Goal: Task Accomplishment & Management: Complete application form

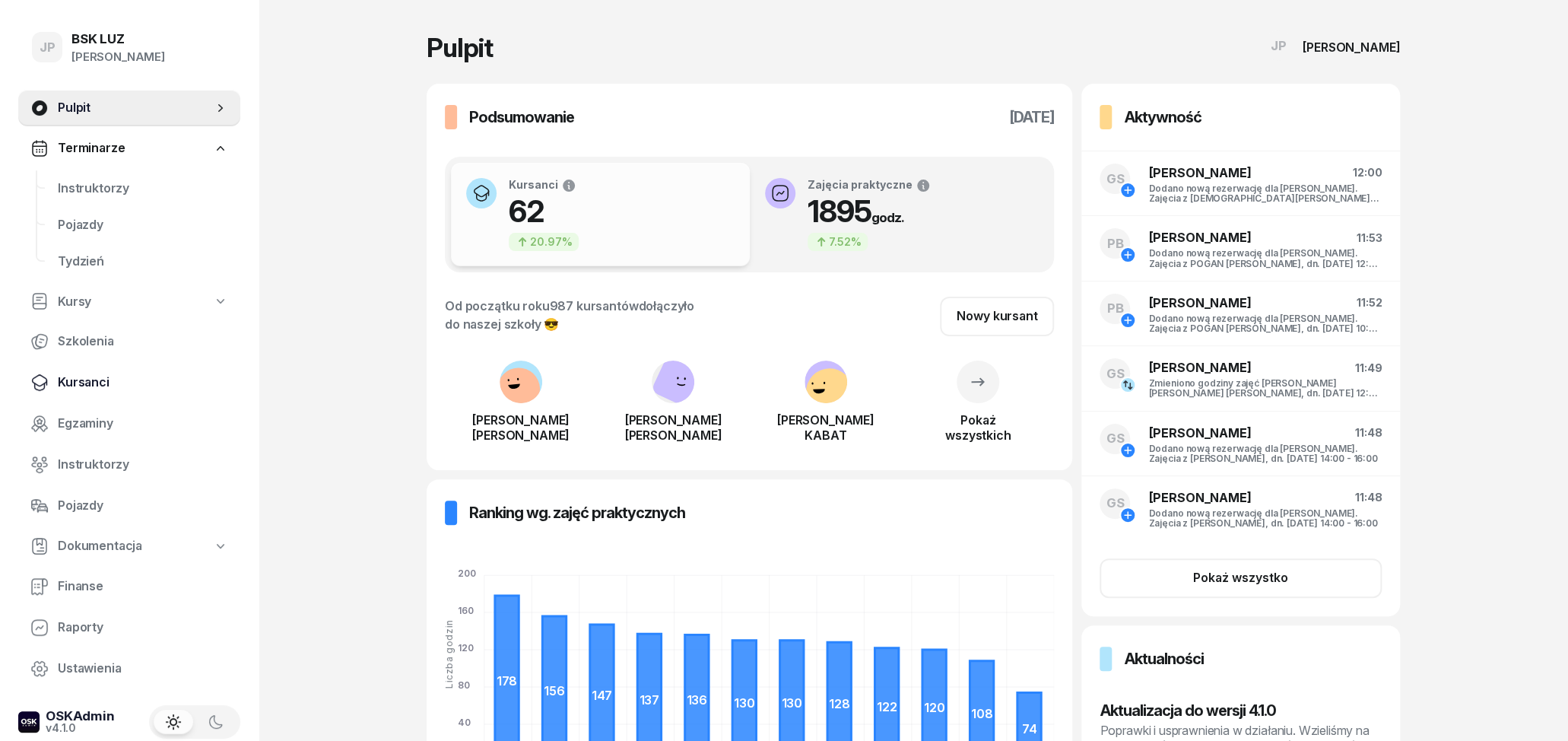
click at [102, 394] on link "Kursanci" at bounding box center [128, 382] width 222 height 37
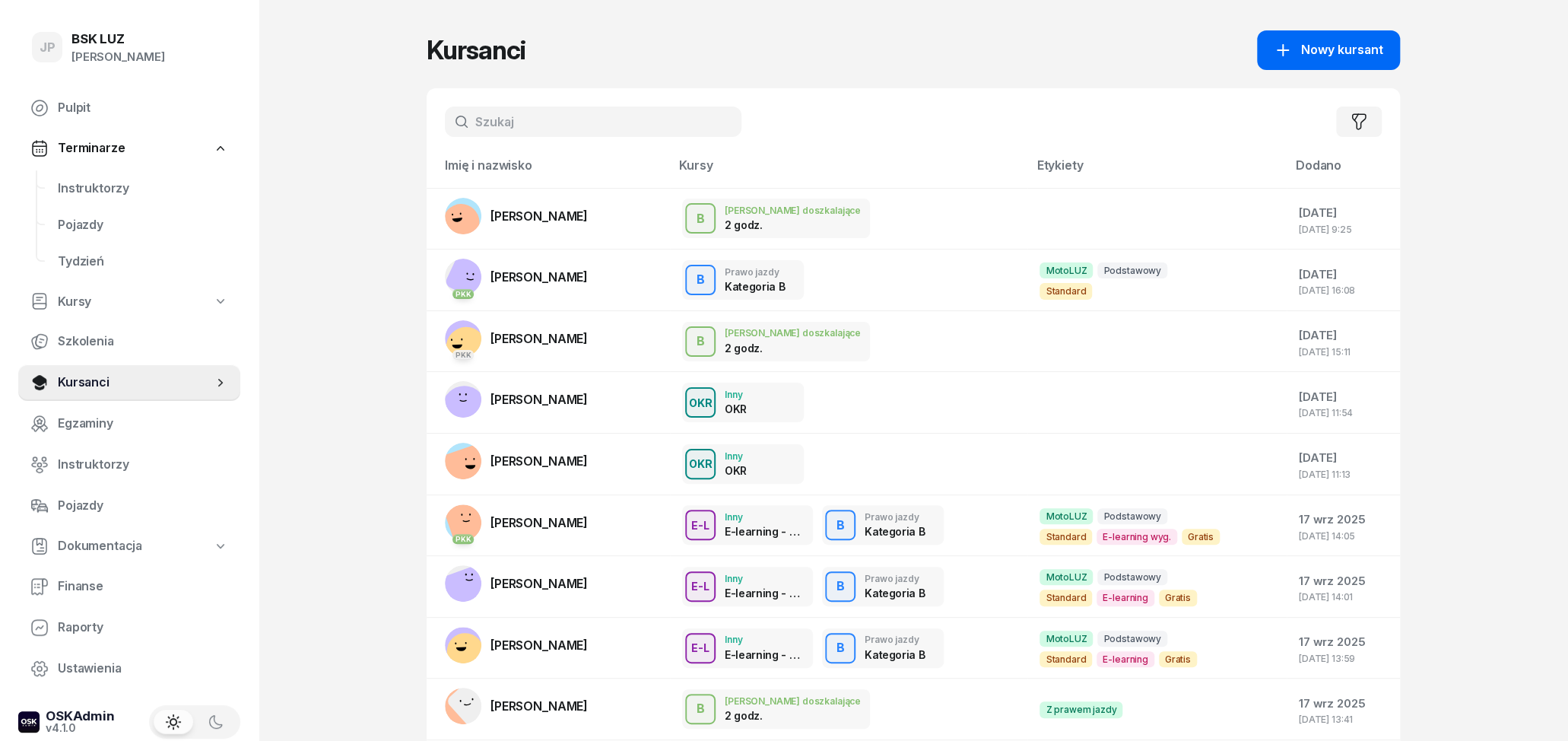
click at [1355, 51] on span "Nowy kursant" at bounding box center [1343, 50] width 83 height 20
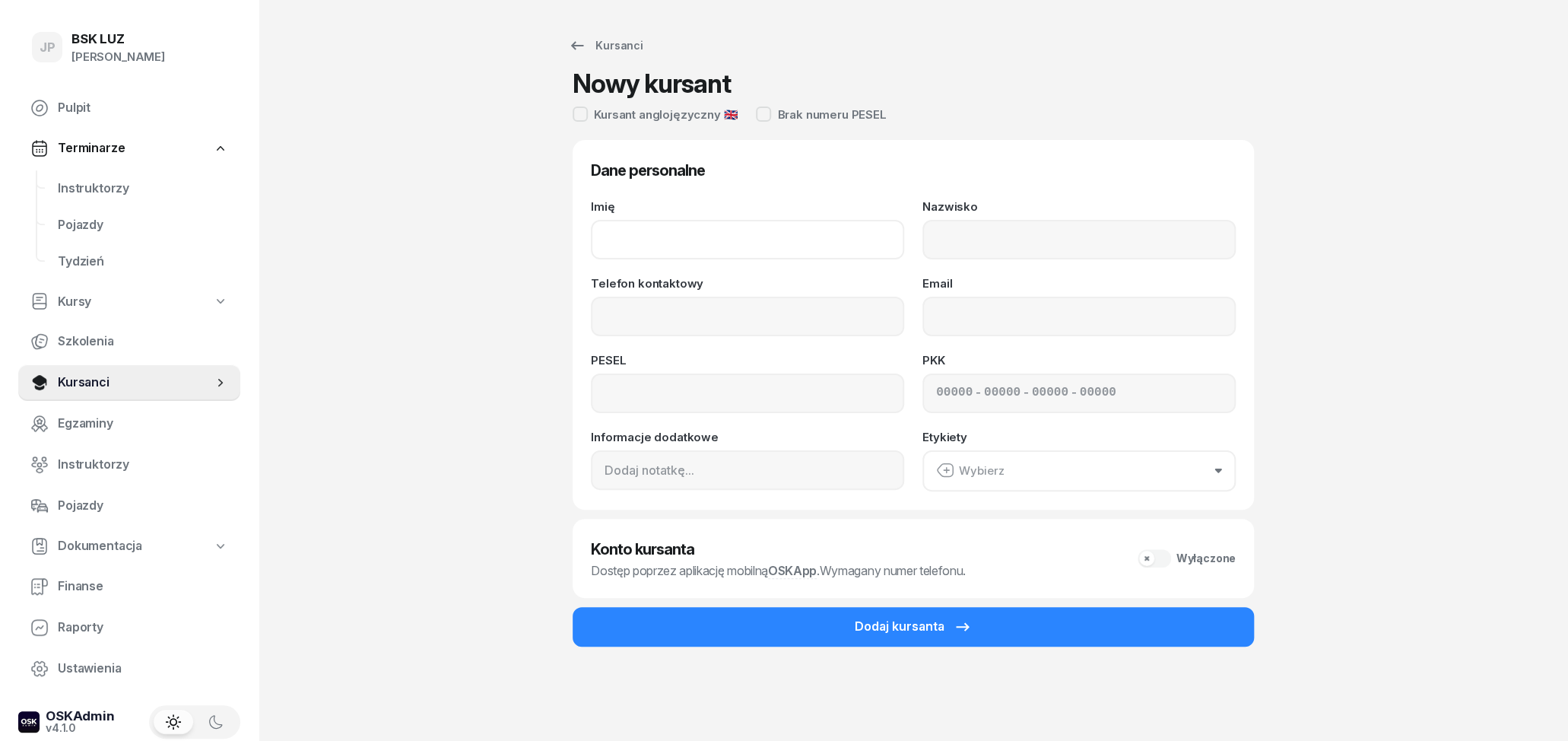
click at [827, 238] on input "Imię" at bounding box center [747, 239] width 313 height 39
type input "[PERSON_NAME]"
click at [1008, 246] on input "Nazwisko" at bounding box center [1079, 239] width 313 height 39
type input "[PERSON_NAME]"
click at [765, 314] on input "Telefon kontaktowy" at bounding box center [747, 316] width 313 height 39
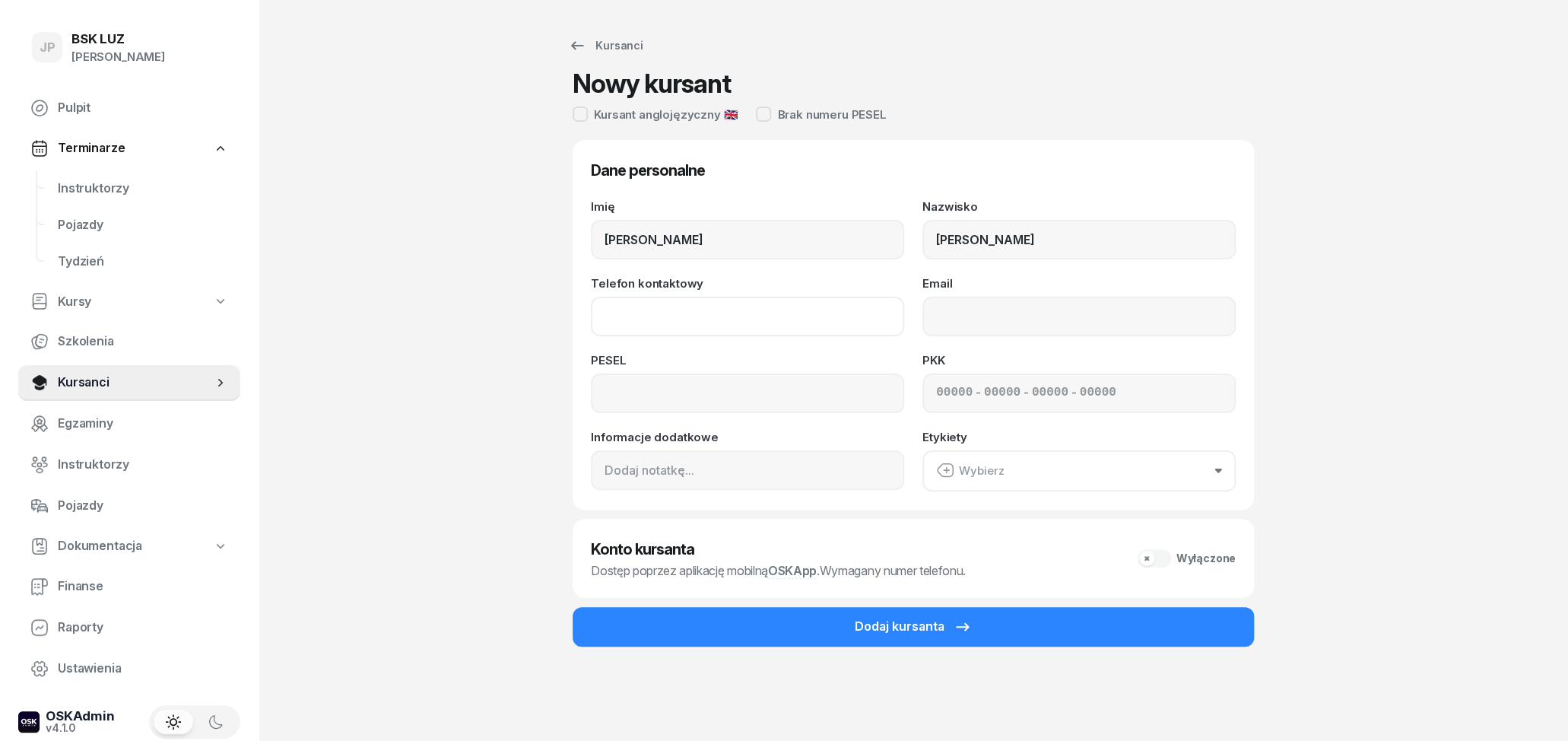
click at [645, 326] on input "Telefon kontaktowy" at bounding box center [747, 316] width 313 height 39
click at [649, 335] on input "Telefon kontaktowy" at bounding box center [747, 316] width 313 height 39
type input "880 229 905"
click at [1041, 315] on input "Email" at bounding box center [1079, 316] width 313 height 39
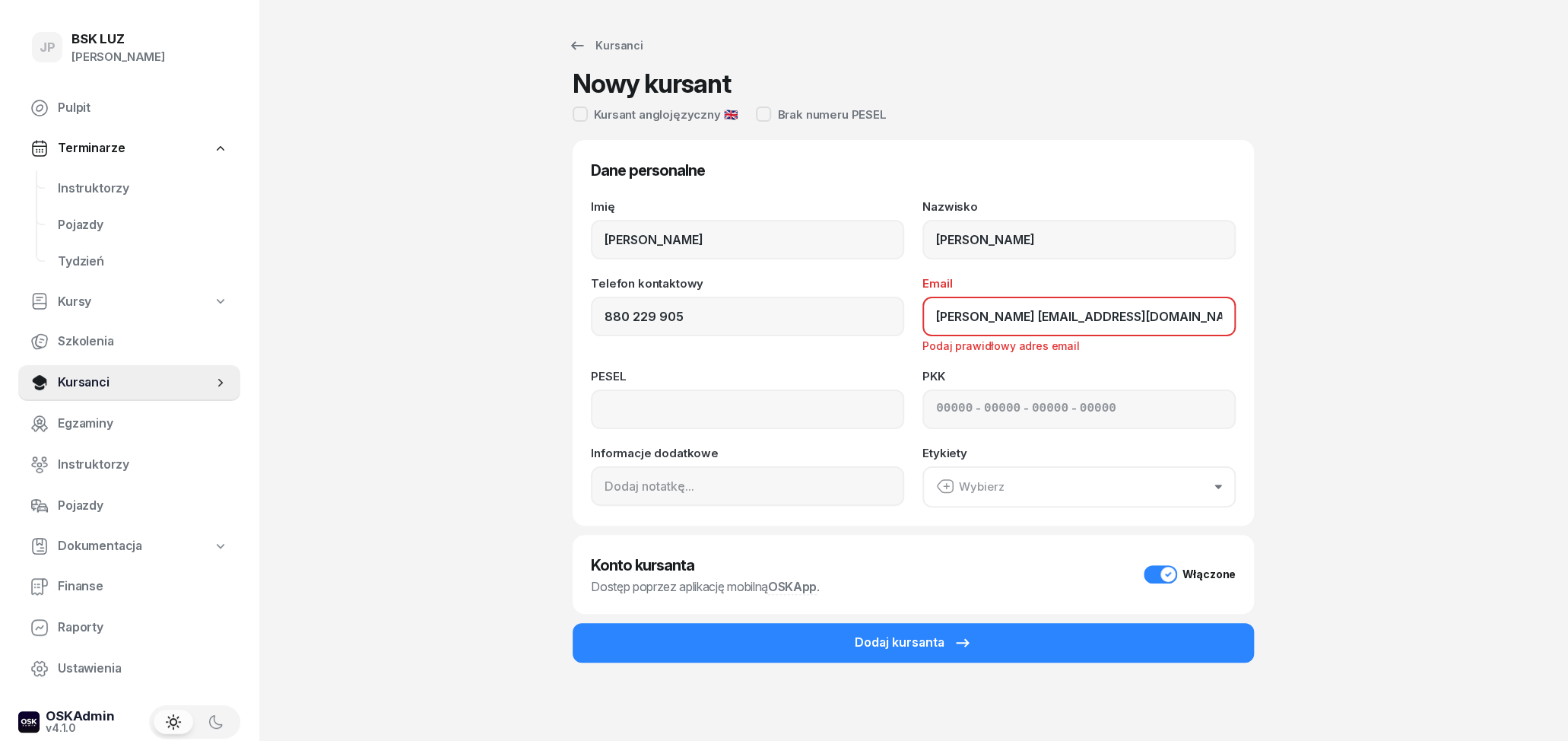
type input "mateusz tanisz598@gmail.com"
click at [722, 419] on input at bounding box center [747, 409] width 313 height 39
click at [727, 417] on input "07320202532" at bounding box center [747, 409] width 313 height 39
type input "07320202532"
click at [787, 486] on input at bounding box center [747, 486] width 313 height 39
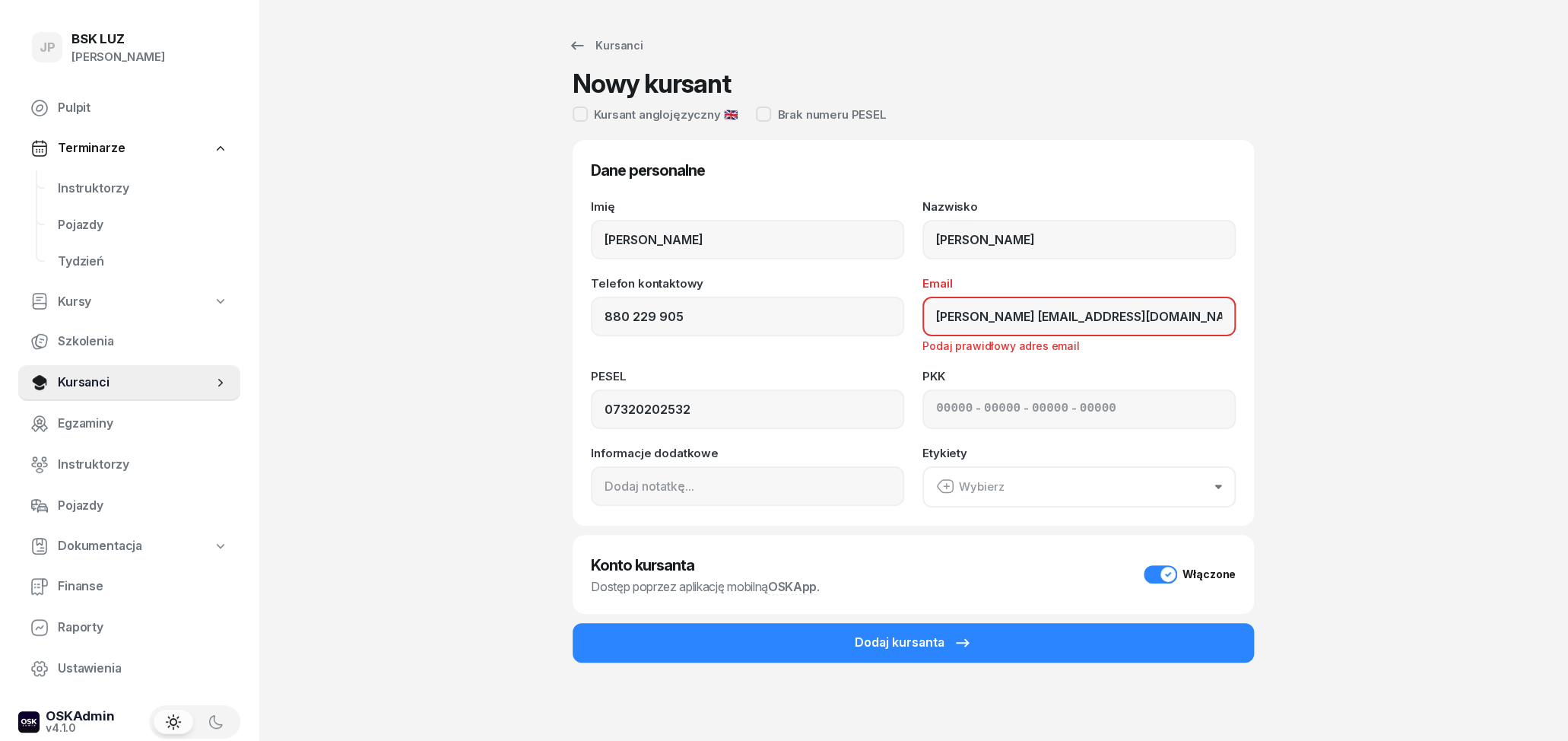
click at [972, 474] on button "Wybierz" at bounding box center [1079, 487] width 313 height 41
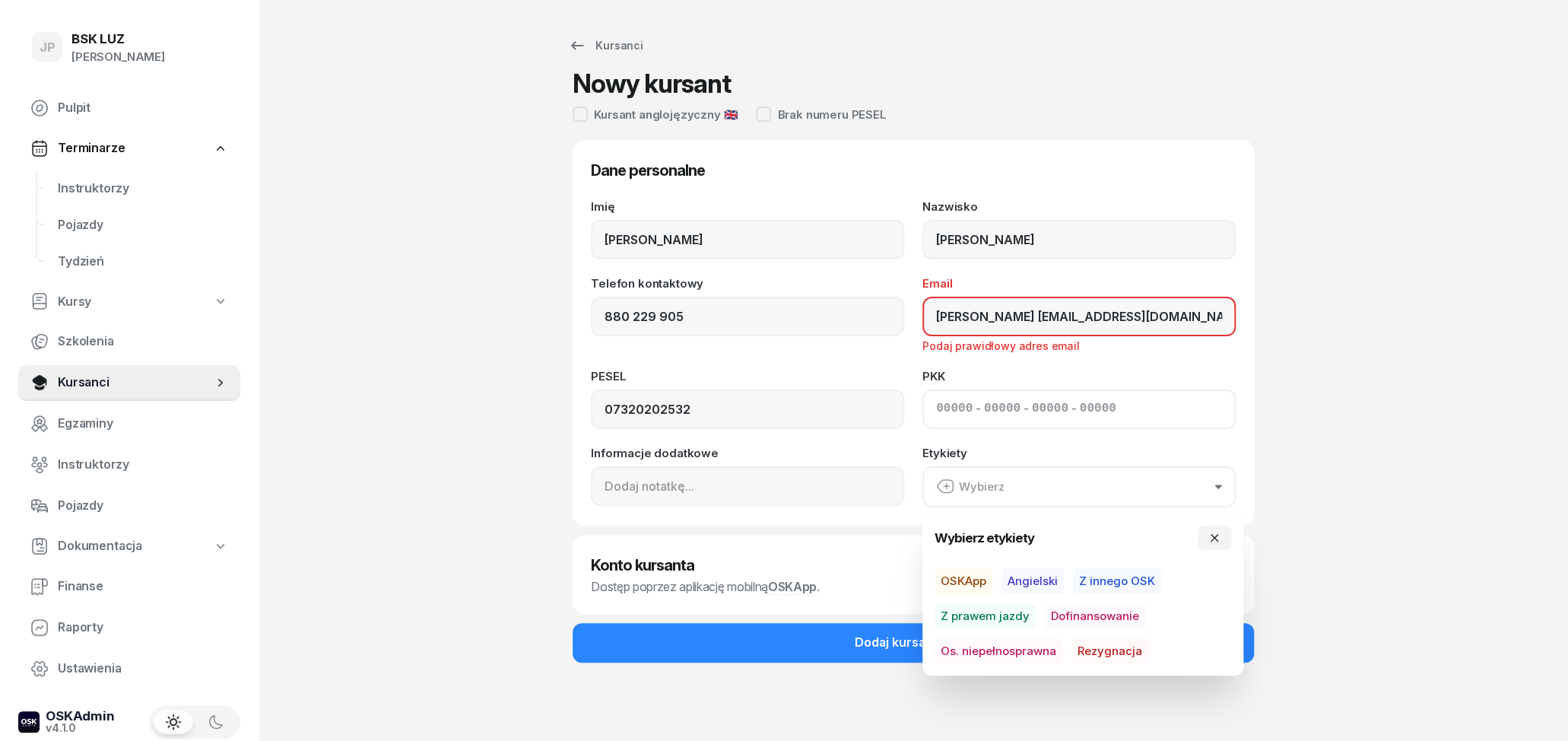
click at [1012, 409] on input at bounding box center [1002, 409] width 37 height 20
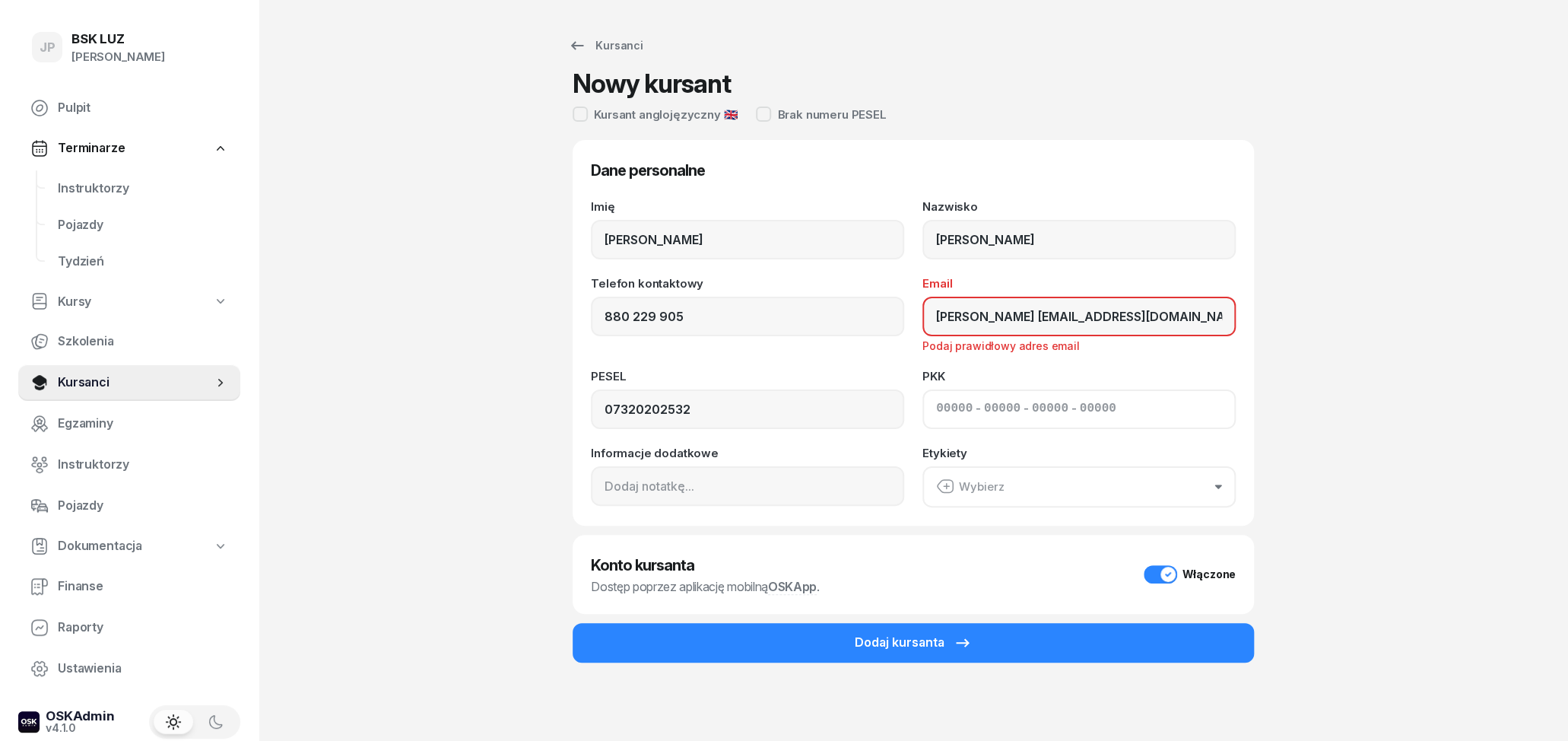
click at [952, 401] on input at bounding box center [954, 409] width 37 height 20
click at [1407, 442] on div "JP BSK LUZ Joanna Piątkiewicz Pulpit Terminarze Instruktorzy Pojazdy Tydzień Ku…" at bounding box center [784, 373] width 1568 height 748
click at [988, 316] on input "mateusz tanisz598@gmail.com" at bounding box center [1079, 316] width 313 height 39
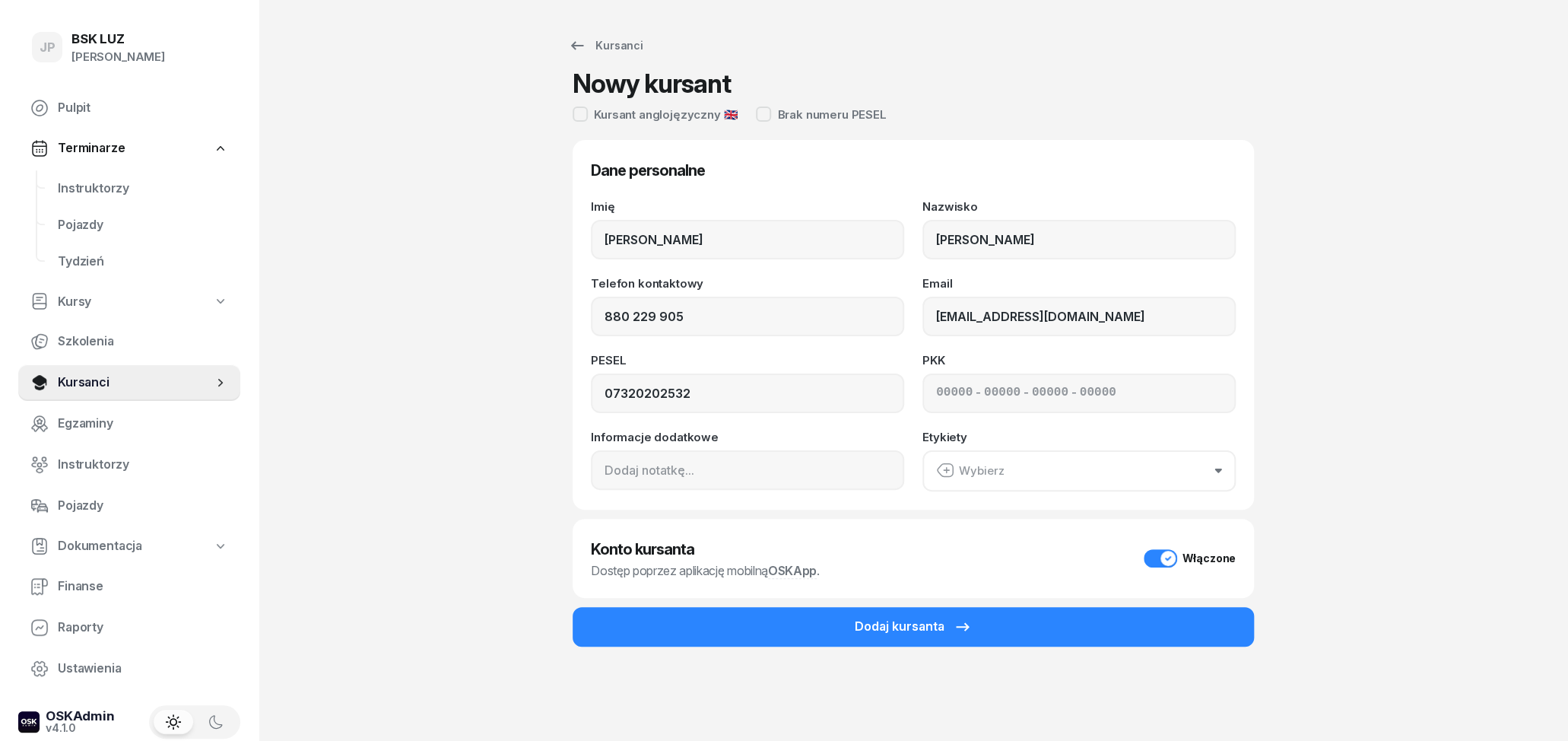
click at [1294, 357] on div "Kursanci Nowy kursant Kursant anglojęzyczny 🇬🇧 Brak numeru PESEL Dane personaln…" at bounding box center [913, 370] width 973 height 741
click at [1002, 316] on input "mateusztanisz598@gmail.com" at bounding box center [1079, 316] width 313 height 39
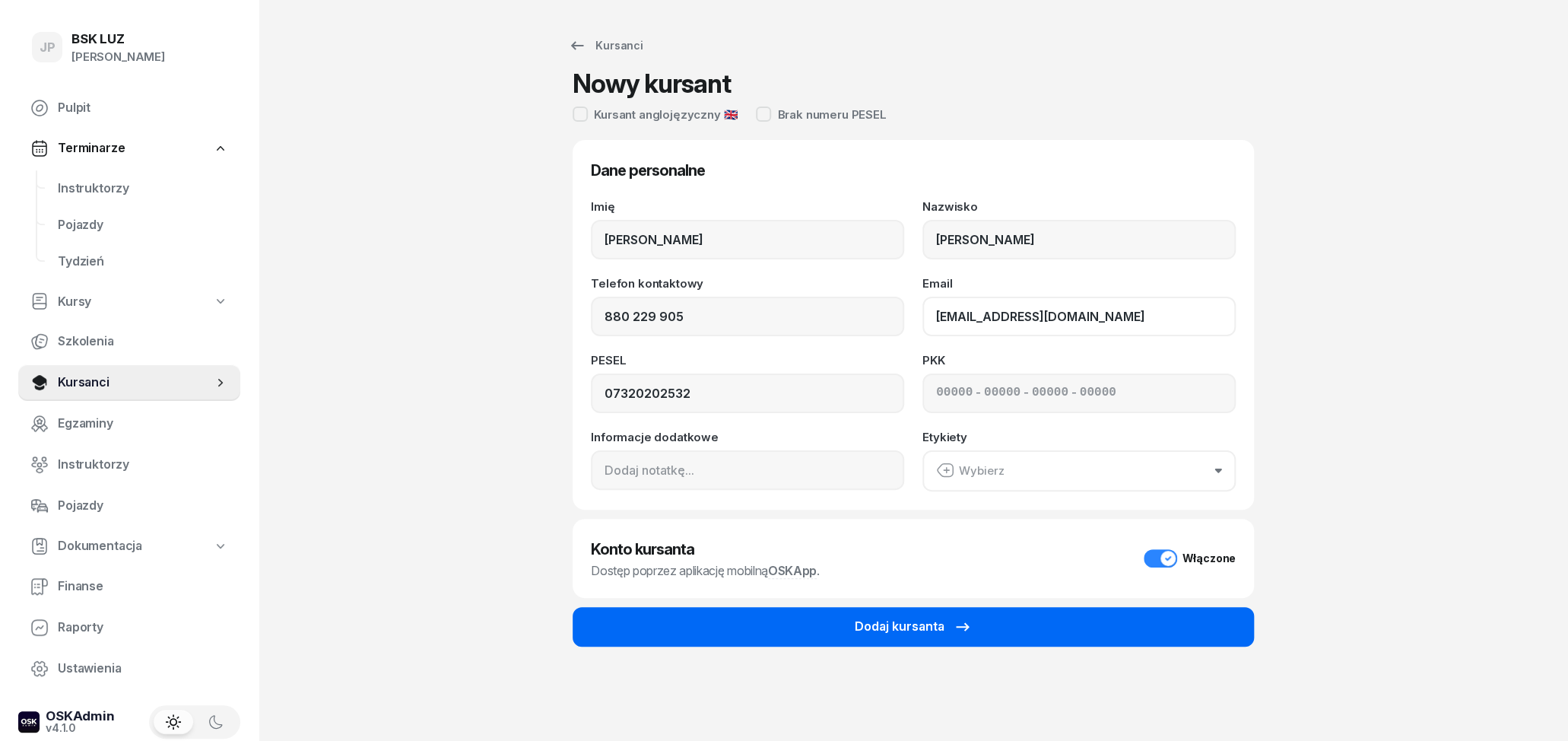
type input "[EMAIL_ADDRESS][DOMAIN_NAME]"
click at [1048, 624] on button "Dodaj kursanta" at bounding box center [913, 627] width 682 height 39
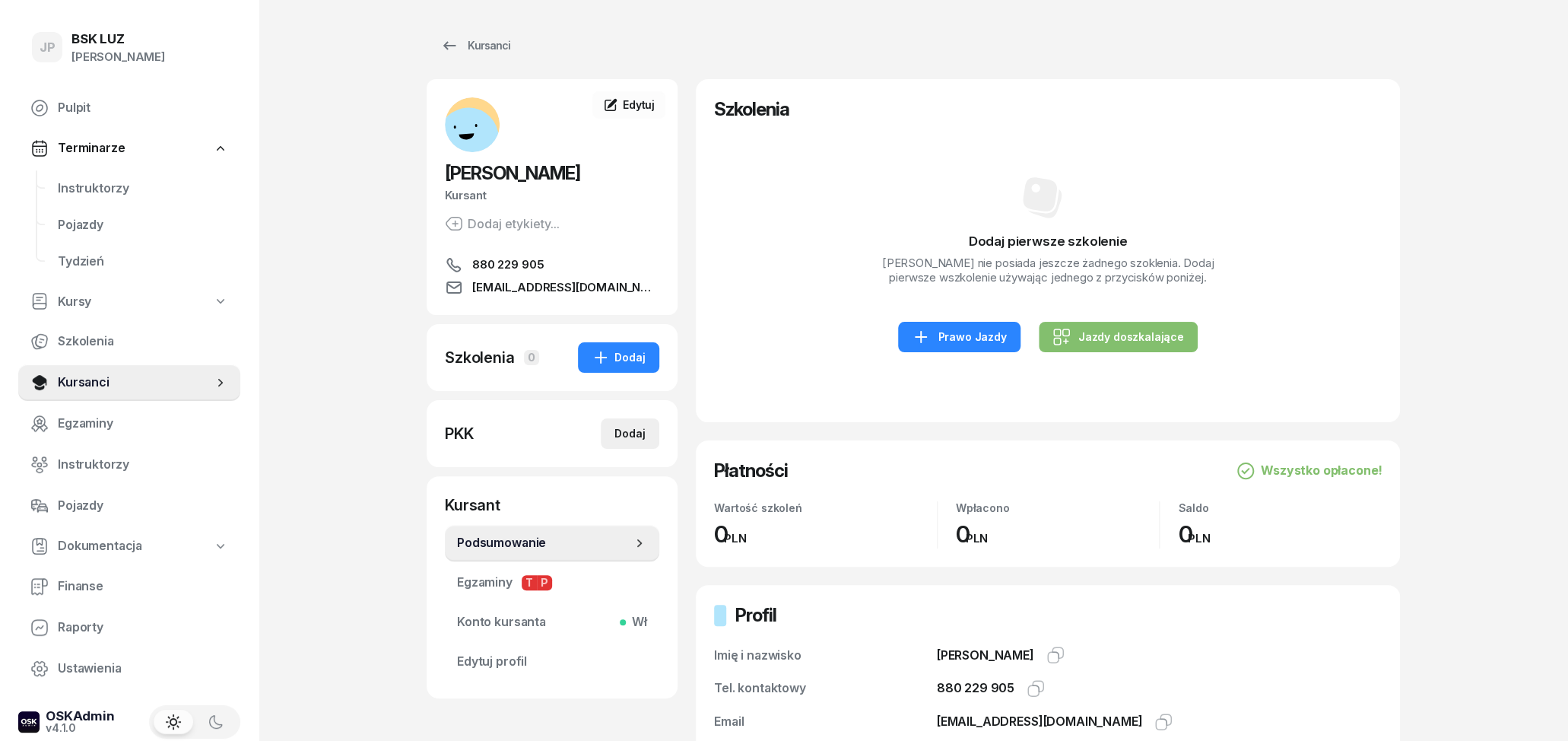
click at [626, 445] on button "Dodaj" at bounding box center [630, 433] width 58 height 30
select select
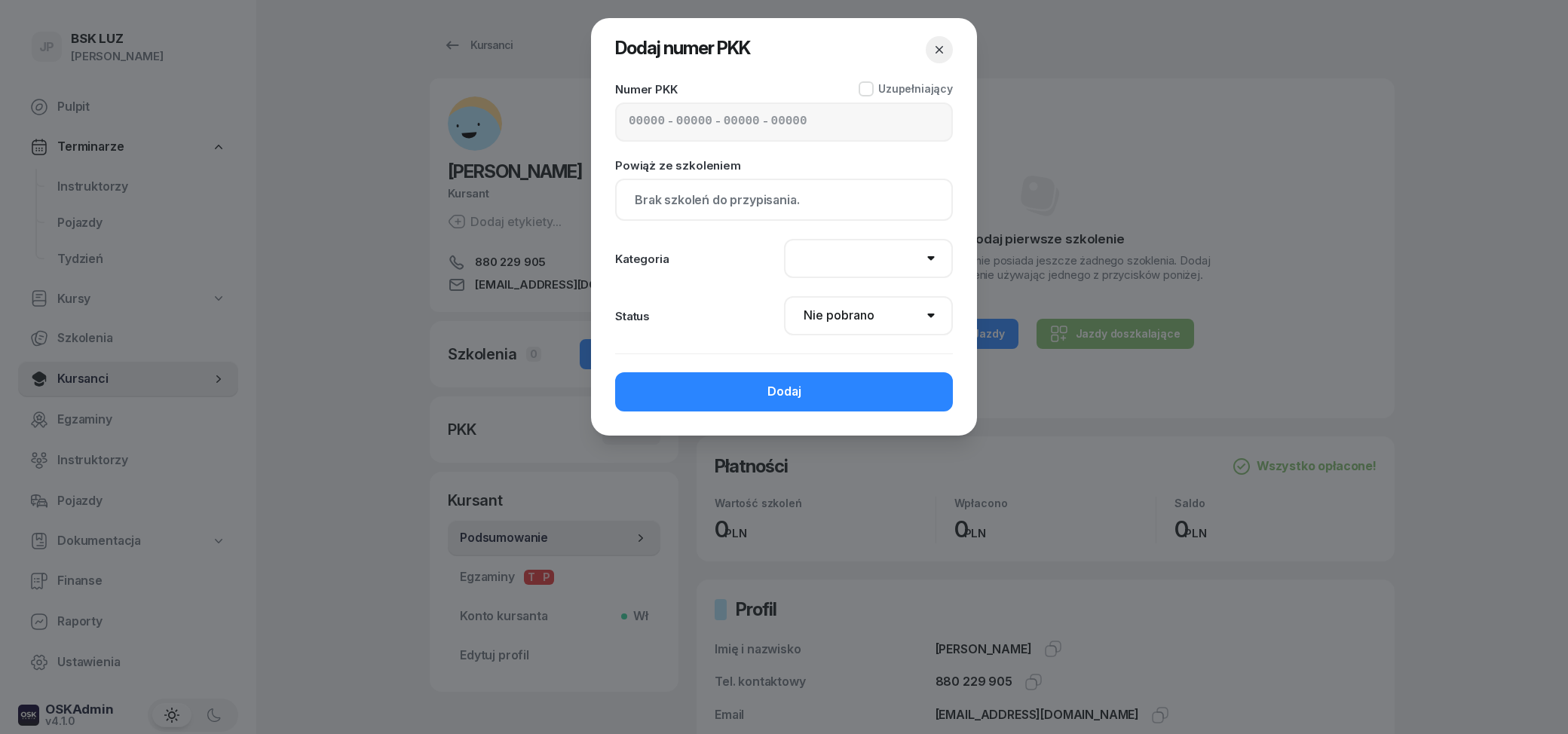
click at [628, 114] on input at bounding box center [646, 122] width 36 height 20
type input "12550"
type input "90169"
type input "44143"
type input "89122"
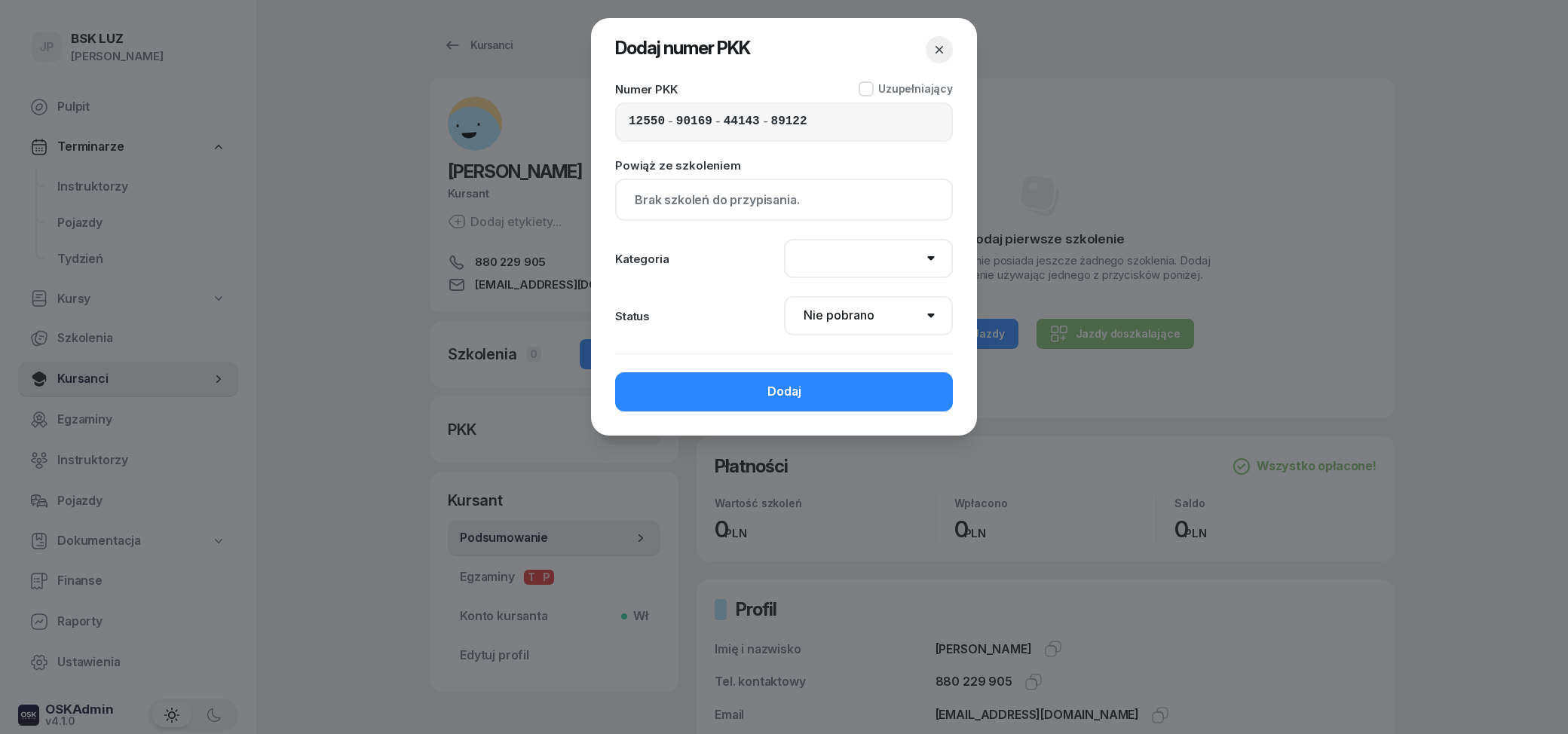
select select "B"
click option "B" at bounding box center [0, 0] width 0 height 0
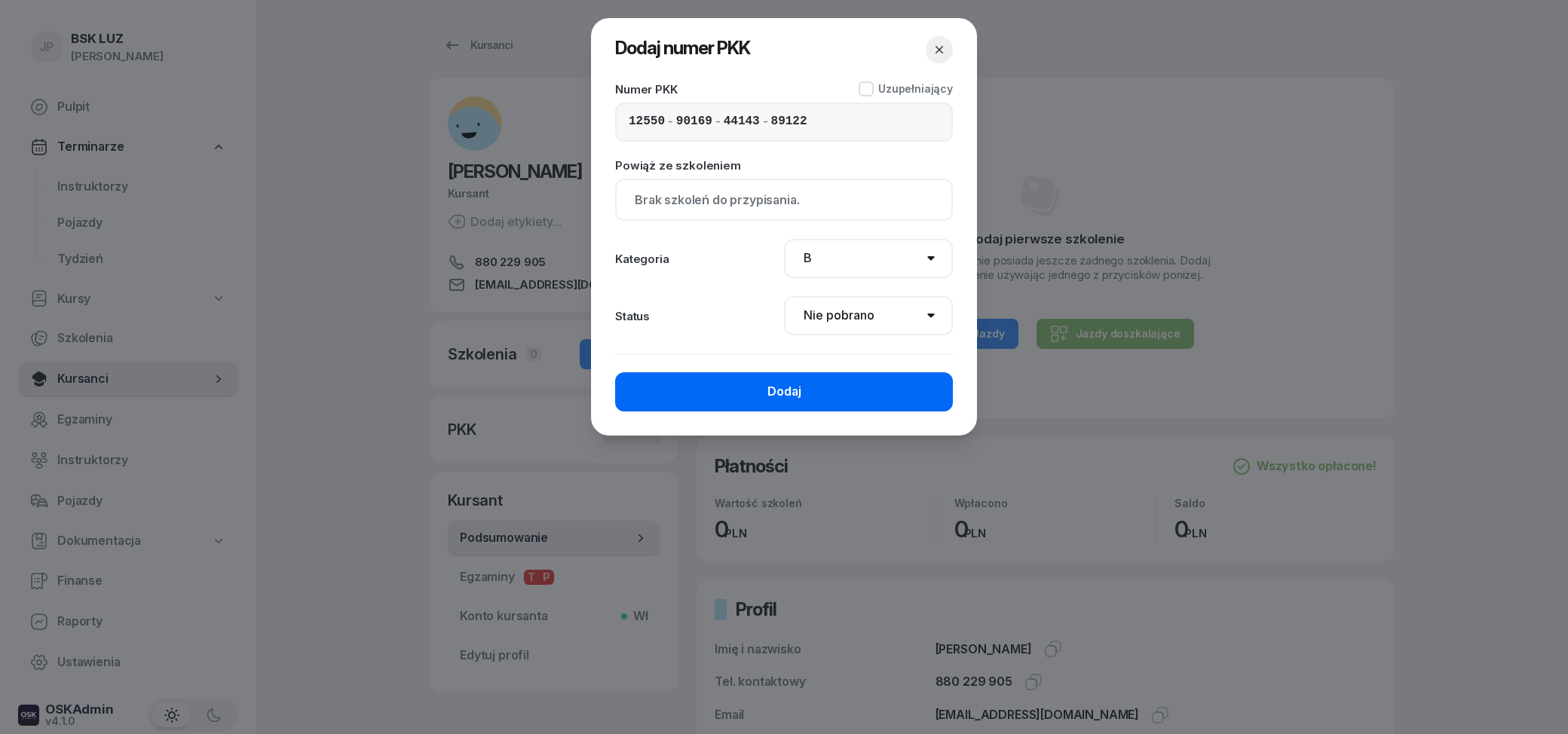
click at [750, 390] on button "Dodaj" at bounding box center [784, 392] width 337 height 39
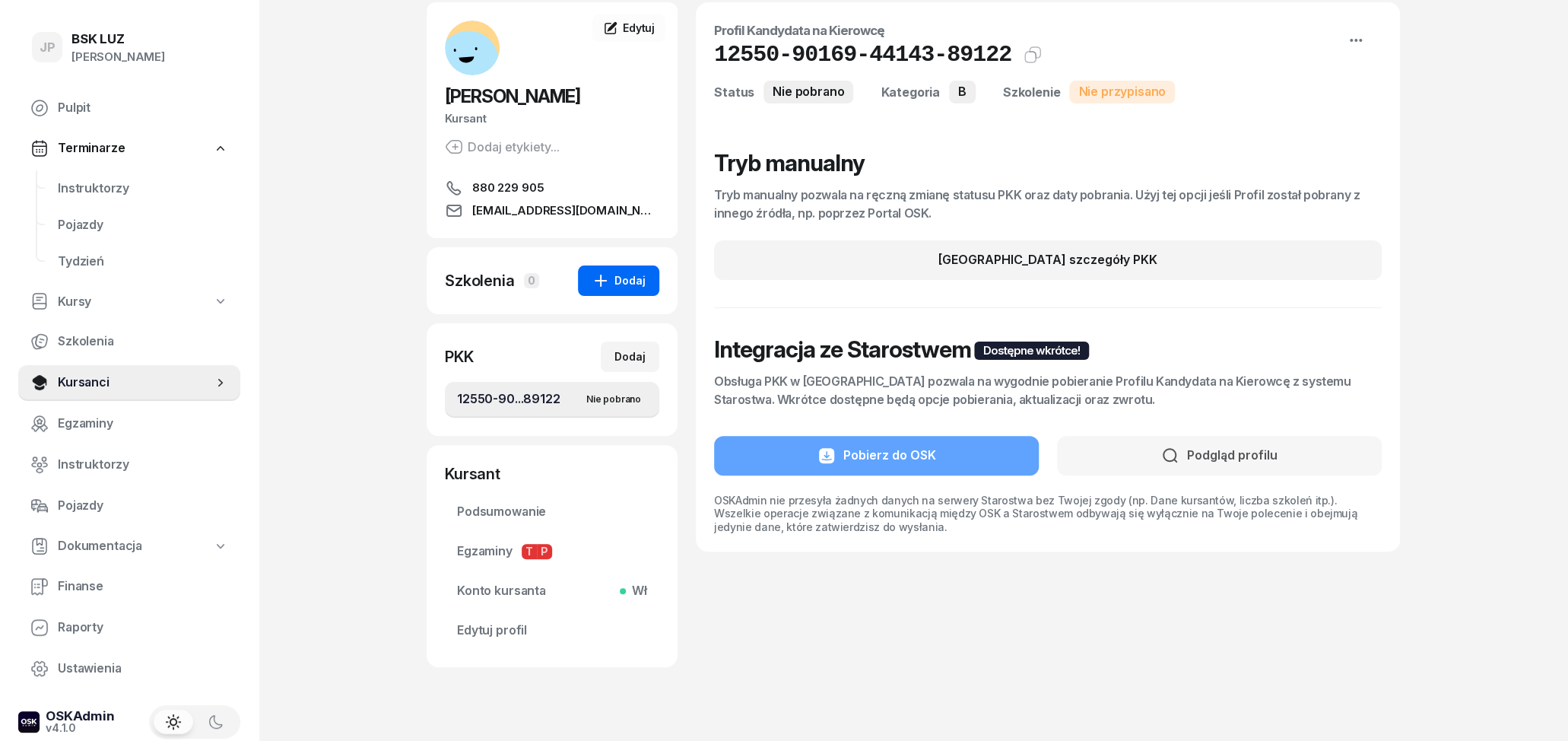
scroll to position [79, 0]
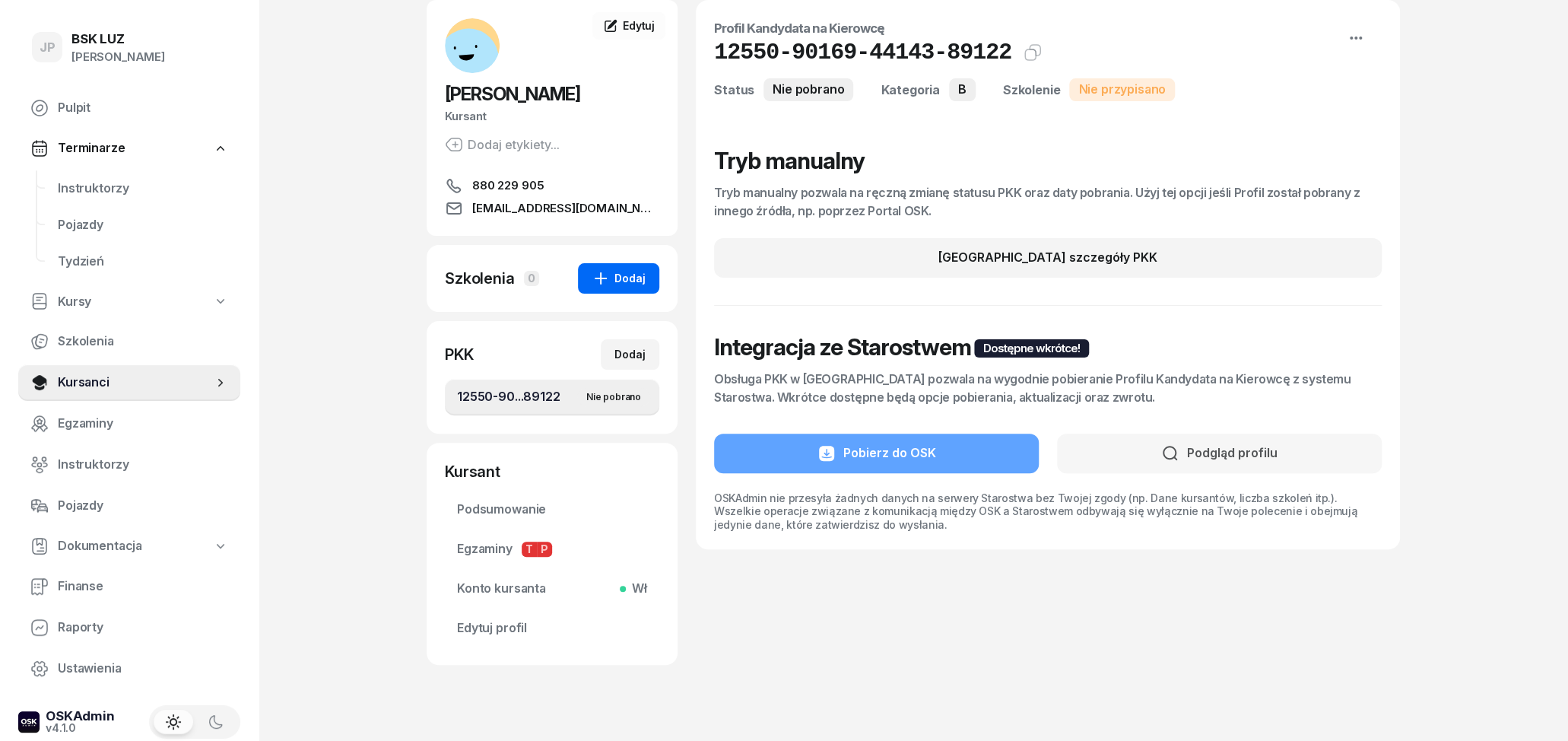
click at [630, 284] on div "Dodaj" at bounding box center [619, 278] width 54 height 18
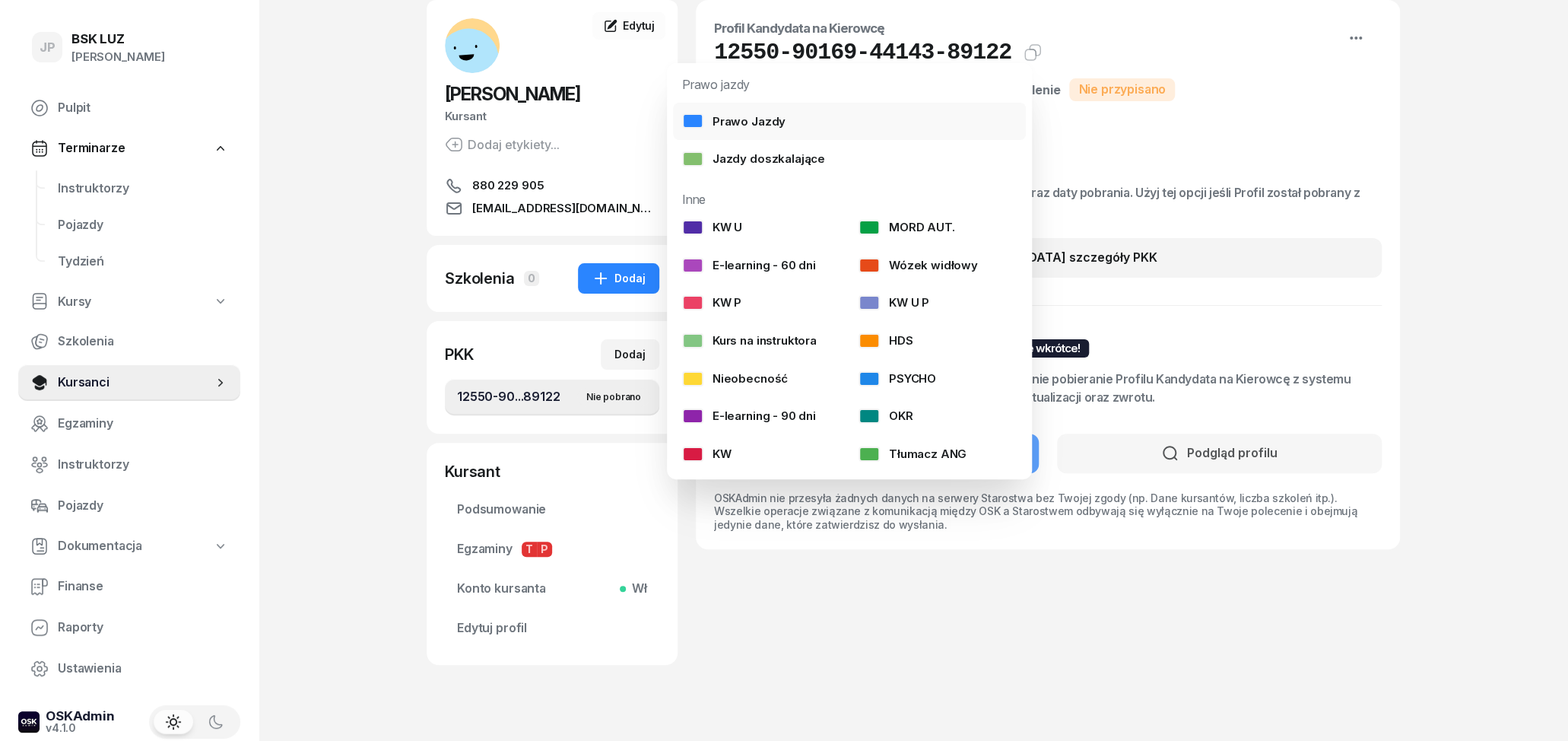
click at [823, 111] on link "Prawo Jazdy" at bounding box center [850, 121] width 353 height 38
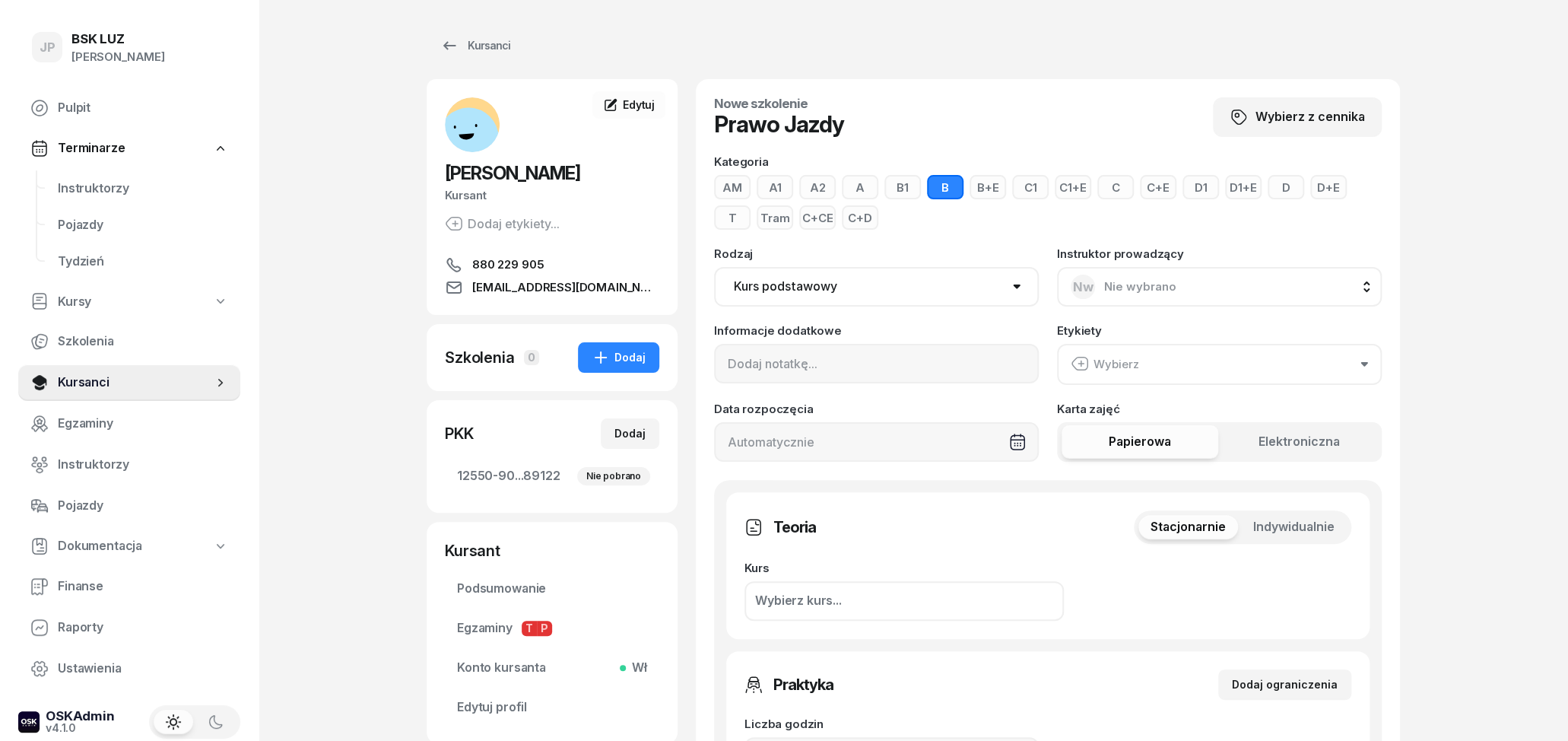
click at [1174, 287] on button "Nw Nie wybrano" at bounding box center [1219, 287] width 324 height 39
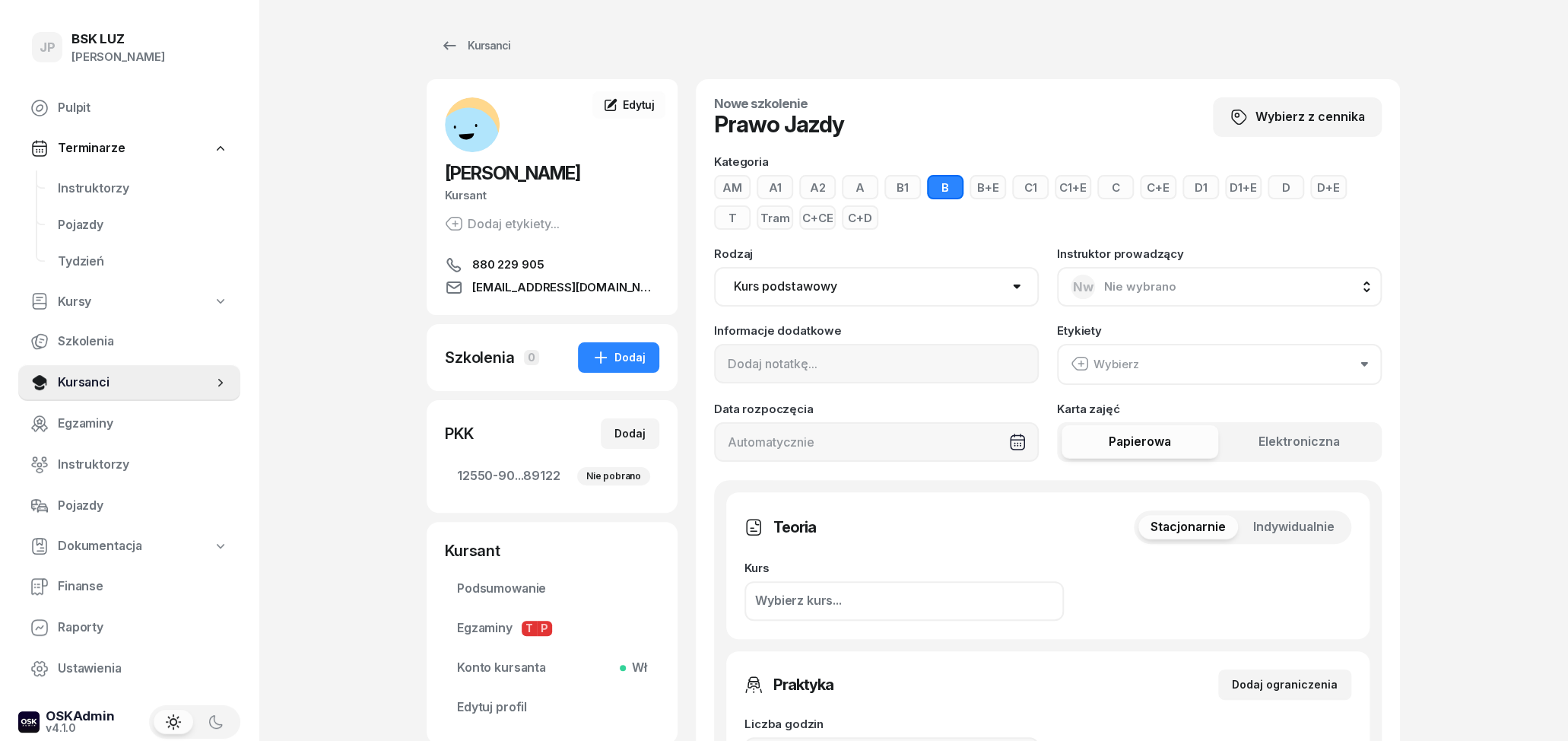
click at [1252, 366] on button "Wybierz" at bounding box center [1219, 365] width 324 height 41
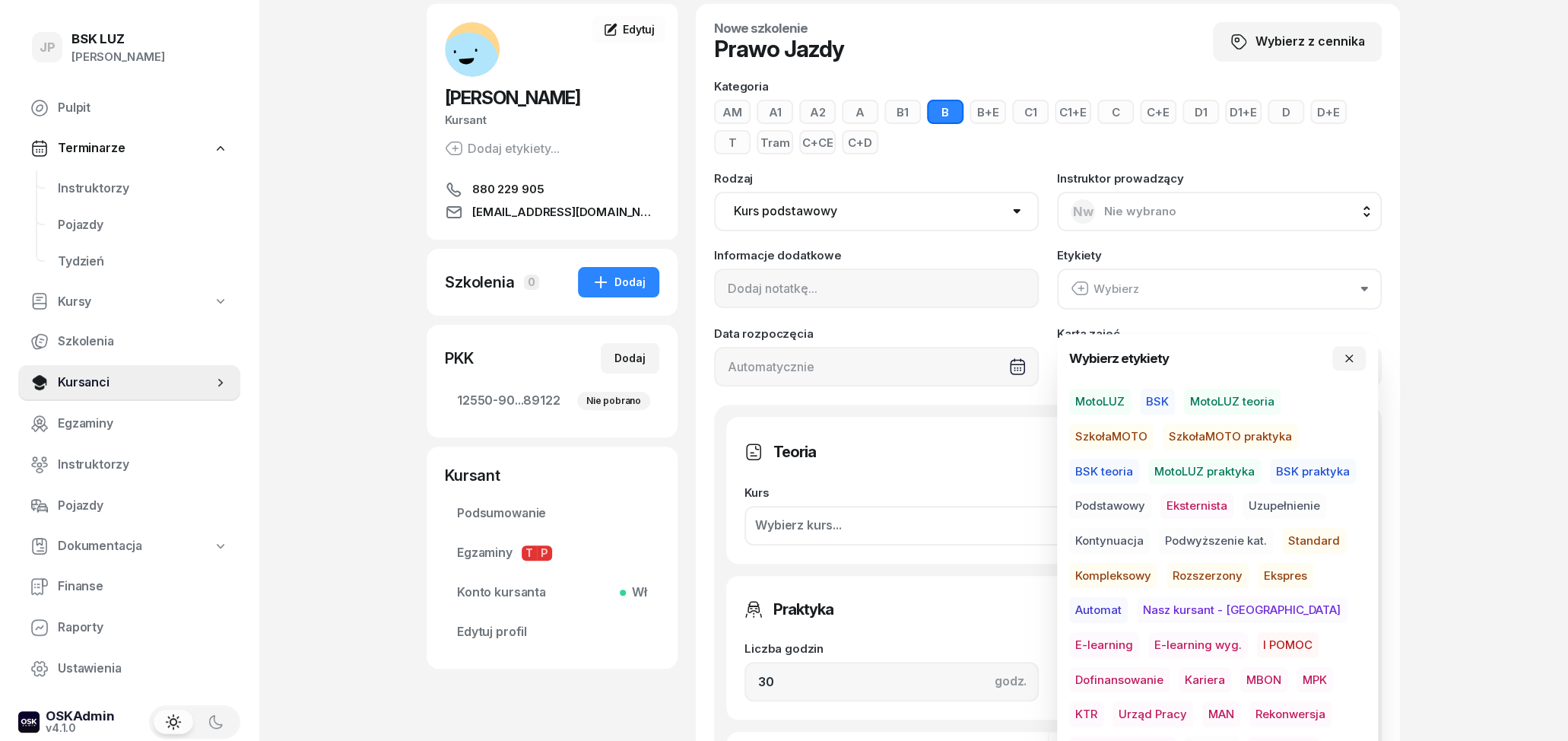
scroll to position [79, 0]
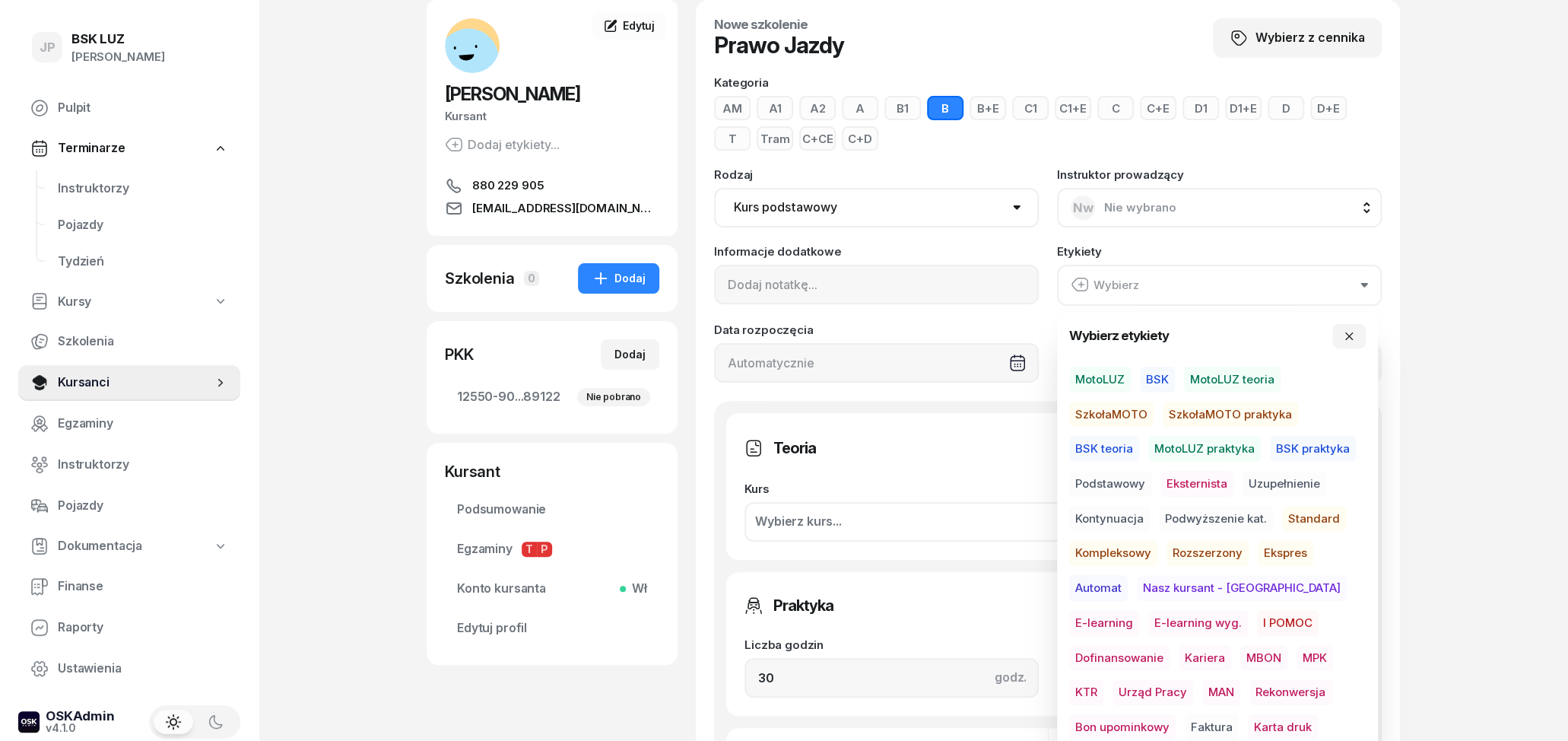
click at [1101, 383] on span "MotoLUZ" at bounding box center [1100, 380] width 62 height 26
click at [1129, 477] on span "Podstawowy" at bounding box center [1110, 484] width 83 height 26
click at [1302, 516] on span "Standard" at bounding box center [1314, 519] width 64 height 26
click at [1459, 551] on div "JP BSK LUZ Joanna Piątkiewicz Pulpit Terminarze Instruktorzy Pojazdy Tydzień Ku…" at bounding box center [784, 676] width 1568 height 1511
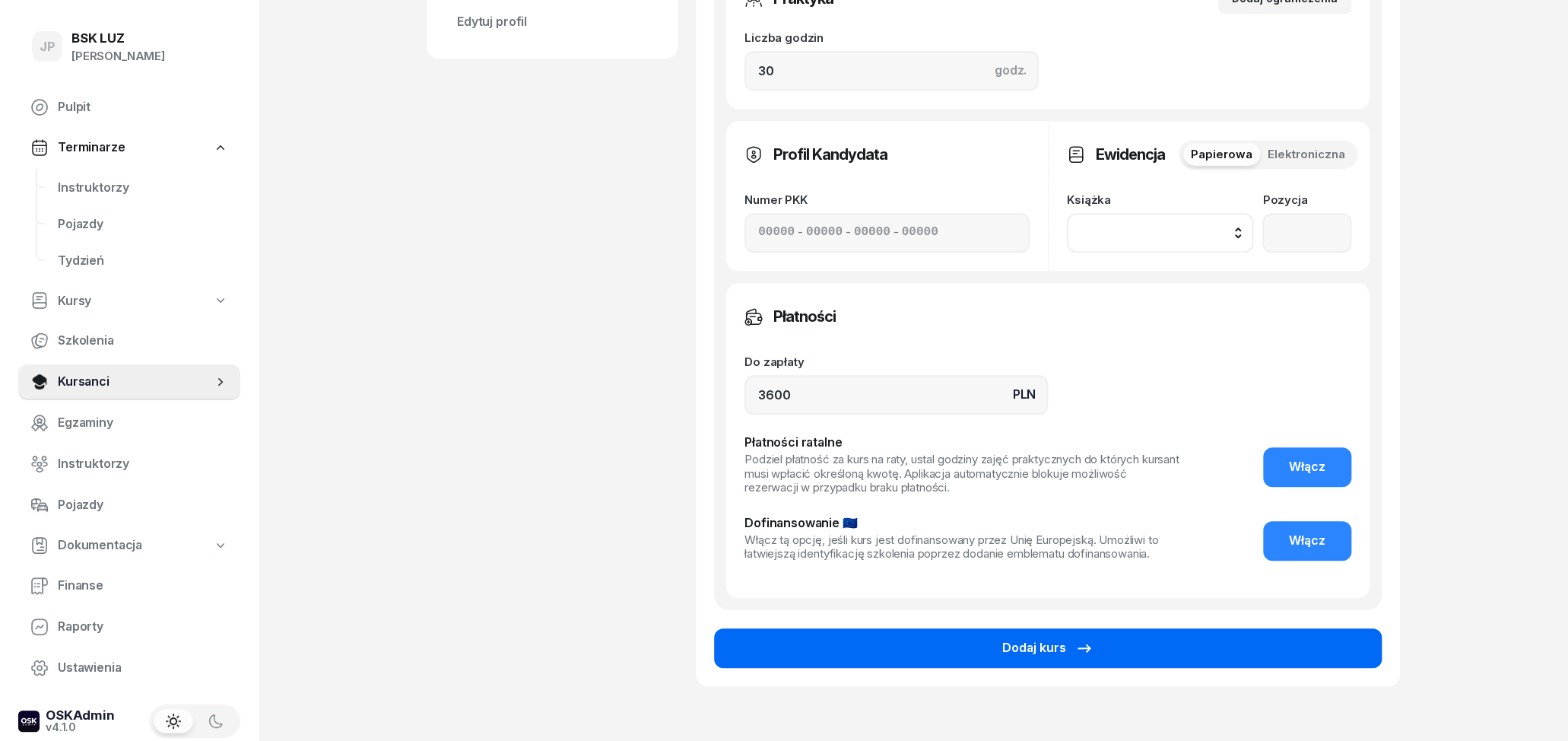
scroll to position [712, 0]
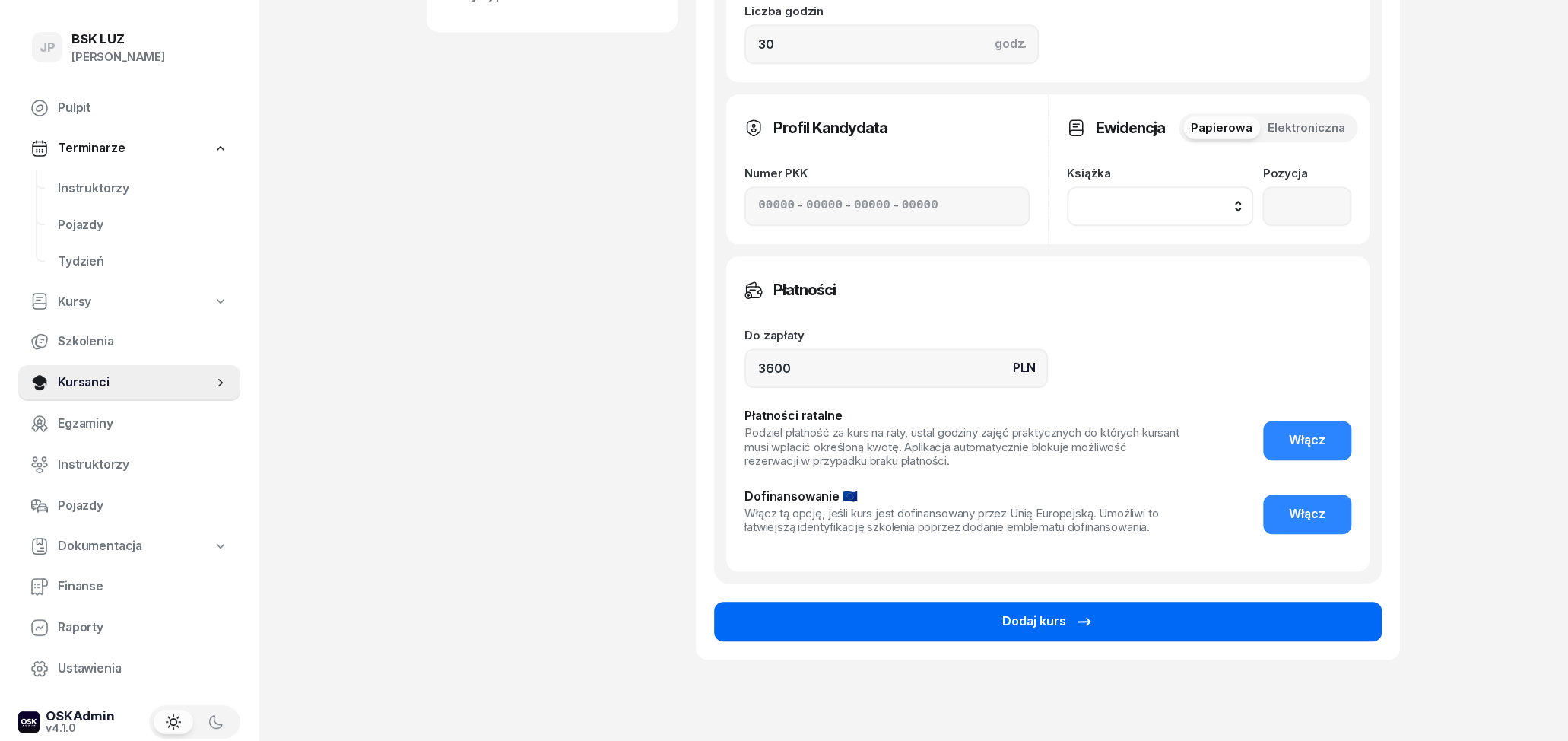
click at [981, 623] on button "Dodaj kurs" at bounding box center [1048, 622] width 668 height 39
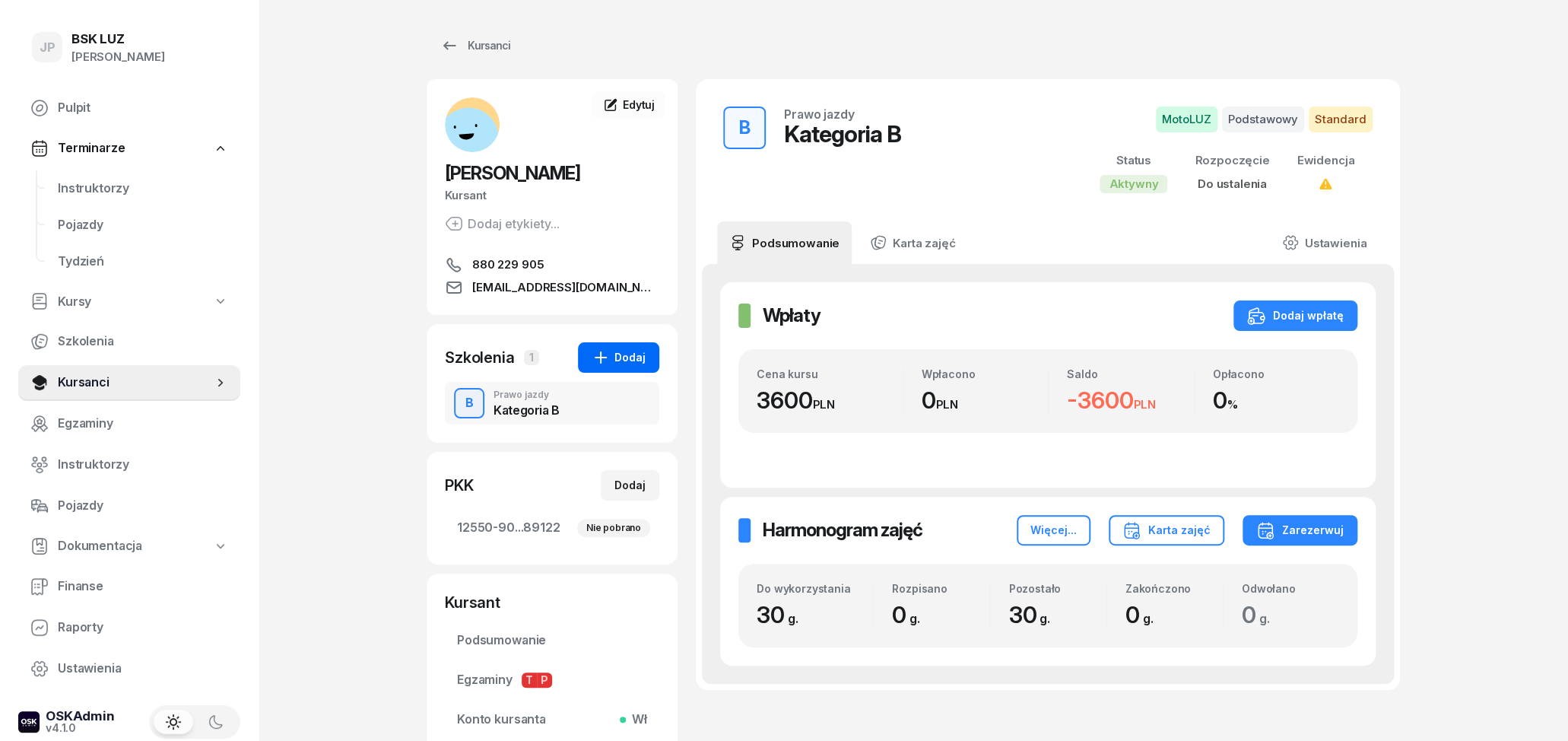
click at [642, 358] on div "Dodaj" at bounding box center [619, 356] width 54 height 18
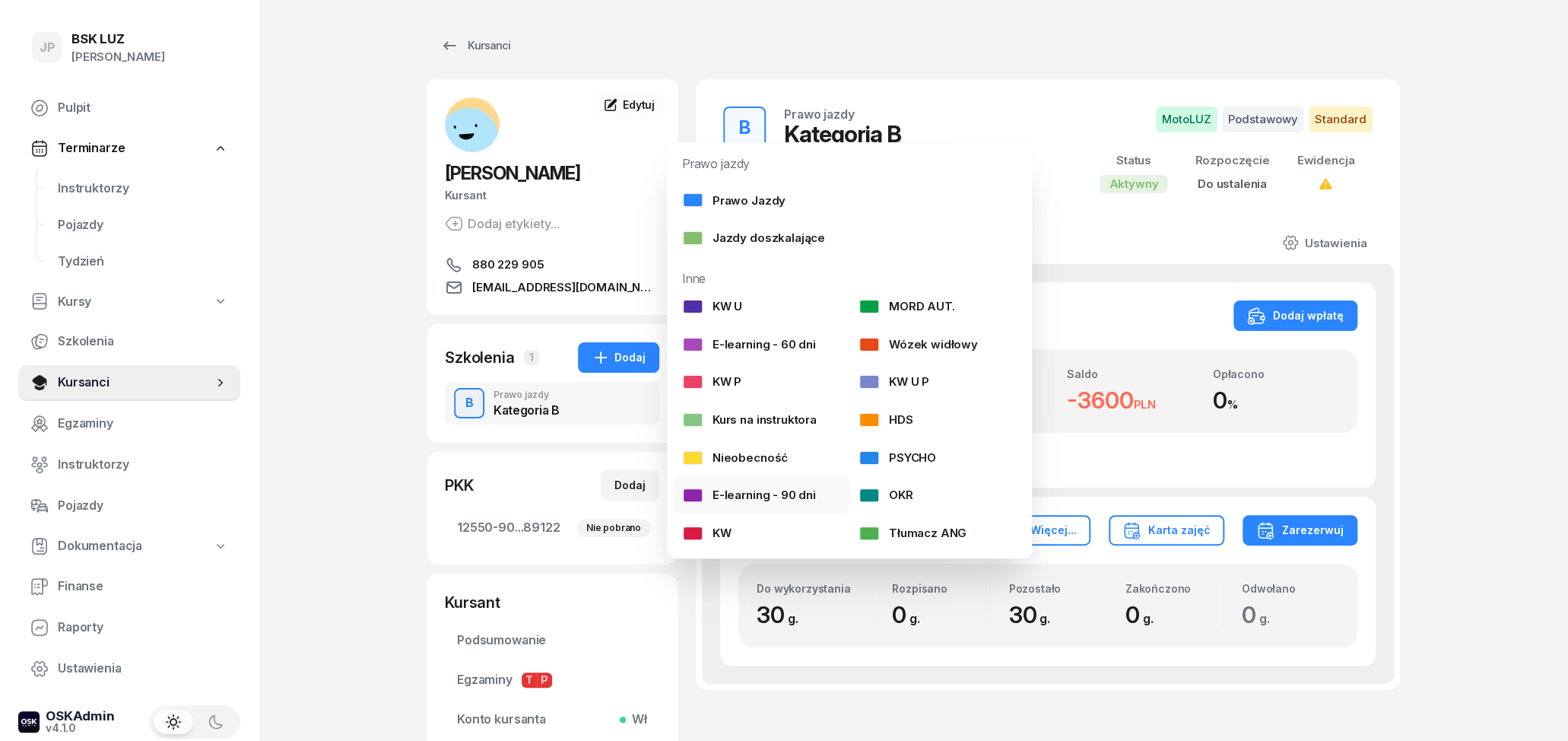
click at [784, 494] on div "E-learning - 90 dni" at bounding box center [748, 494] width 134 height 20
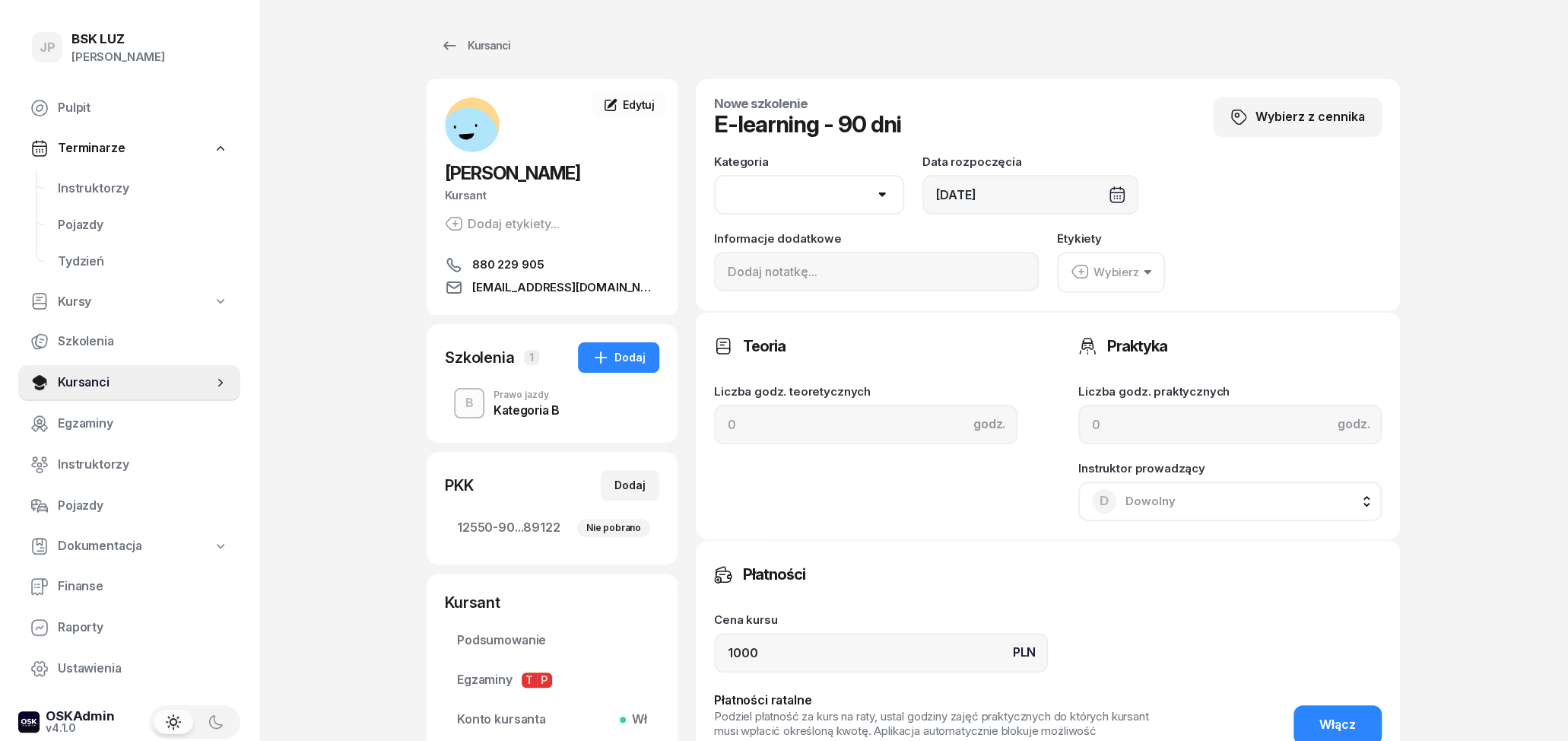
select select "B"
click option "B" at bounding box center [0, 0] width 0 height 0
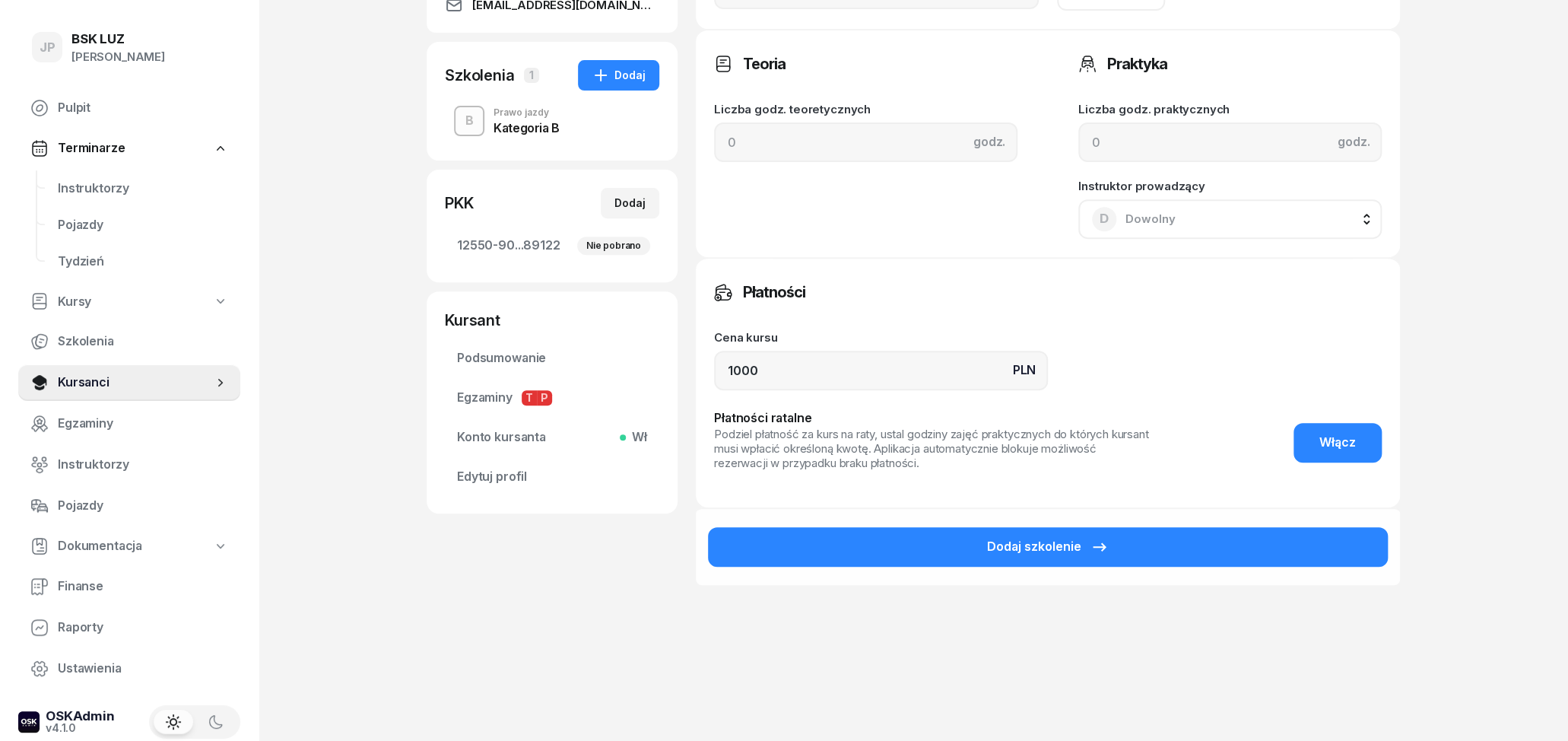
scroll to position [308, 0]
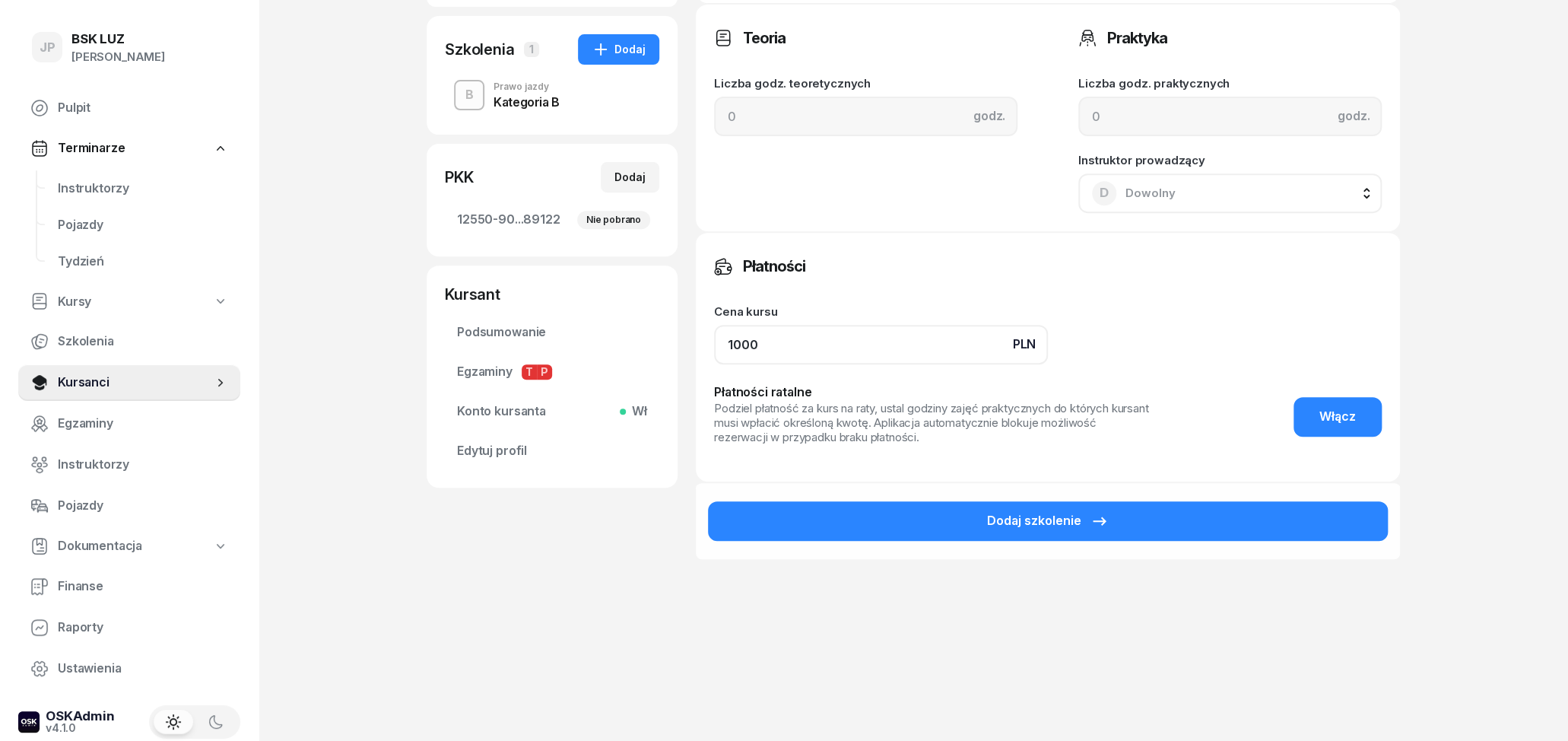
drag, startPoint x: 864, startPoint y: 336, endPoint x: 672, endPoint y: 338, distance: 192.0
click at [715, 335] on input "1000" at bounding box center [882, 344] width 334 height 39
type input "0"
click at [852, 295] on div "Płatności Cena kursu PLN 0 Płatności ratalne Podziel płatność za kurs na raty, …" at bounding box center [1048, 356] width 704 height 250
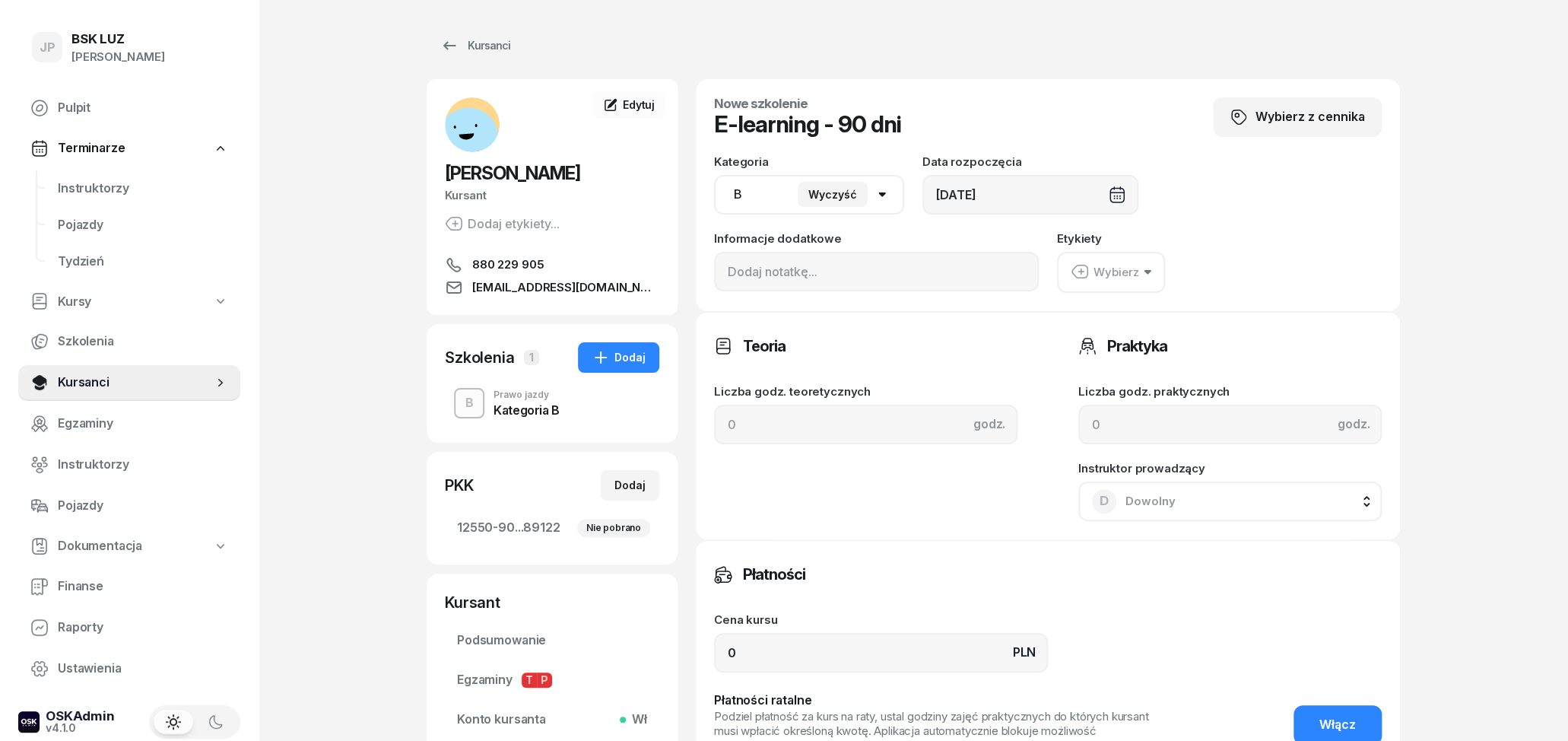
click at [1147, 274] on icon "button" at bounding box center [1148, 272] width 8 height 5
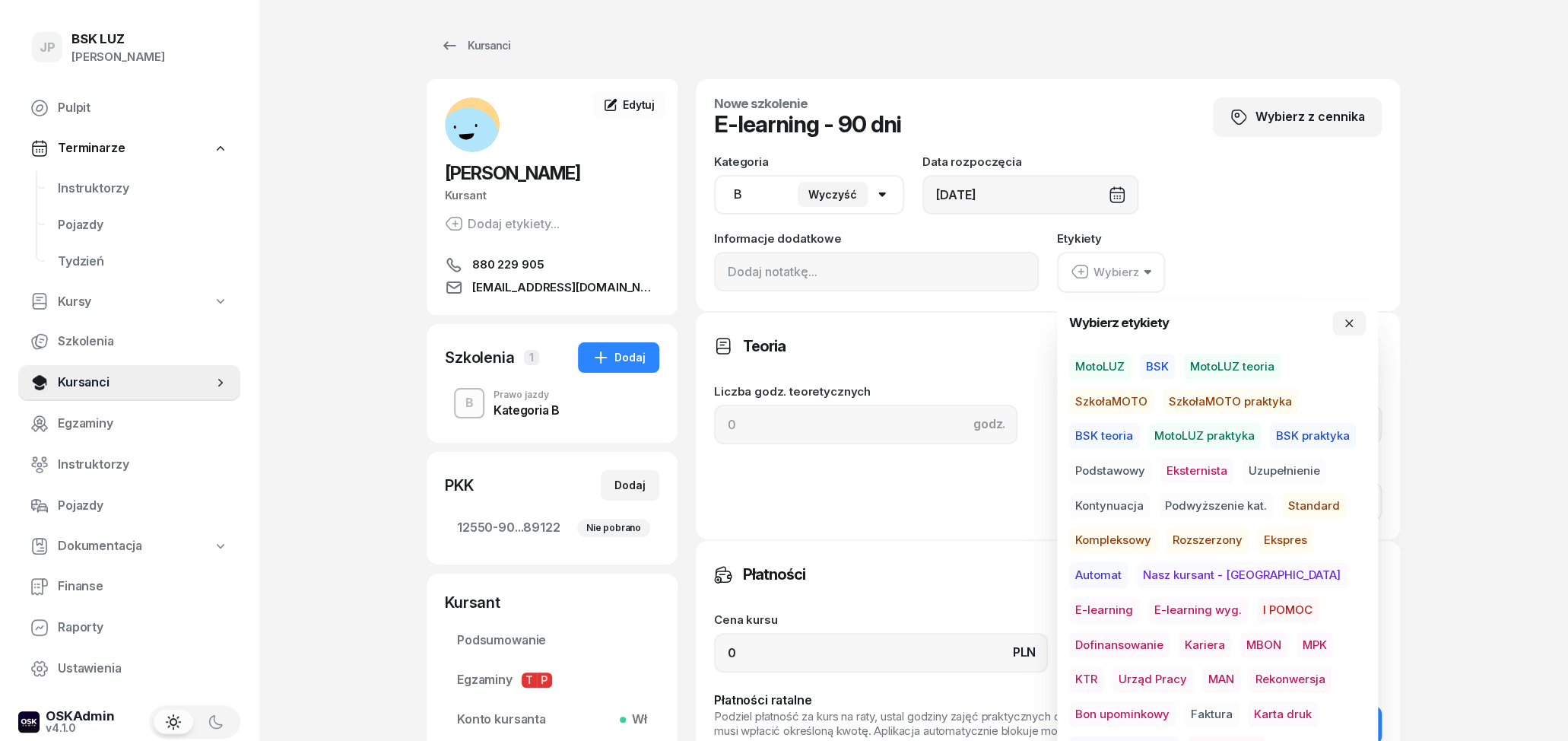
click at [1139, 597] on span "E-learning" at bounding box center [1104, 611] width 70 height 26
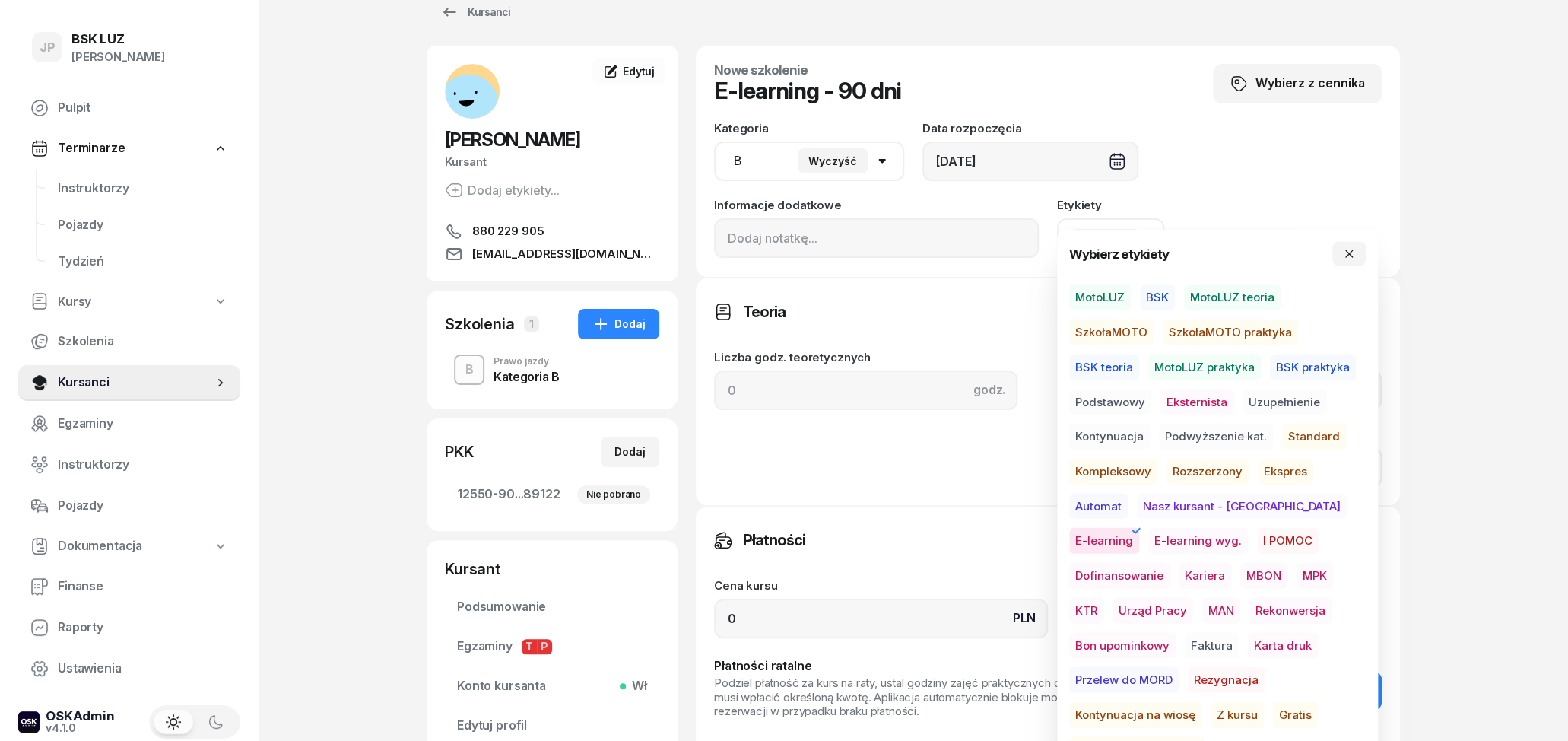
scroll to position [79, 0]
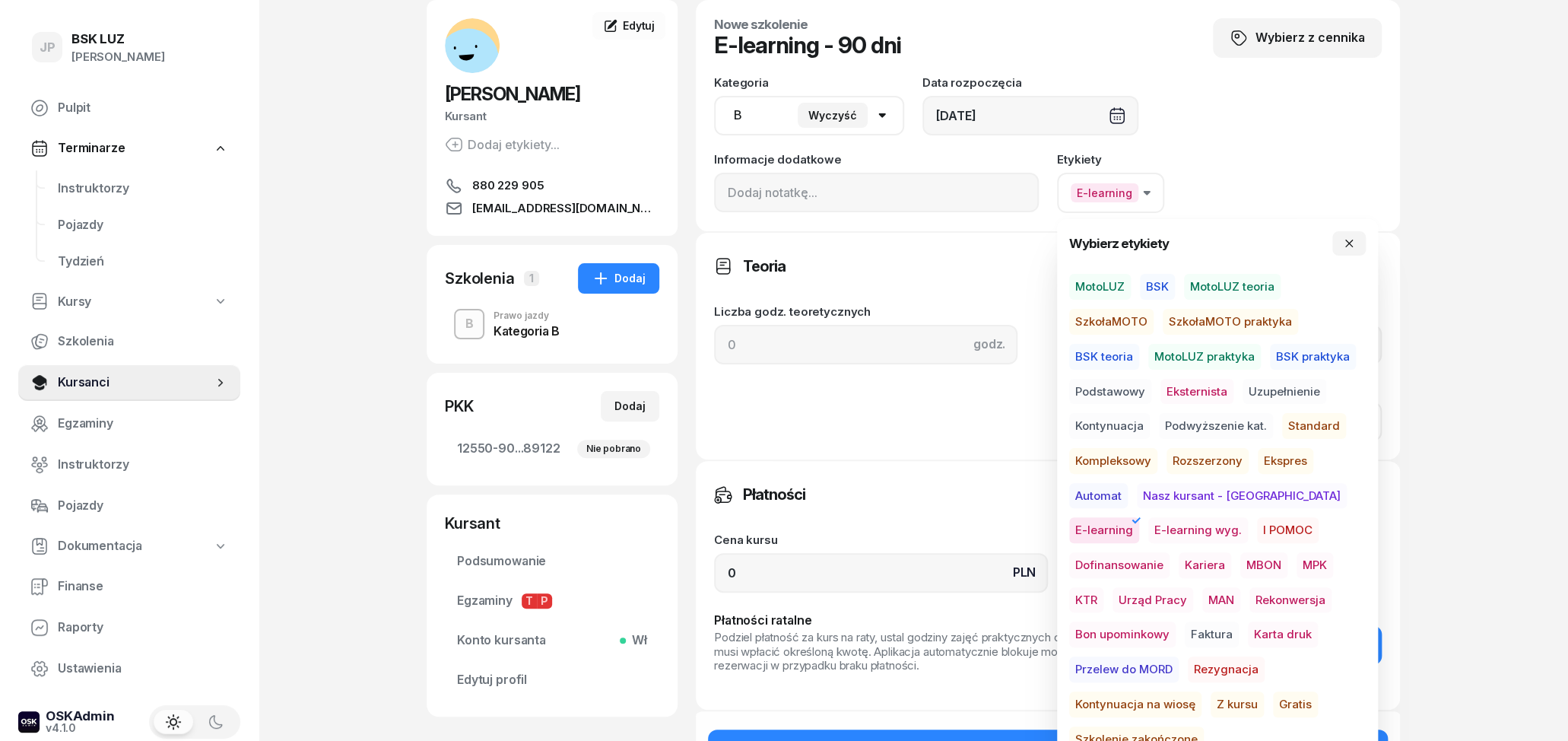
click at [1274, 701] on span "Gratis" at bounding box center [1296, 704] width 45 height 26
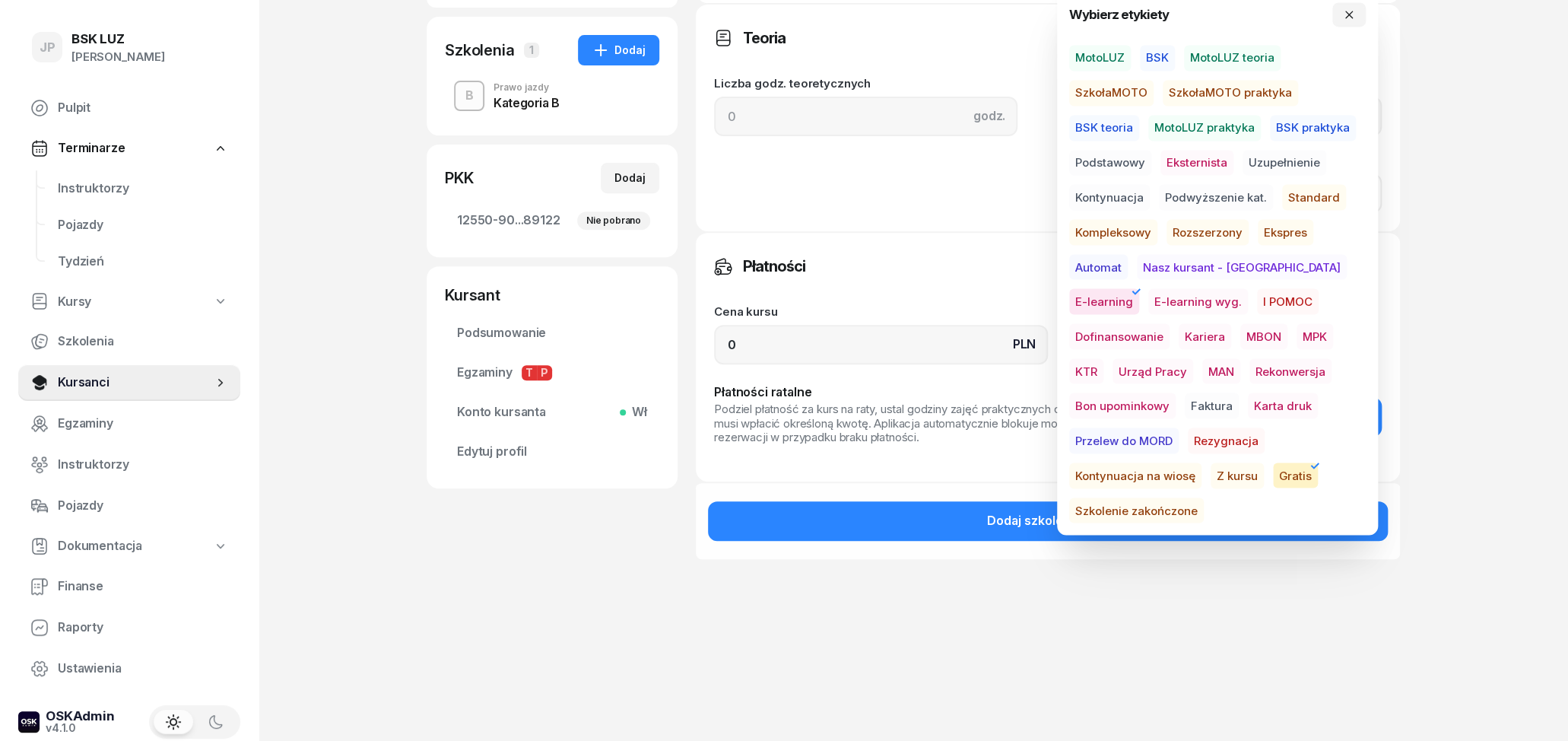
scroll to position [308, 0]
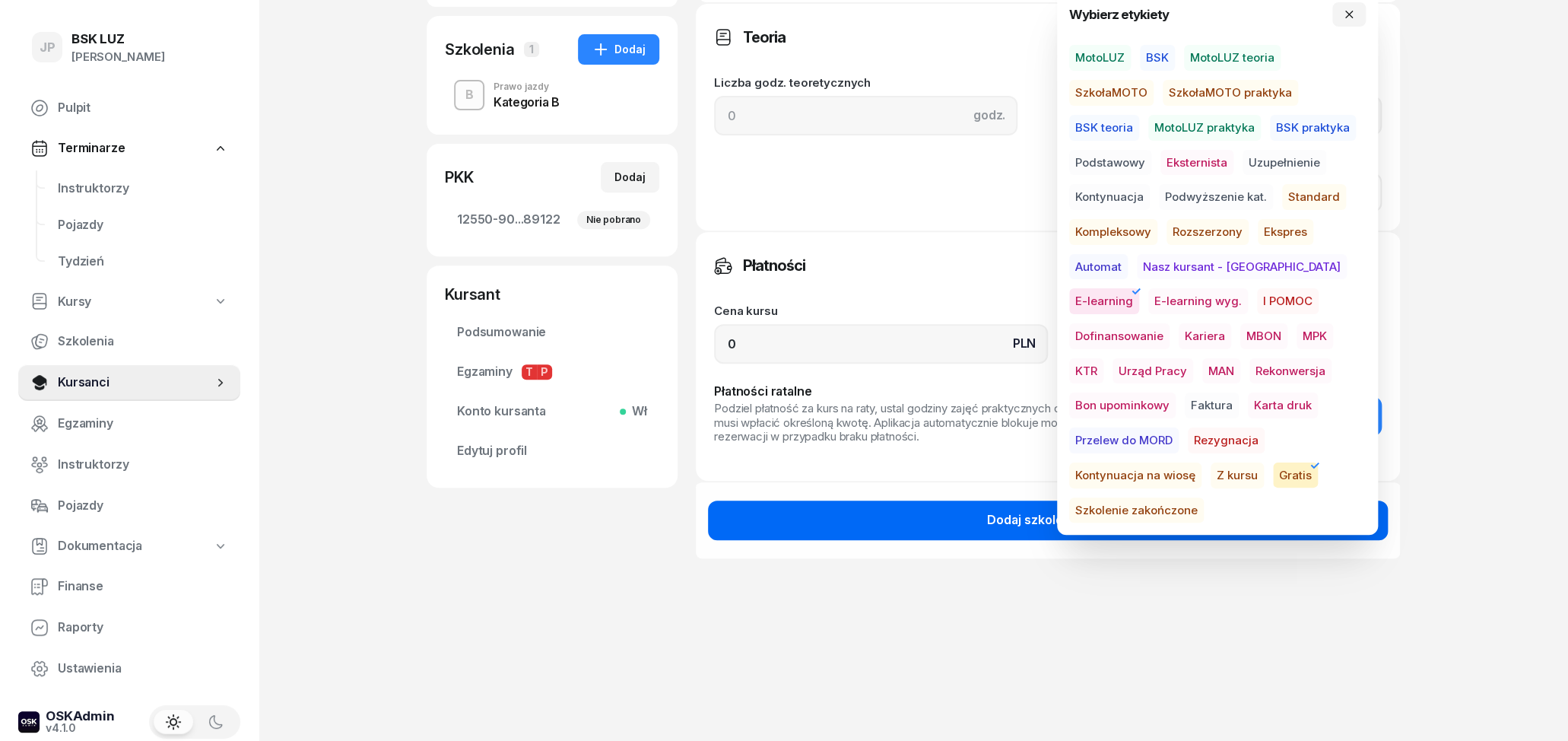
click at [1017, 527] on button "Dodaj szkolenie" at bounding box center [1048, 521] width 680 height 39
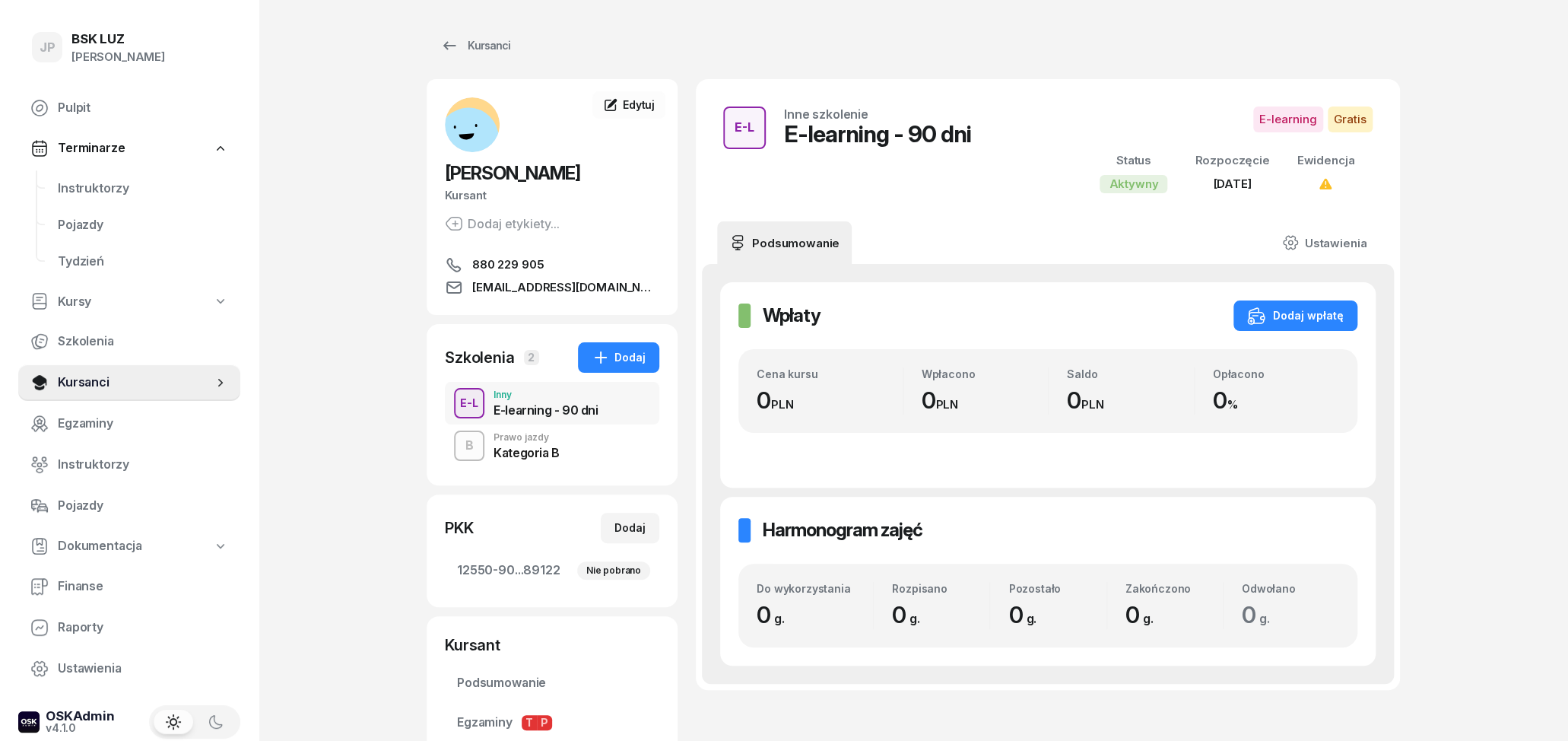
click at [534, 458] on div "Kategoria B" at bounding box center [526, 452] width 67 height 12
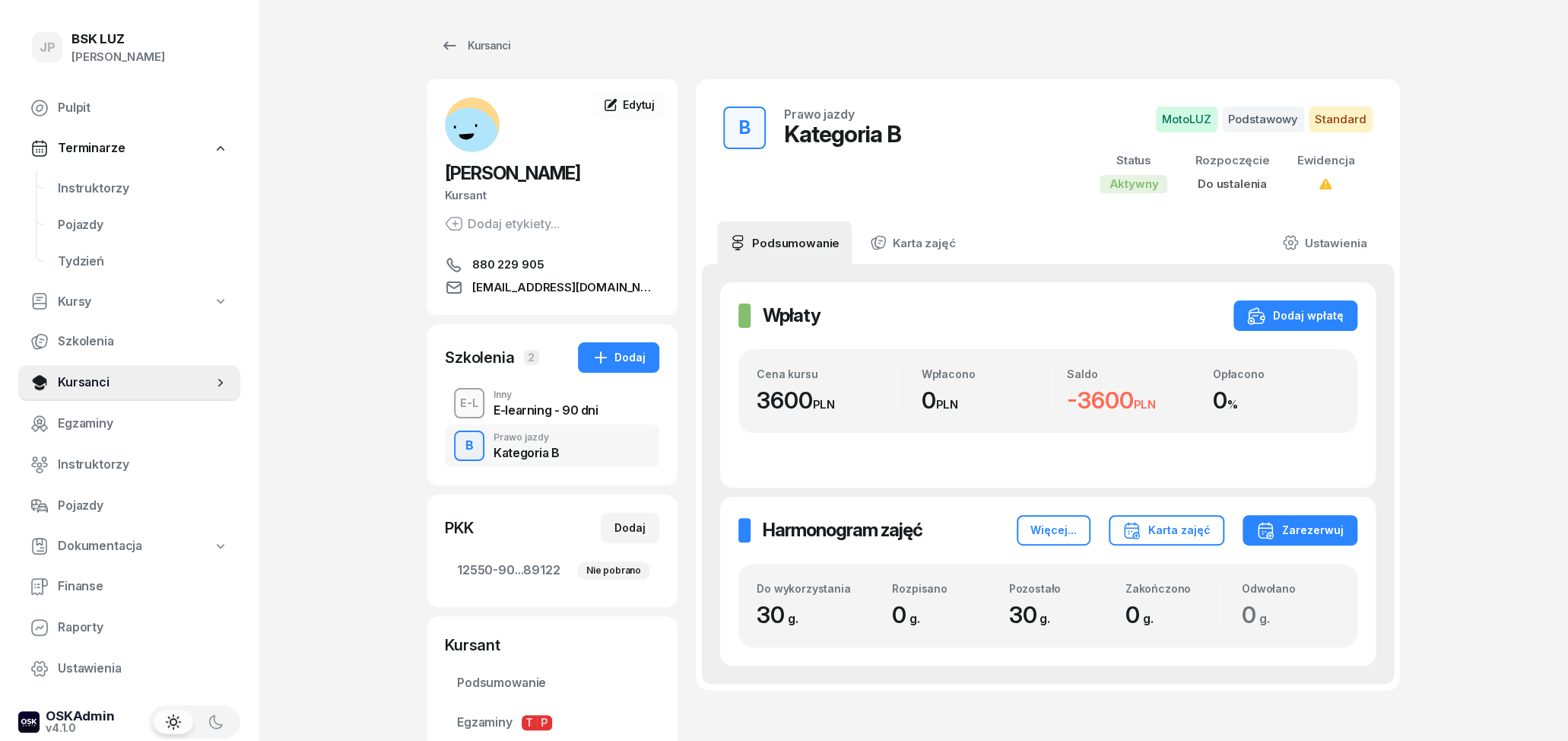
click at [525, 405] on div "E-learning - 90 dni" at bounding box center [545, 410] width 104 height 12
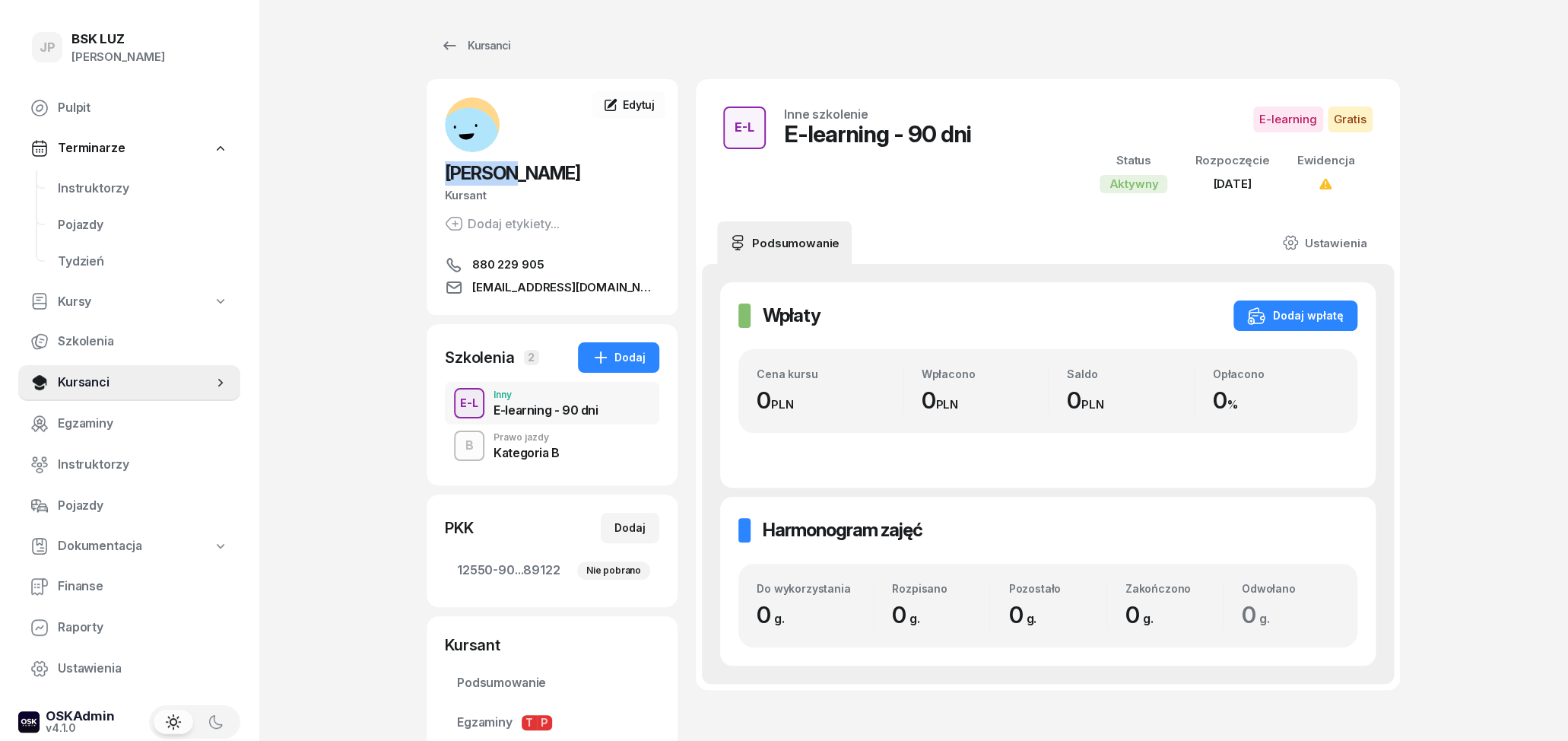
drag, startPoint x: 425, startPoint y: 175, endPoint x: 526, endPoint y: 175, distance: 101.0
click at [526, 175] on div "JP BSK LUZ Joanna Piątkiewicz Pulpit Terminarze Instruktorzy Pojazdy Tydzień Ku…" at bounding box center [784, 471] width 1568 height 942
copy span "[PERSON_NAME]"
drag, startPoint x: 534, startPoint y: 171, endPoint x: 606, endPoint y: 178, distance: 72.3
click at [606, 178] on h2 "[PERSON_NAME]" at bounding box center [551, 174] width 215 height 24
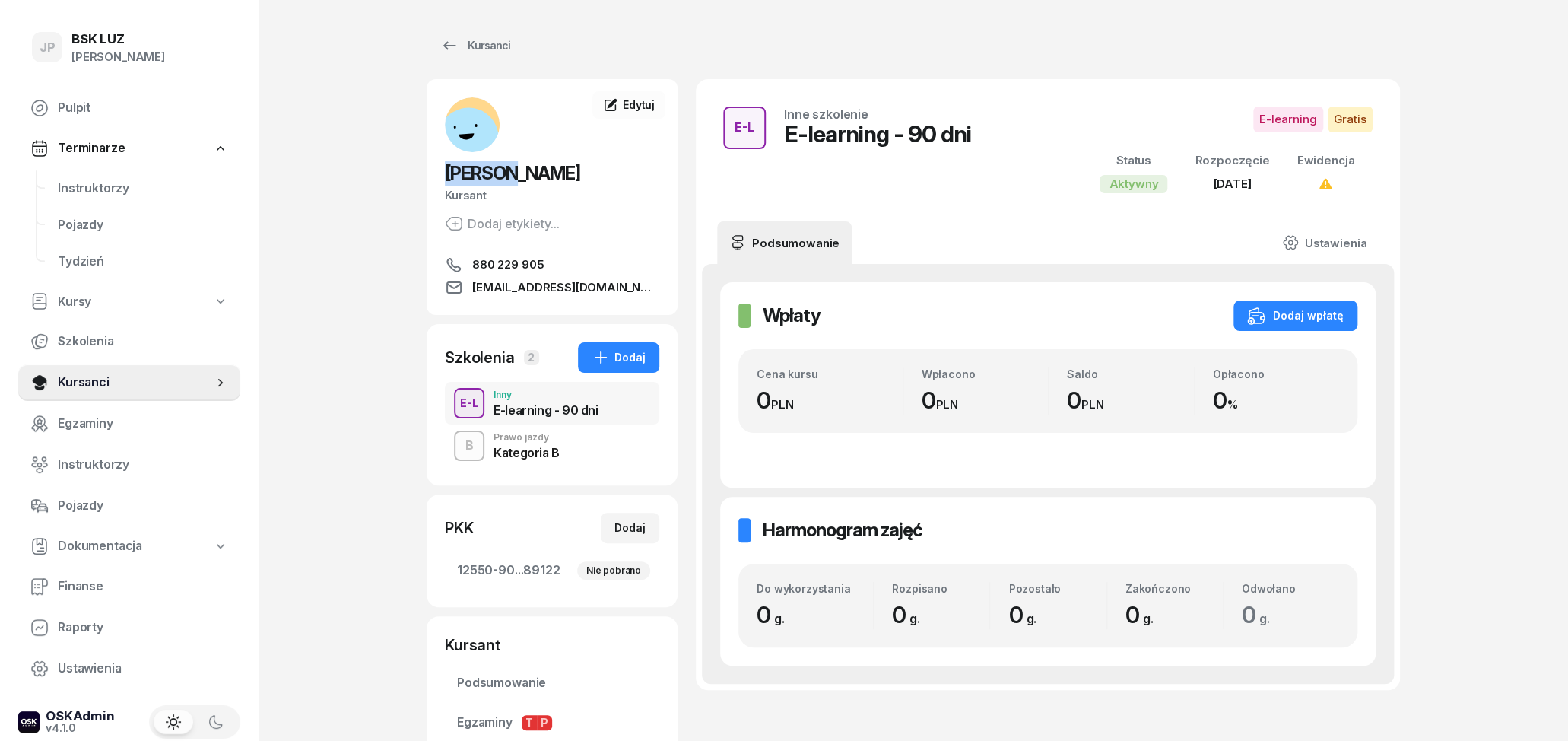
copy span "[PERSON_NAME]"
click at [654, 106] on span "Edytuj" at bounding box center [639, 105] width 32 height 13
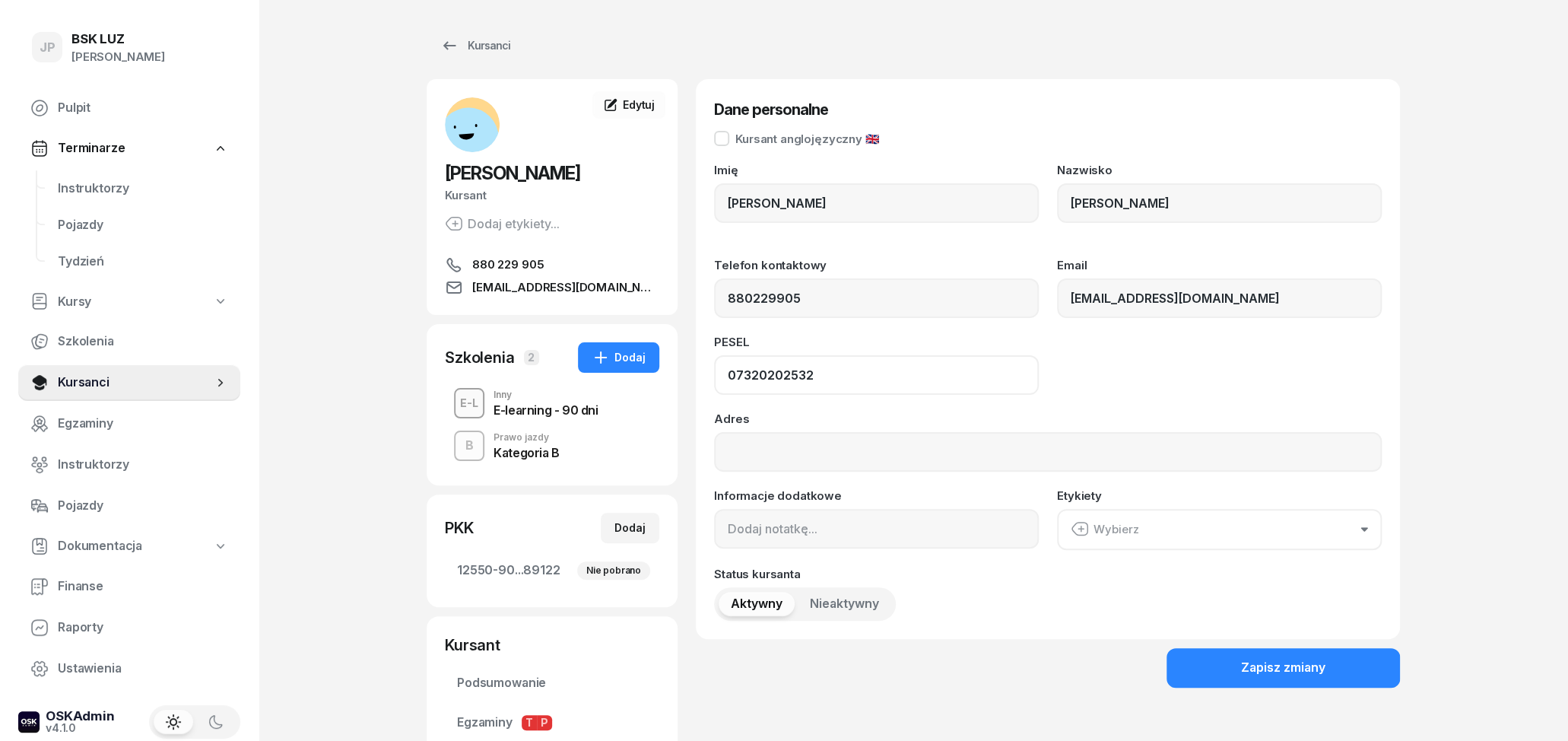
drag, startPoint x: 822, startPoint y: 371, endPoint x: 706, endPoint y: 379, distance: 116.3
click at [715, 379] on input "07320202532" at bounding box center [877, 375] width 324 height 39
drag, startPoint x: 816, startPoint y: 312, endPoint x: 663, endPoint y: 300, distance: 153.5
click at [715, 300] on input "880229905" at bounding box center [877, 298] width 324 height 39
drag, startPoint x: 1222, startPoint y: 300, endPoint x: 1058, endPoint y: 297, distance: 164.0
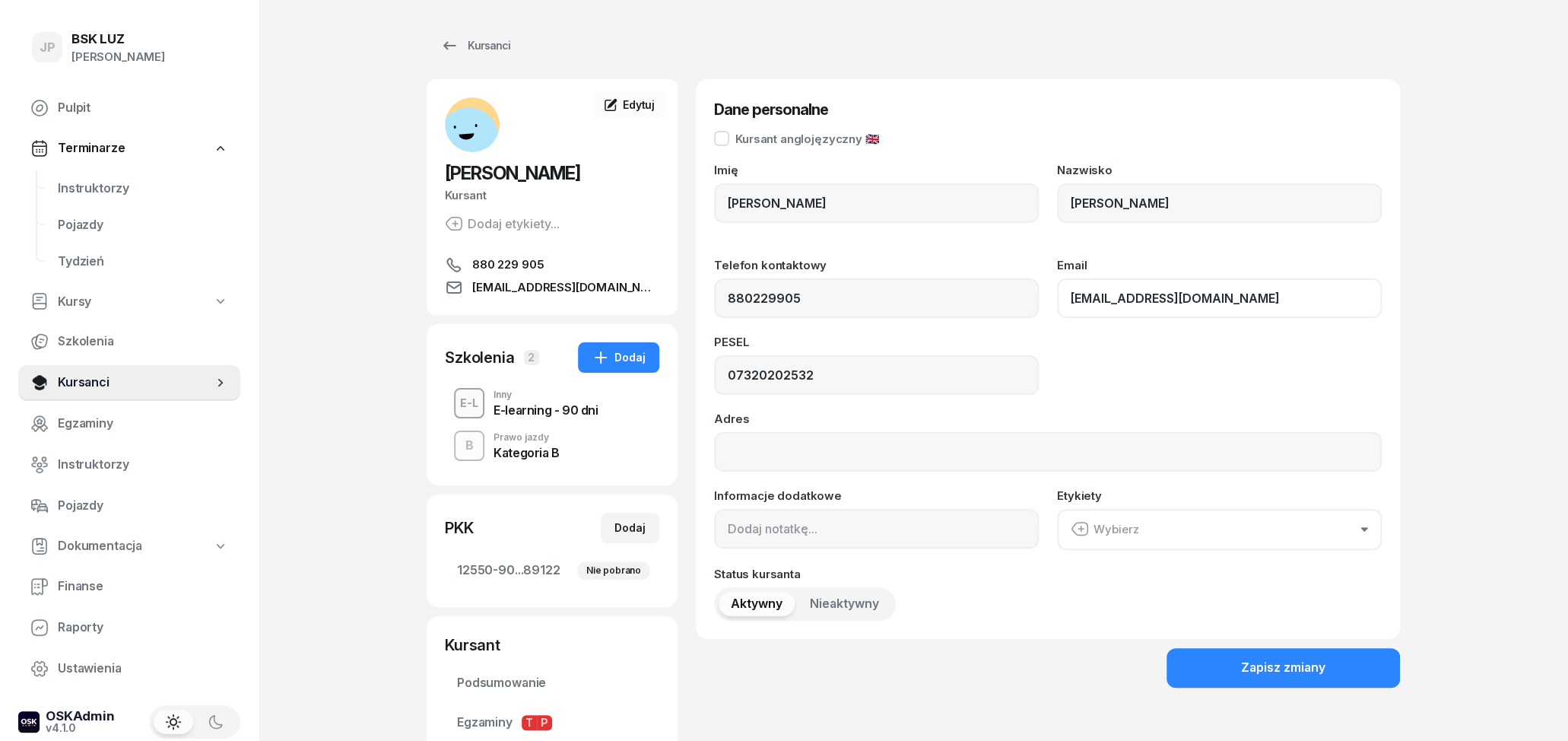
click at [1057, 297] on input "[EMAIL_ADDRESS][DOMAIN_NAME]" at bounding box center [1219, 298] width 324 height 39
click at [944, 42] on div "Kursanci" at bounding box center [913, 45] width 973 height 30
click at [468, 49] on div "Kursanci" at bounding box center [475, 45] width 70 height 18
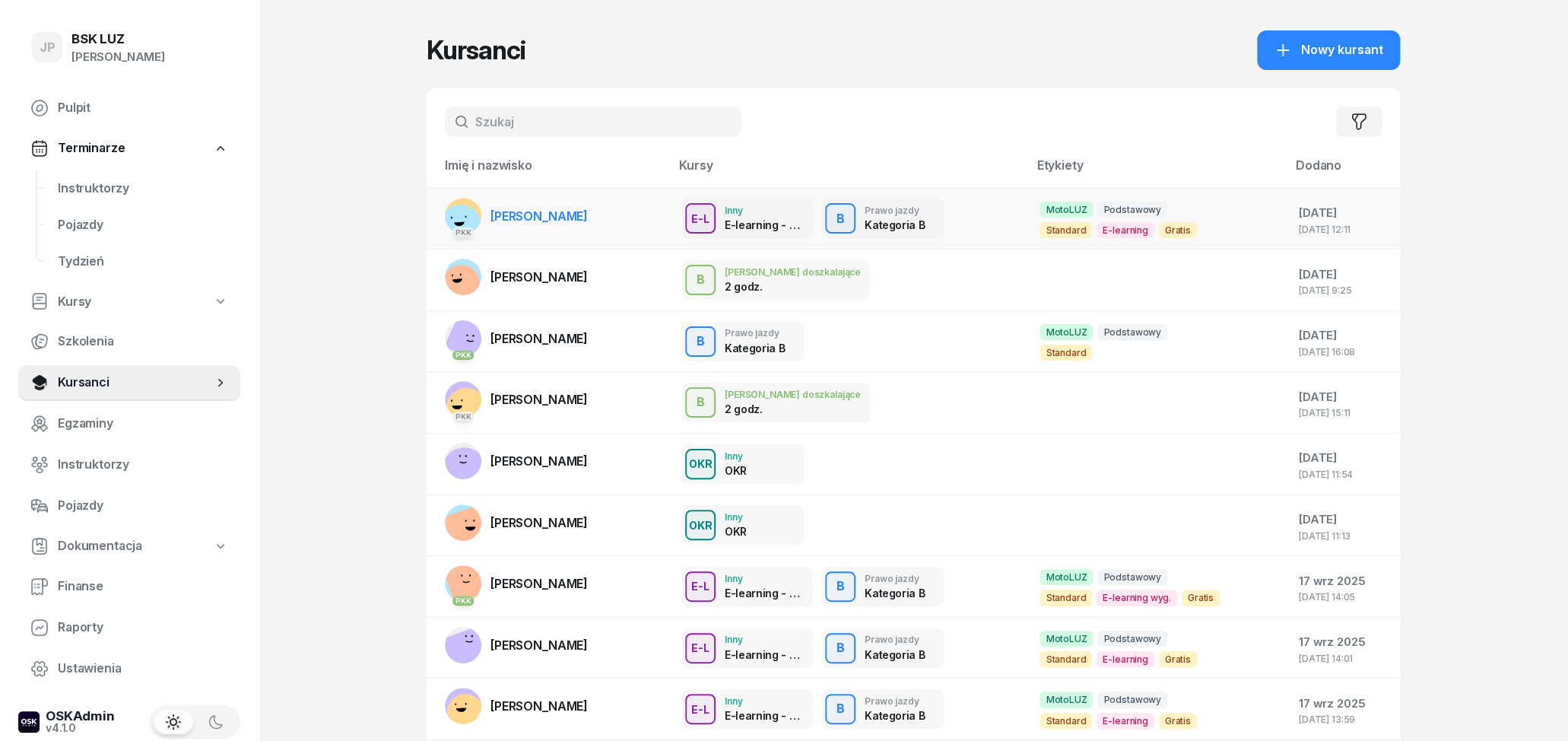
click at [581, 219] on span "[PERSON_NAME]" at bounding box center [539, 216] width 98 height 15
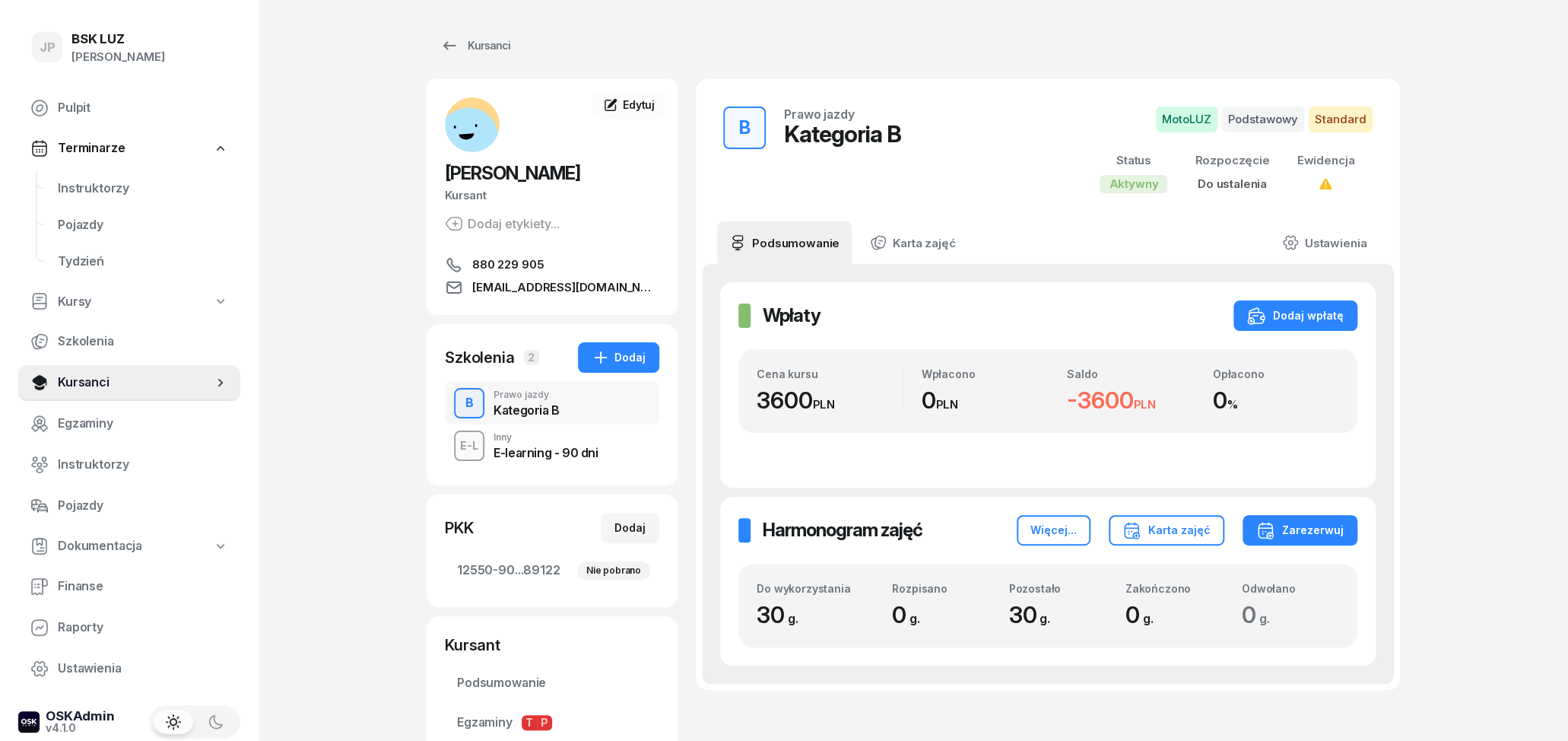
click at [578, 449] on div "E-learning - 90 dni" at bounding box center [545, 452] width 104 height 12
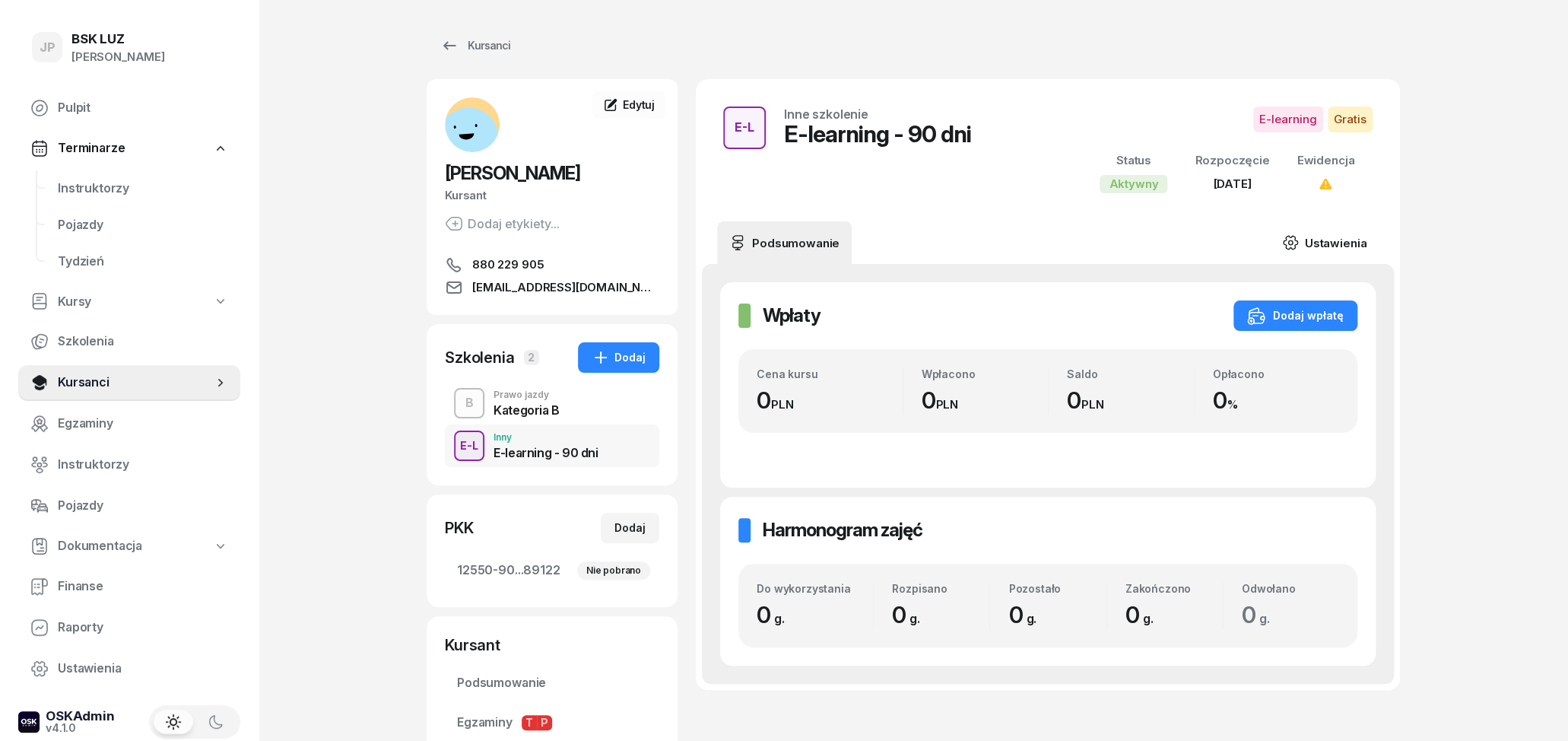
click at [1334, 238] on link "Ustawienia" at bounding box center [1324, 242] width 109 height 42
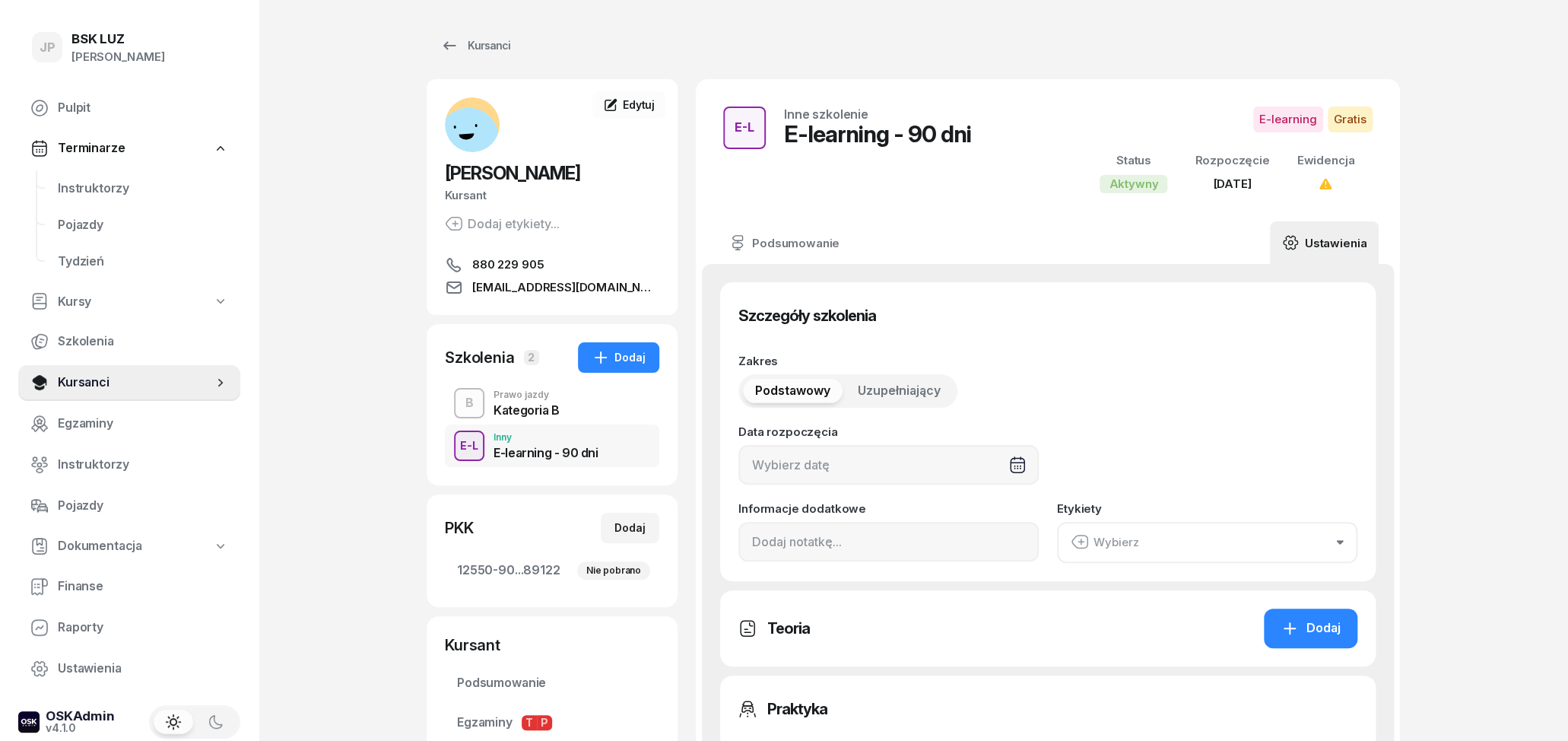
type input "[DATE]"
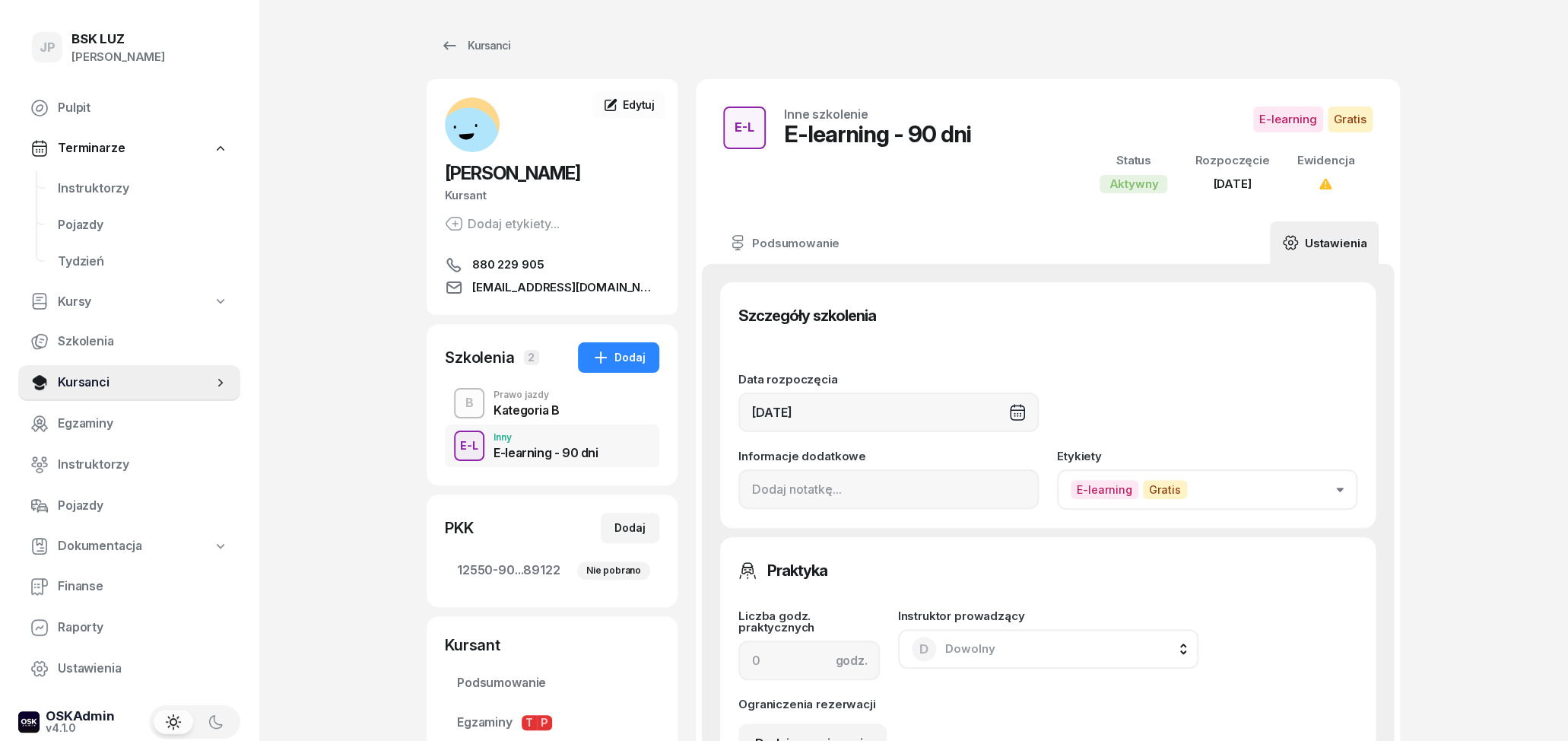
click at [1263, 476] on button "E-learning Gratis" at bounding box center [1207, 489] width 300 height 40
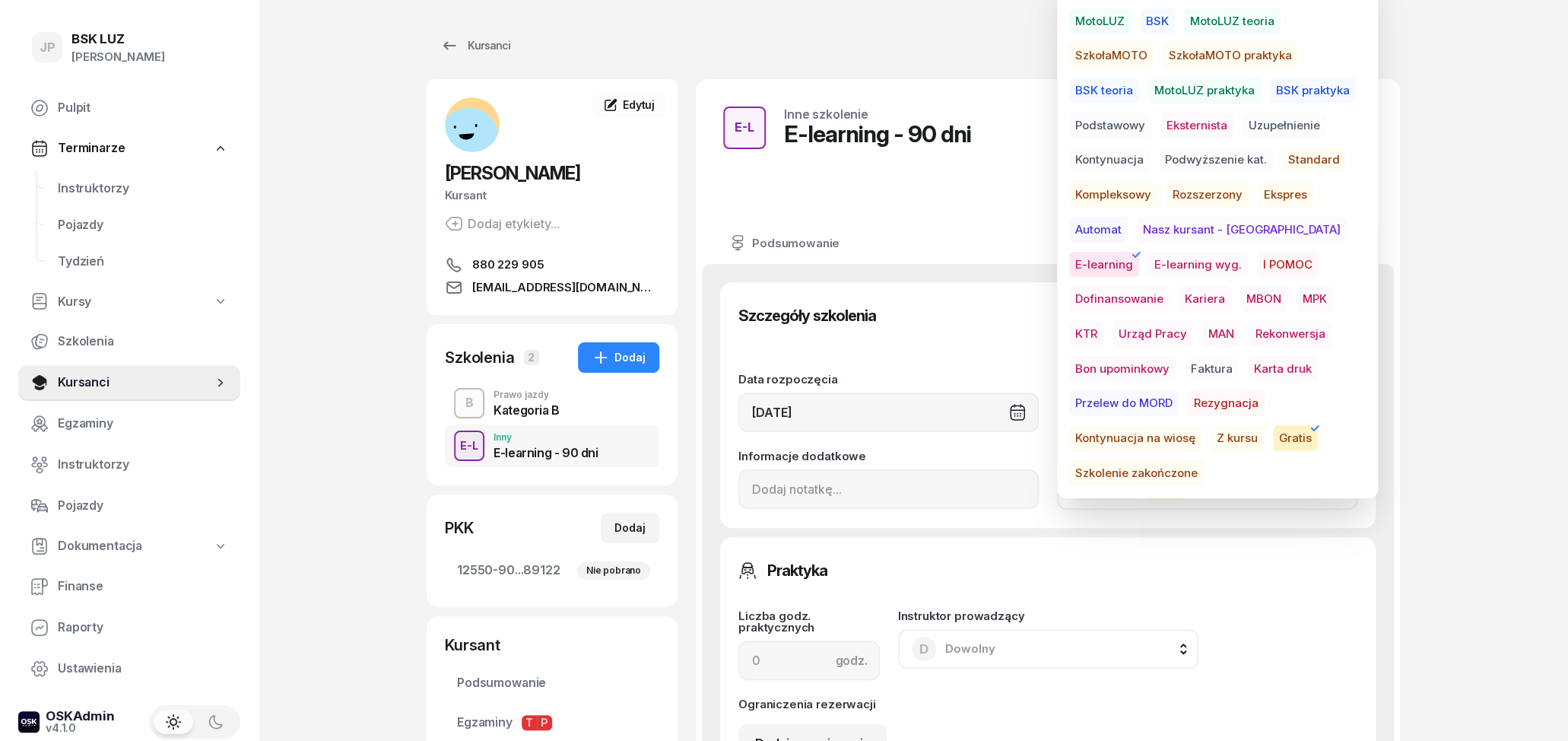
click at [1149, 264] on span "E-learning wyg." at bounding box center [1199, 265] width 99 height 26
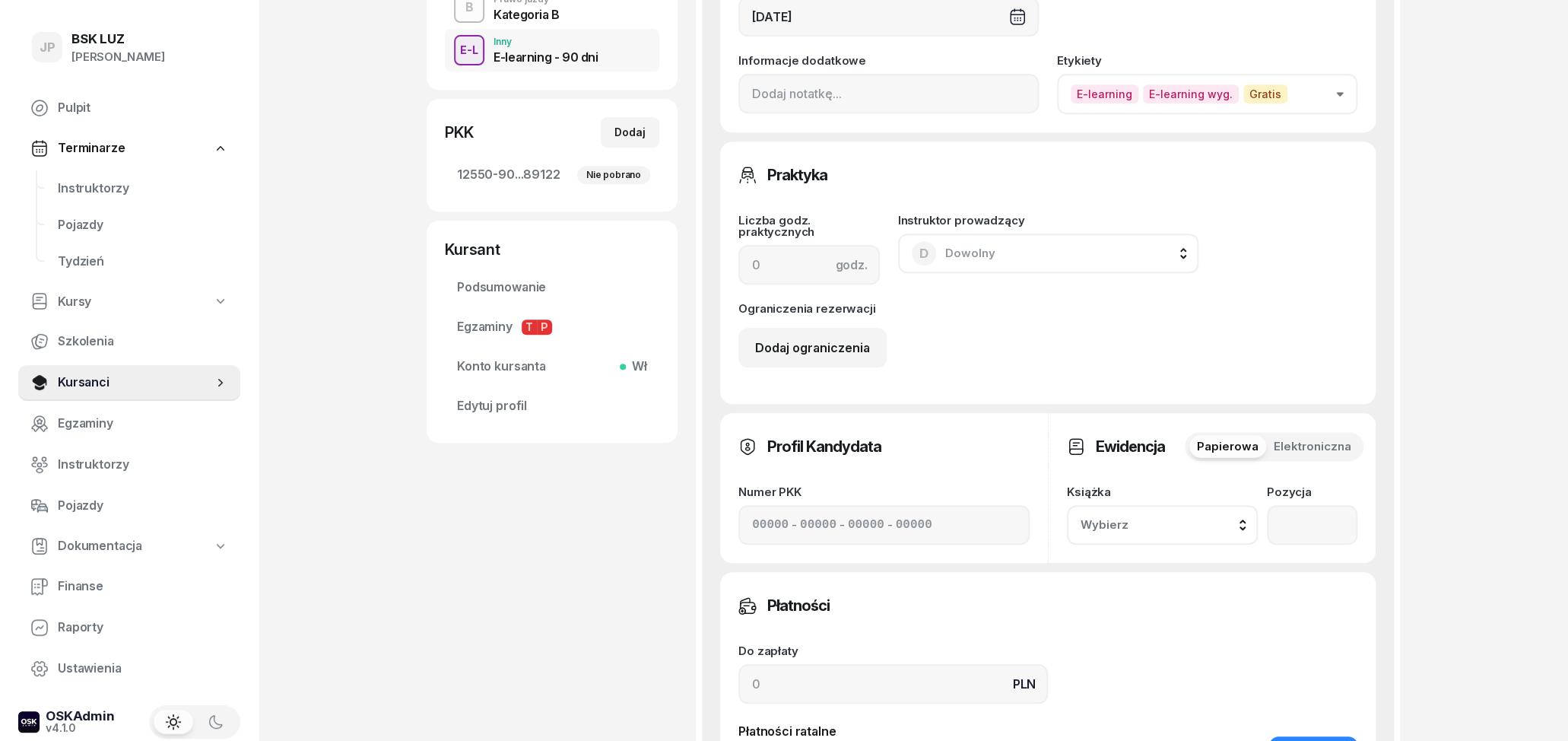
scroll to position [316, 0]
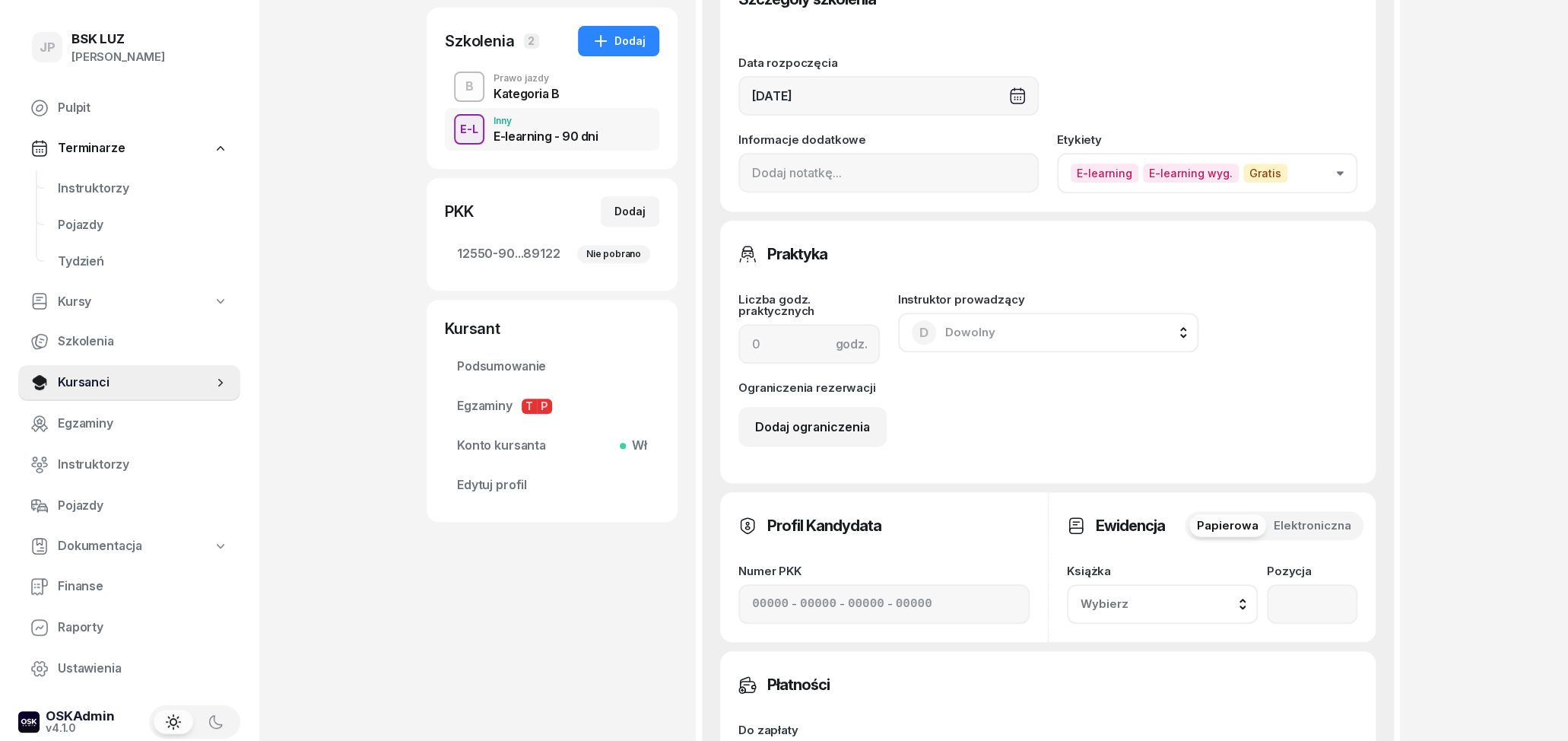
click at [1323, 175] on button "E-learning E-learning wyg. Gratis" at bounding box center [1207, 173] width 300 height 40
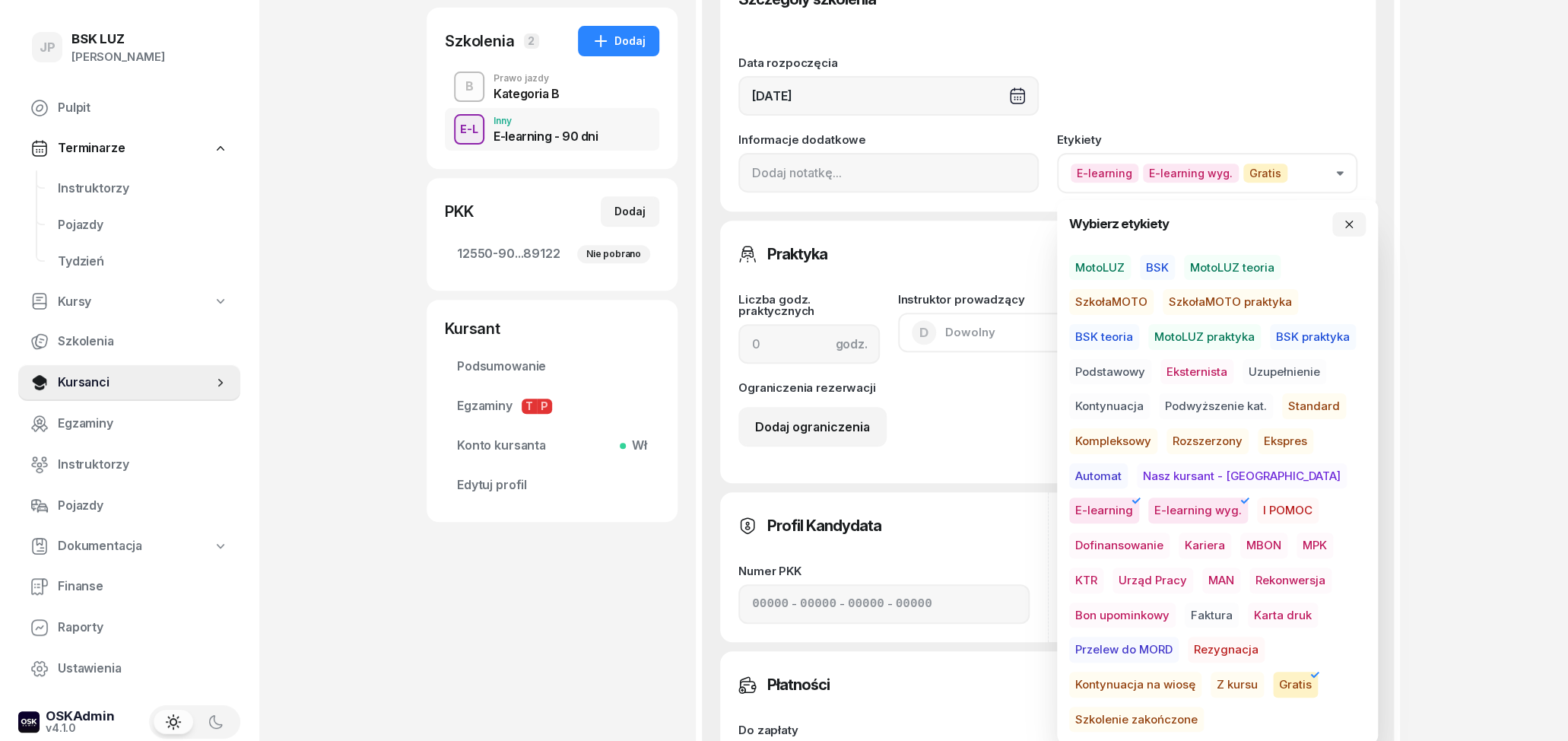
drag, startPoint x: 1295, startPoint y: 472, endPoint x: 1310, endPoint y: 474, distance: 15.1
click at [1139, 497] on span "E-learning" at bounding box center [1104, 510] width 70 height 26
click at [1441, 504] on div "JP BSK LUZ Joanna Piątkiewicz Pulpit Terminarze Instruktorzy Pojazdy Tydzień Ku…" at bounding box center [784, 441] width 1568 height 1514
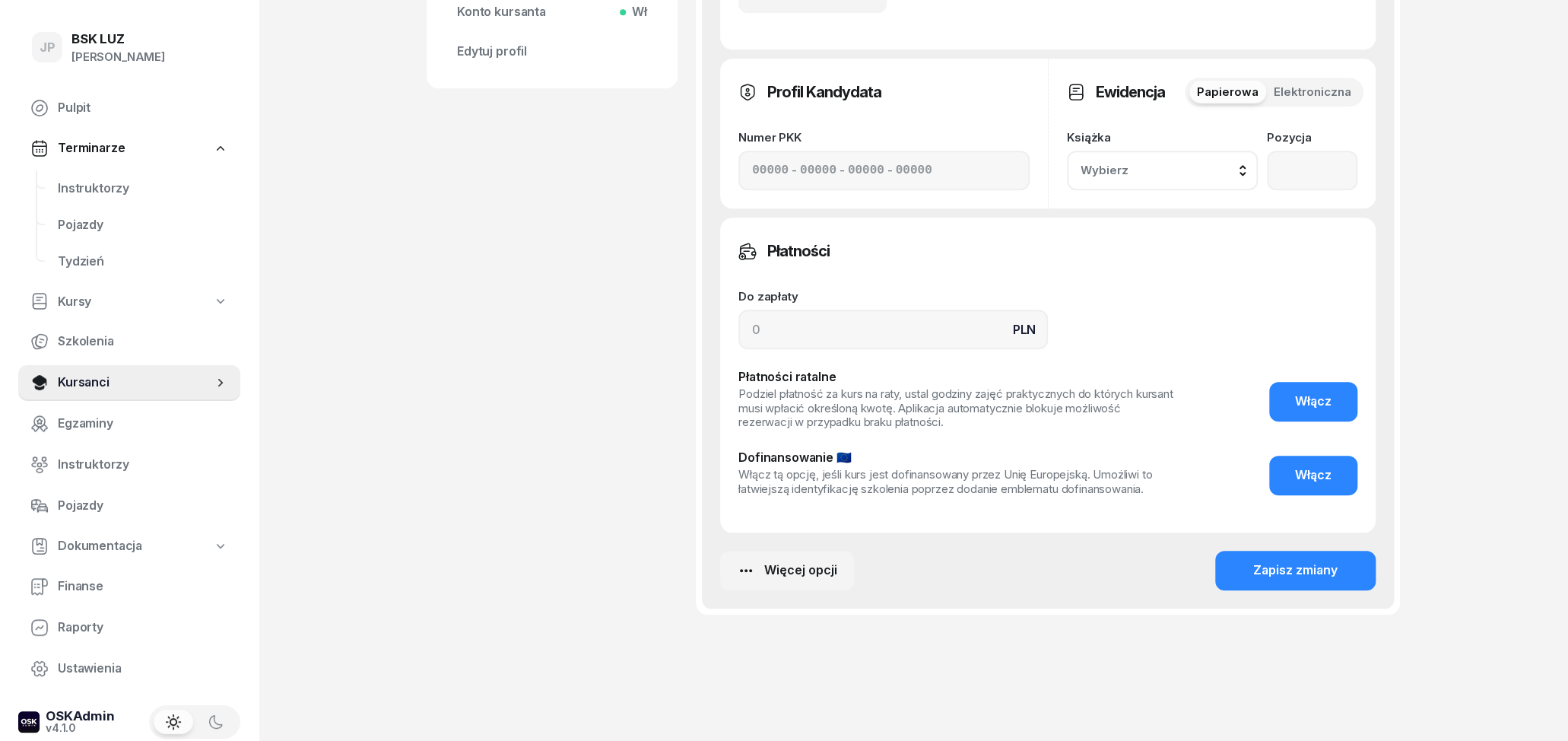
scroll to position [772, 0]
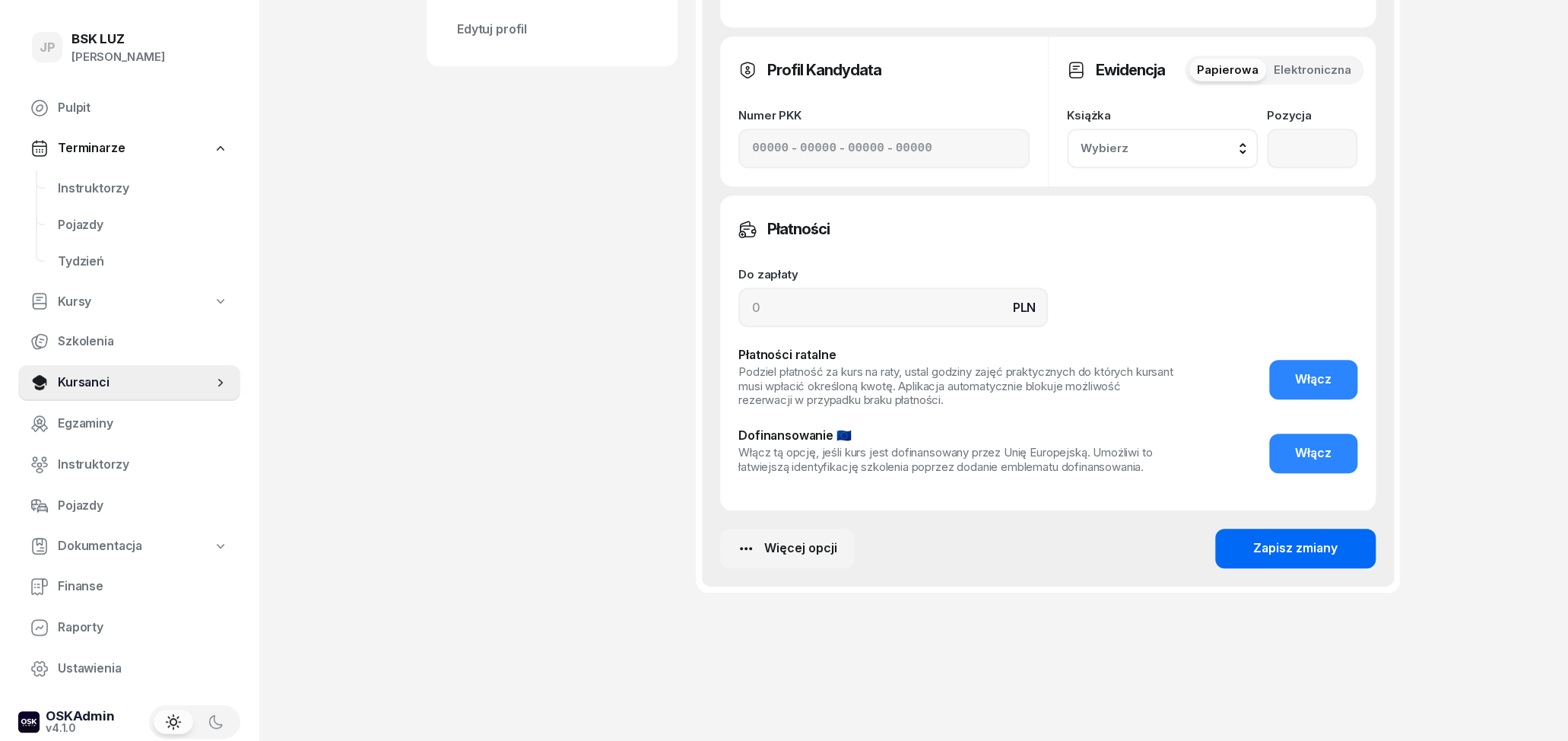
click at [1282, 556] on div "Zapisz zmiany" at bounding box center [1296, 548] width 84 height 20
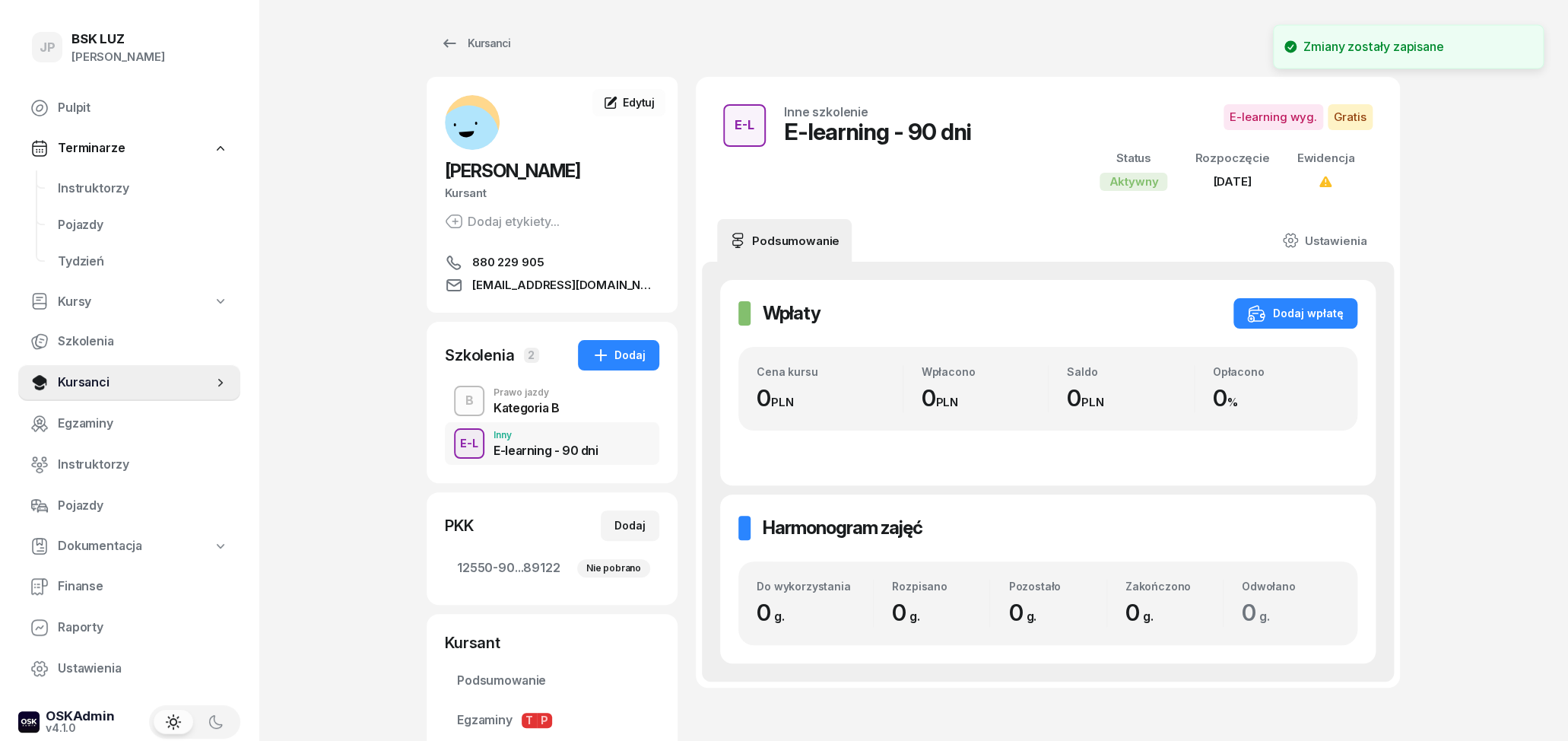
scroll to position [0, 0]
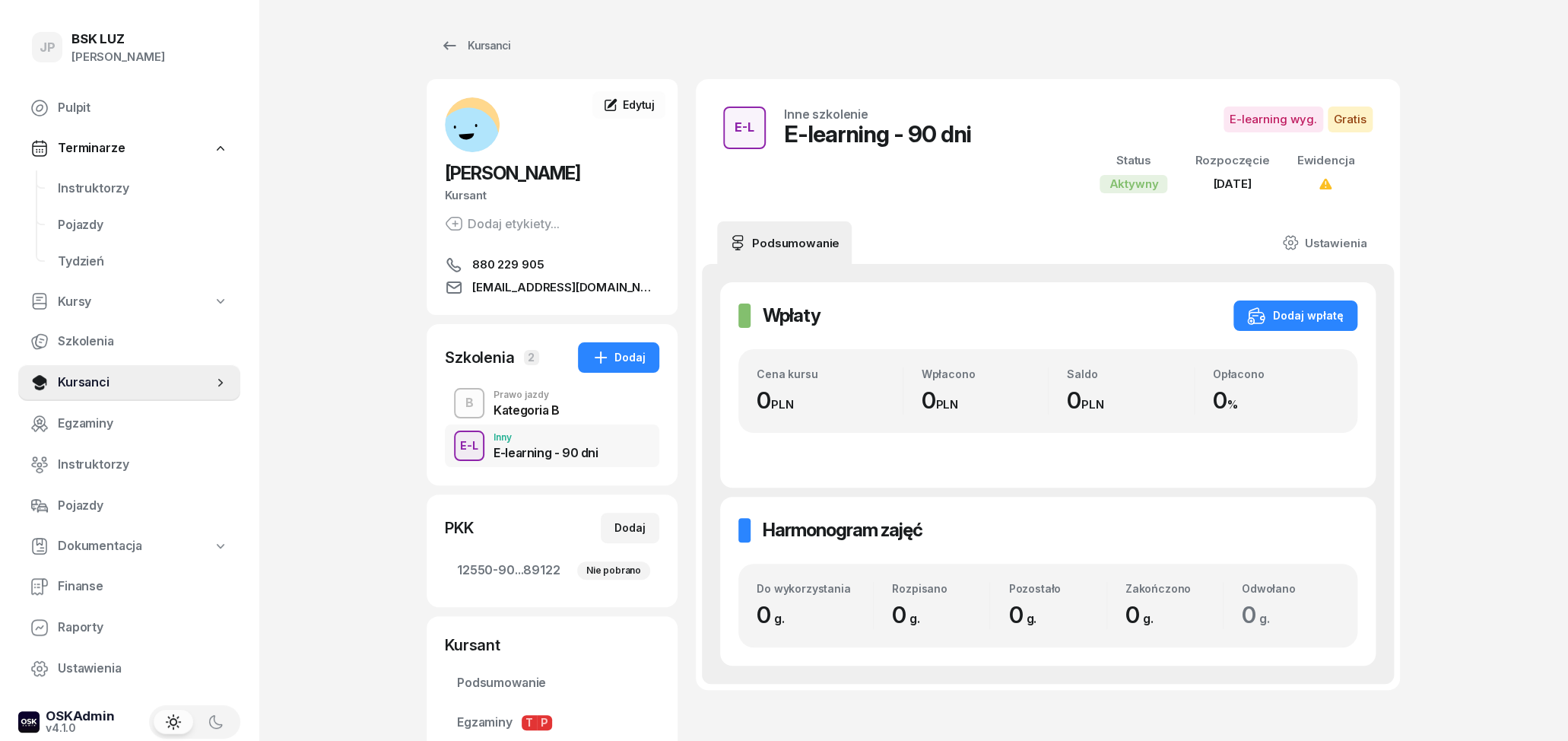
click at [547, 411] on div "Kategoria B" at bounding box center [526, 410] width 67 height 12
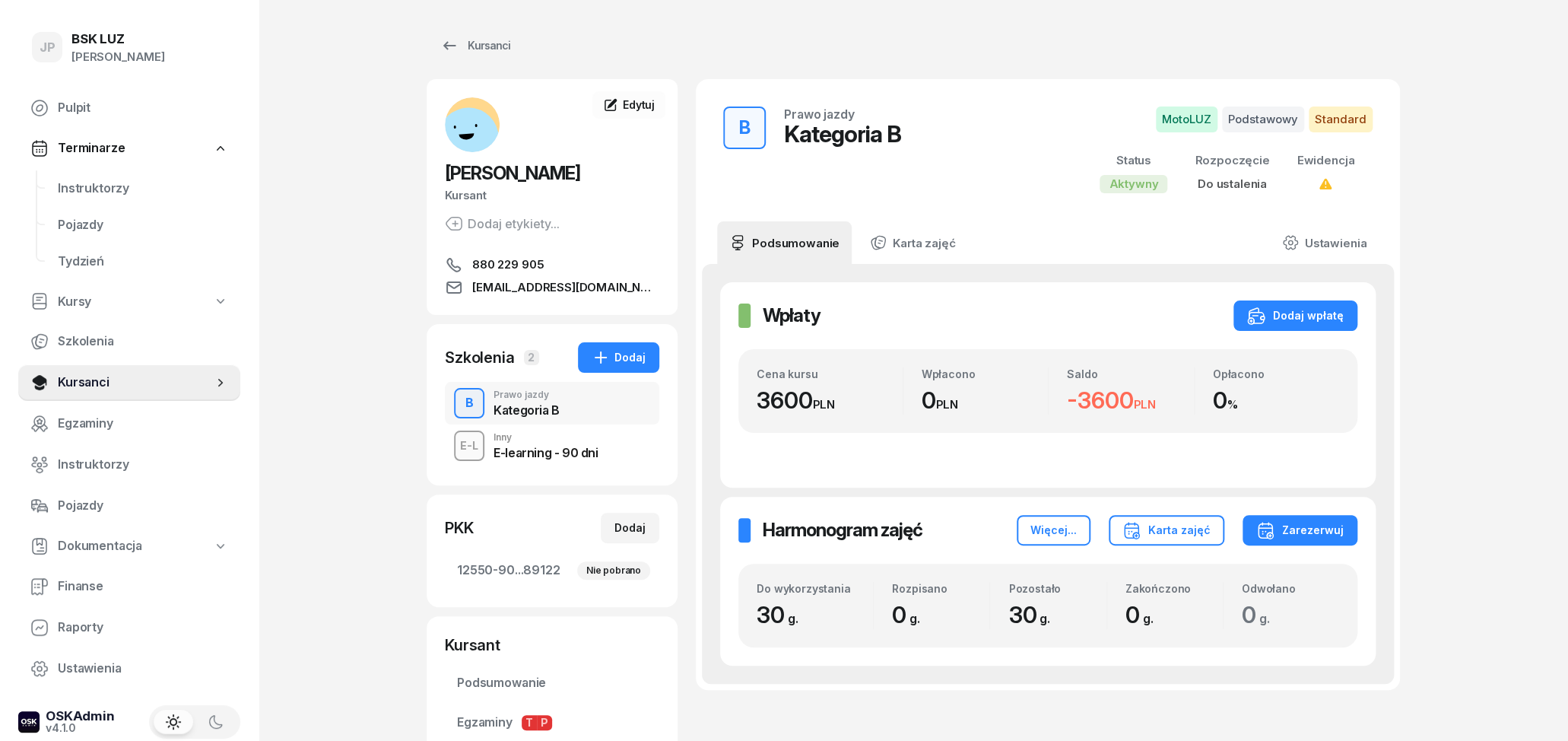
click at [545, 451] on div "E-learning - 90 dni" at bounding box center [545, 452] width 104 height 12
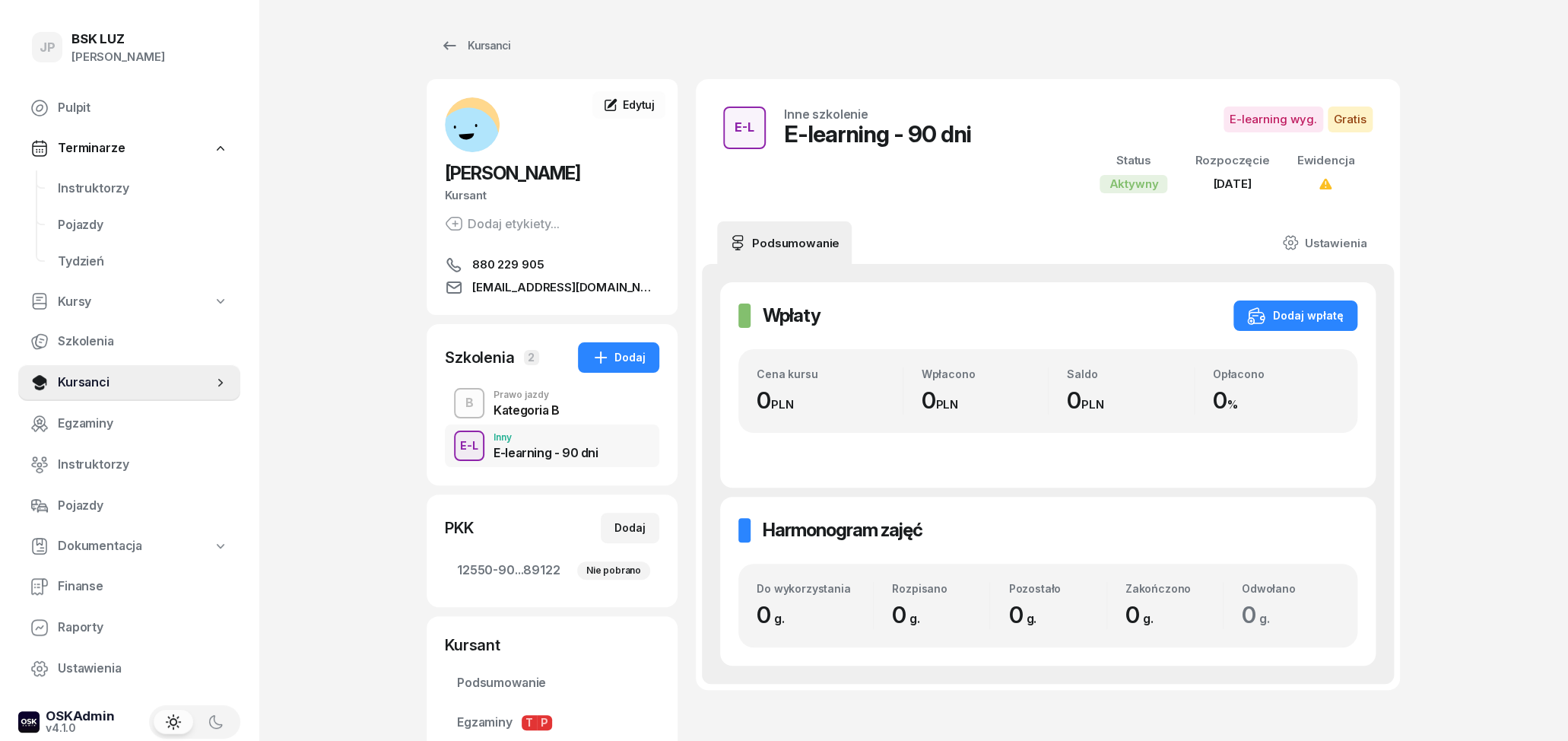
click at [550, 404] on div "Kategoria B" at bounding box center [526, 410] width 67 height 12
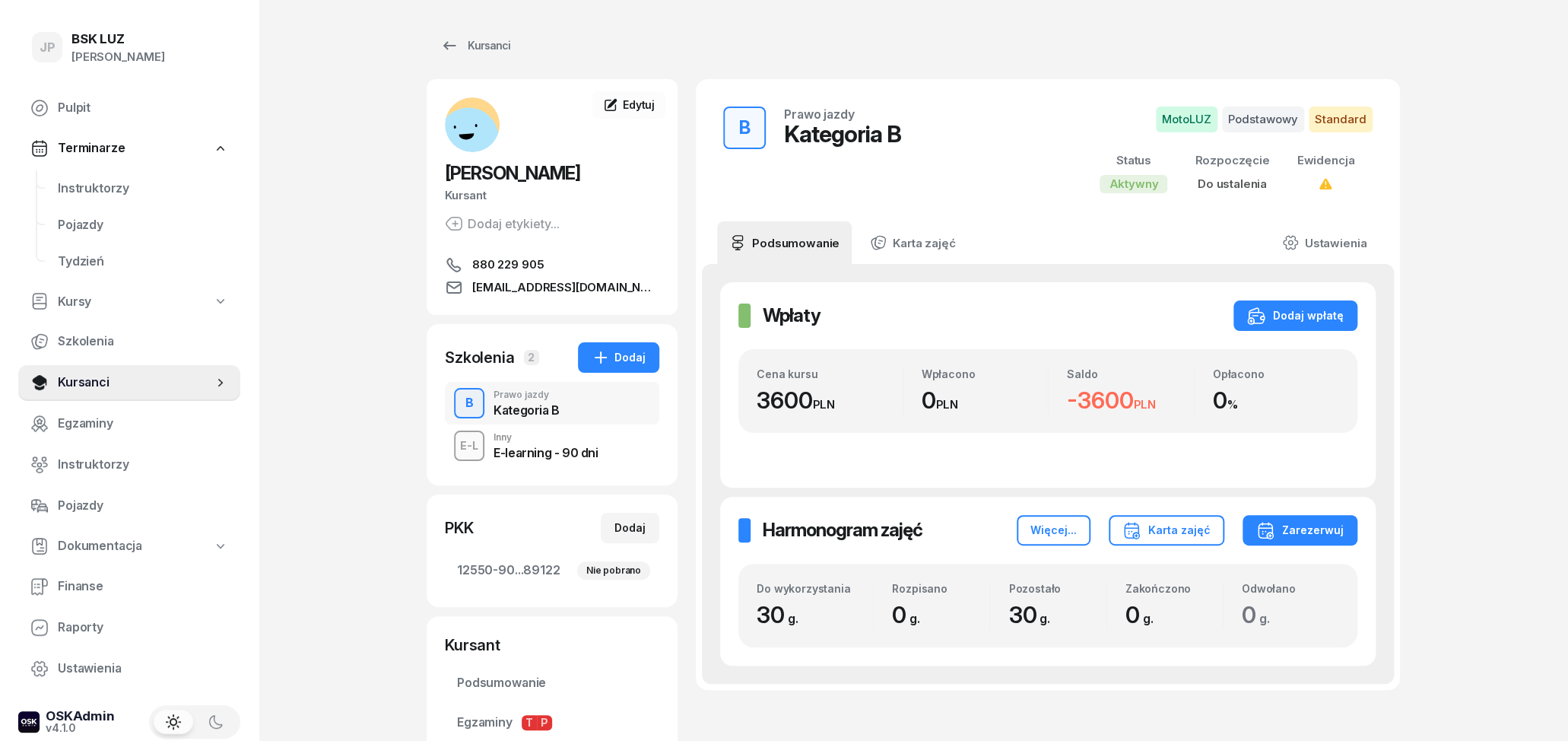
click at [553, 459] on div "E-learning - 90 dni" at bounding box center [545, 452] width 104 height 12
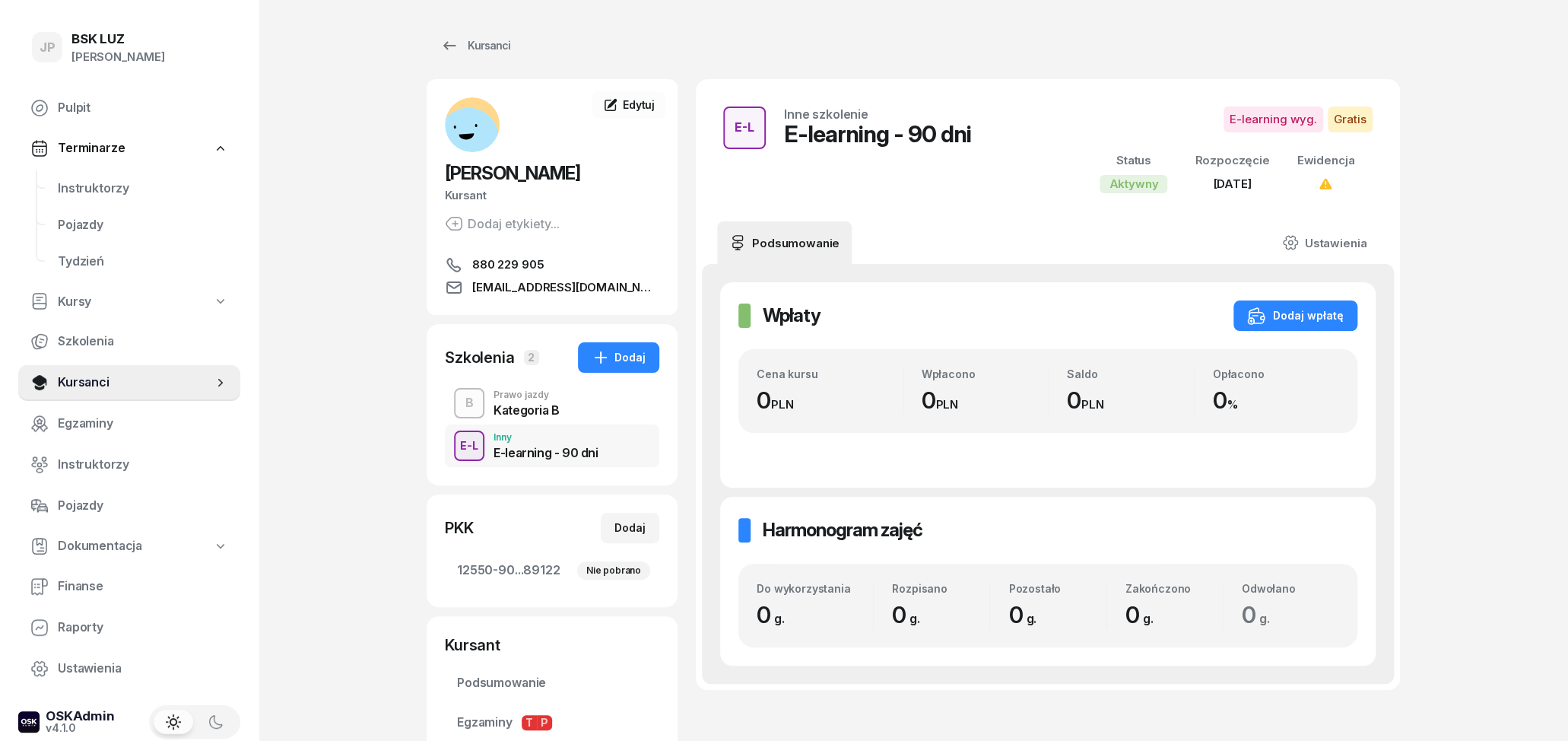
click at [530, 415] on div "Kategoria B" at bounding box center [526, 410] width 67 height 12
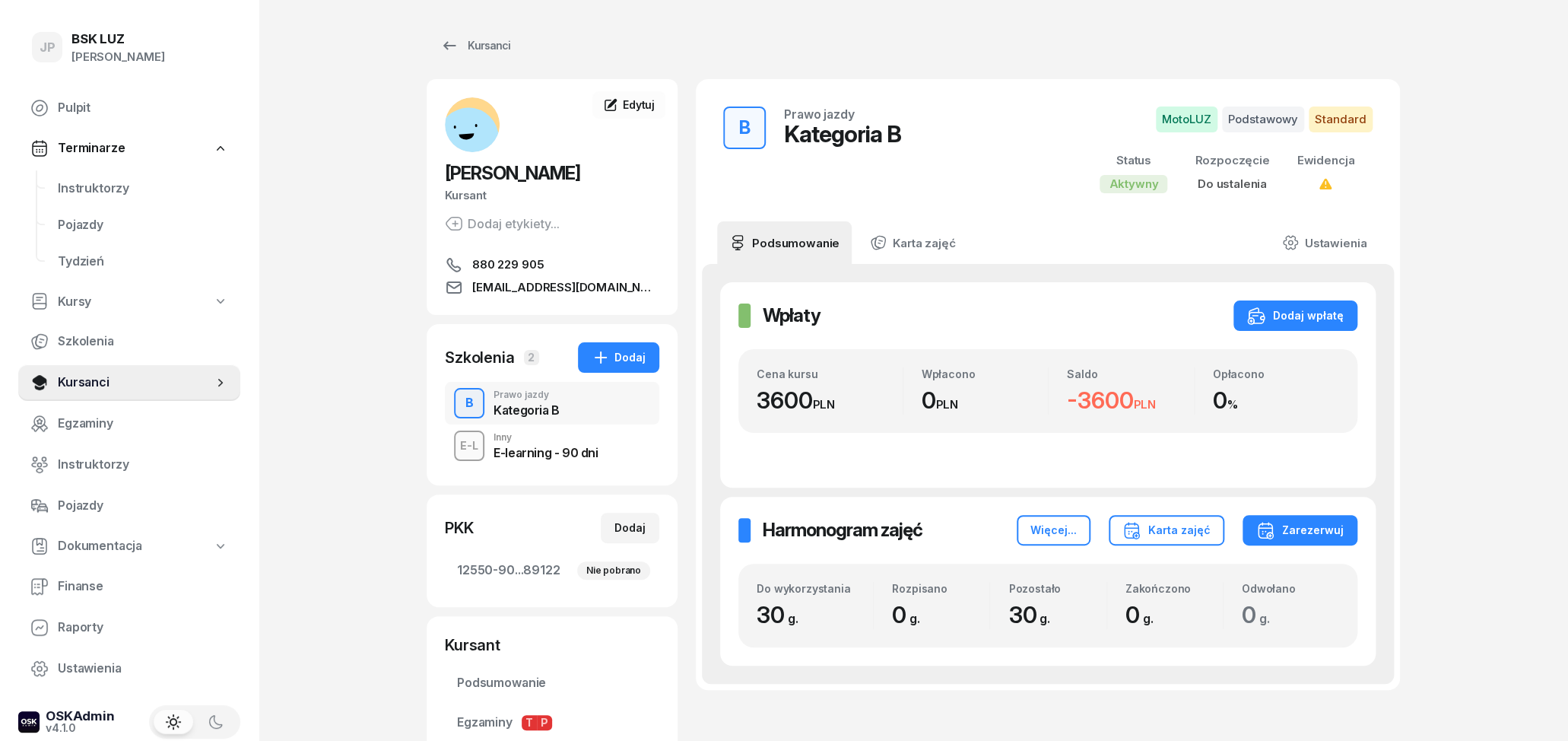
click at [524, 456] on div "E-learning - 90 dni" at bounding box center [545, 452] width 104 height 12
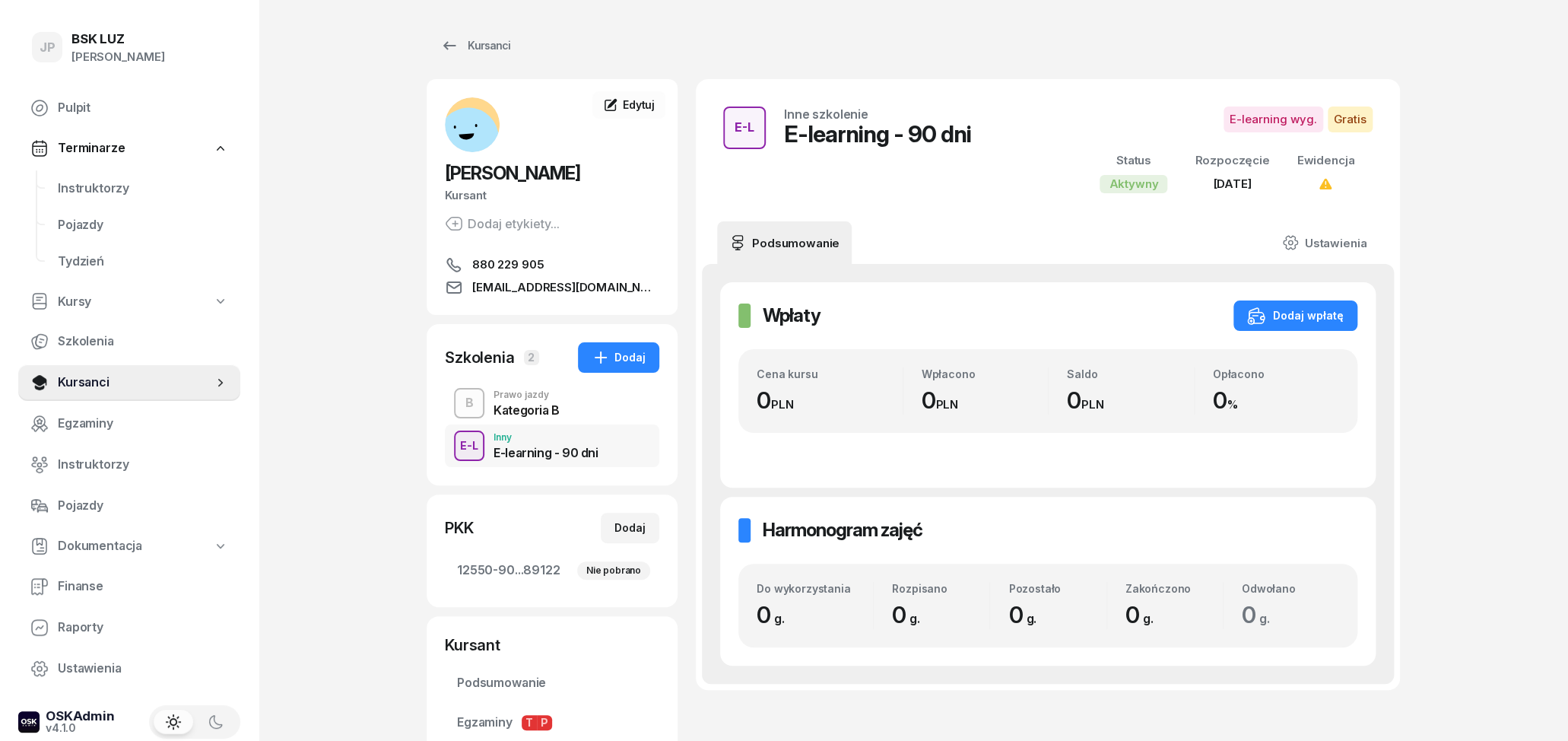
click at [507, 401] on div "Kategoria B" at bounding box center [526, 408] width 67 height 17
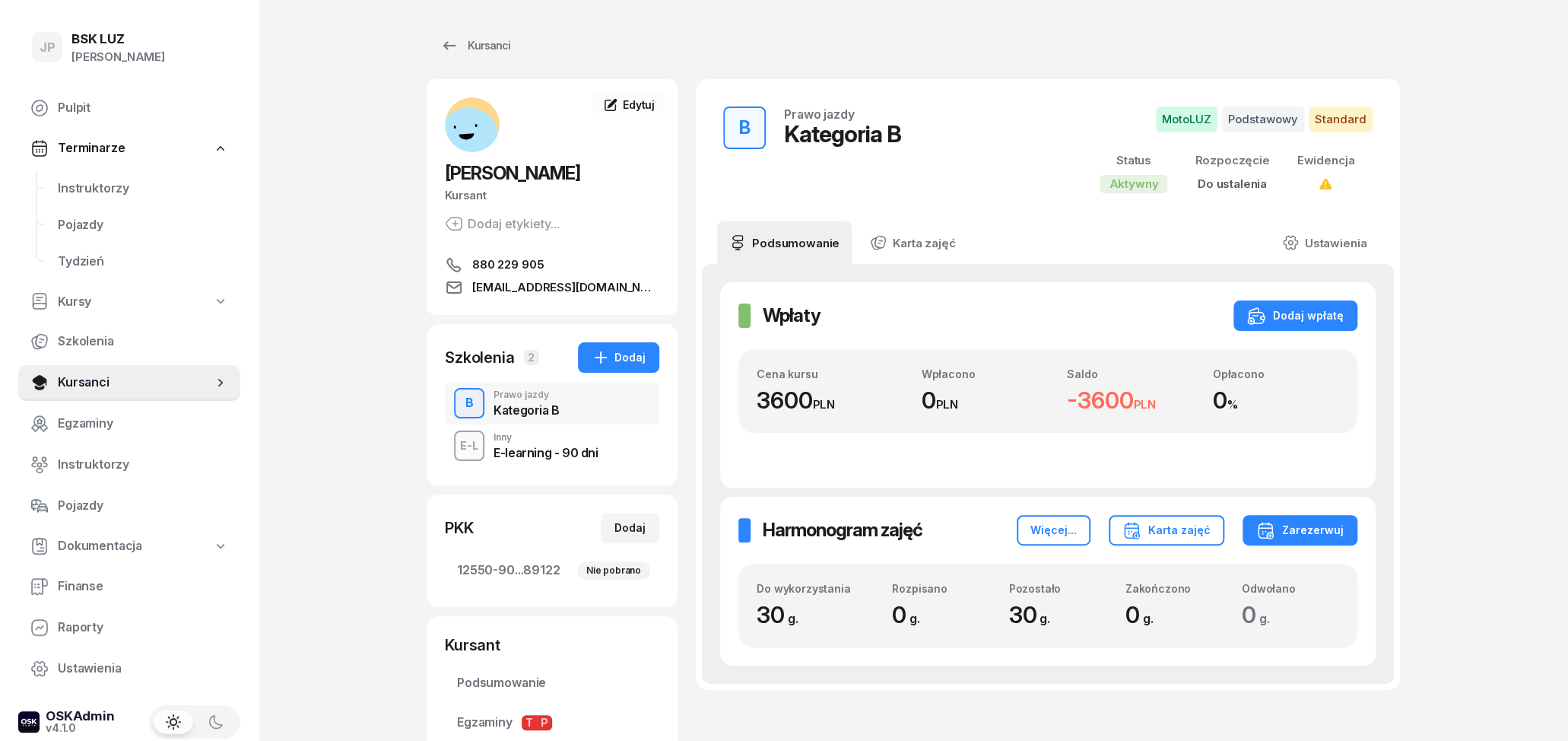
click at [540, 457] on div "E-learning - 90 dni" at bounding box center [545, 452] width 104 height 12
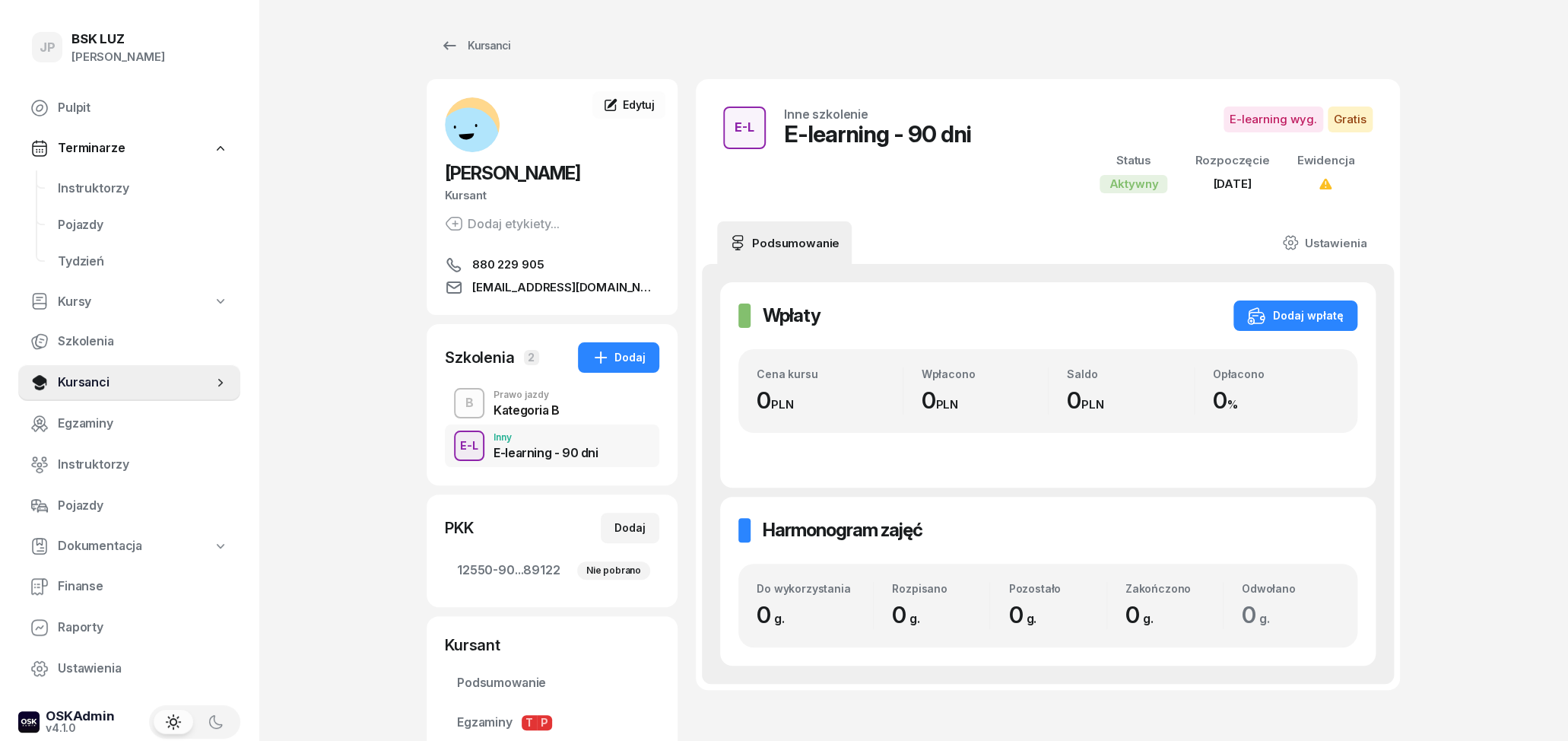
click at [517, 416] on div "Kategoria B" at bounding box center [526, 410] width 67 height 12
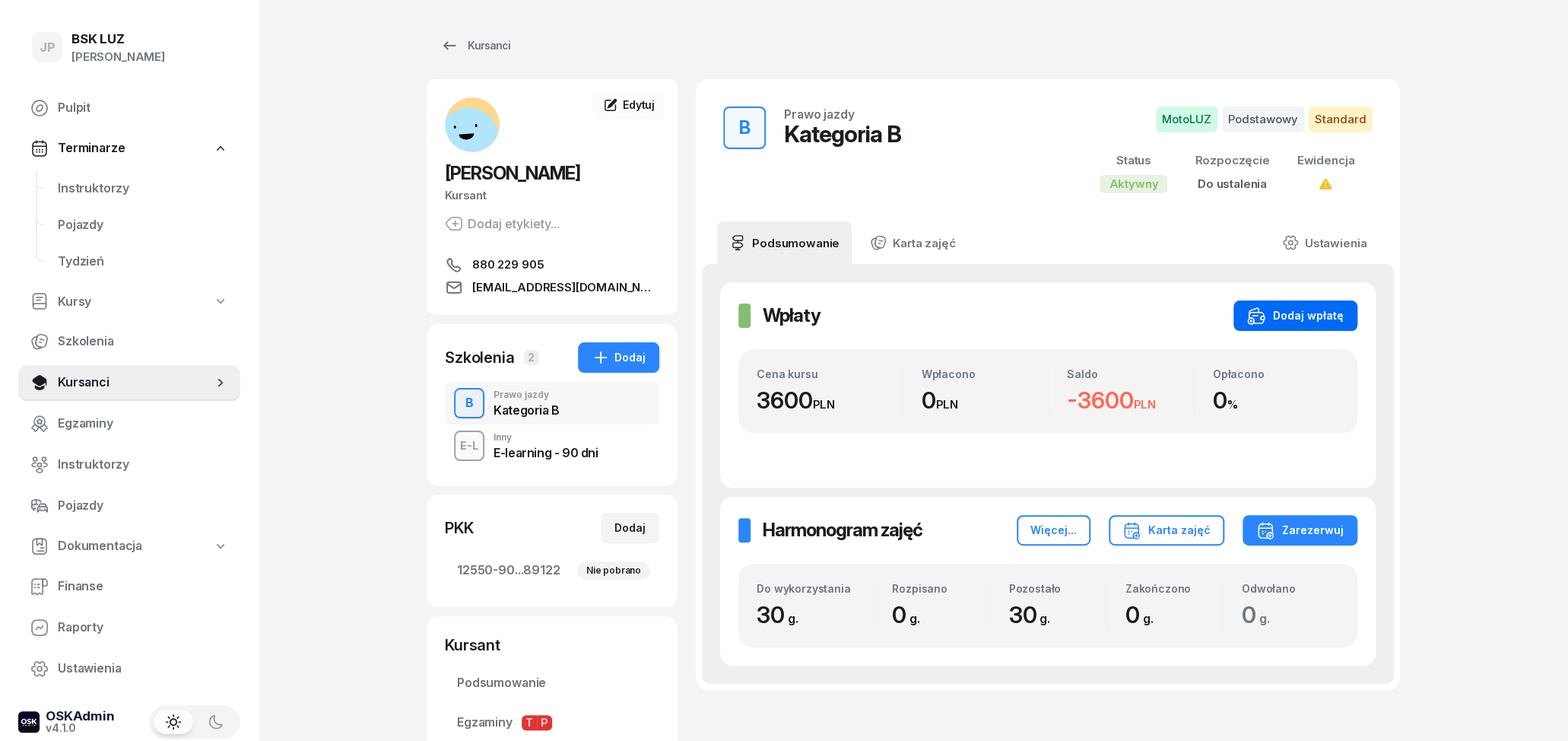
click at [1301, 324] on div "Dodaj wpłatę" at bounding box center [1295, 315] width 97 height 18
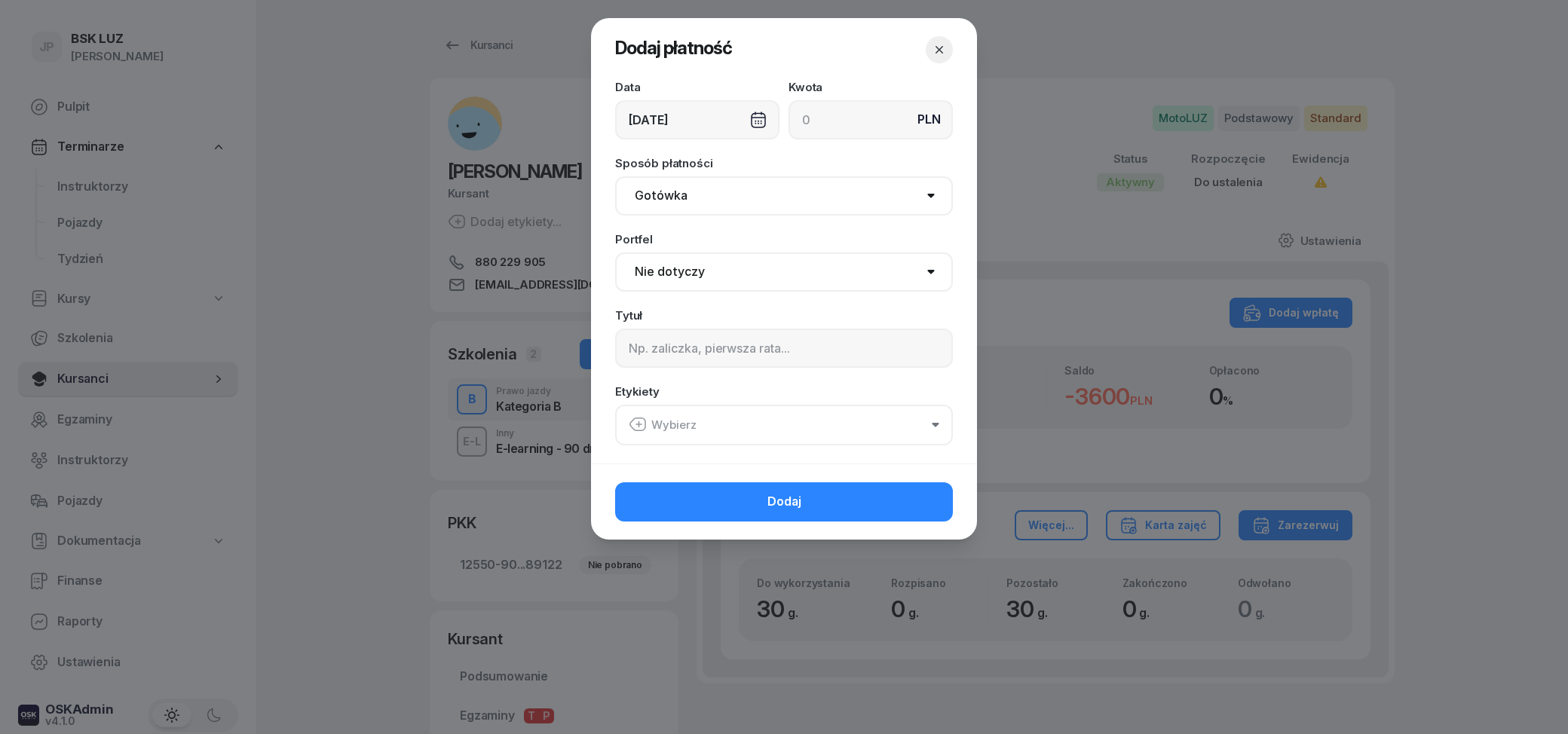
click at [765, 156] on div "Data 22/09/2025 Kwota PLN Sposób płatności Gotówka Karta Przelew Płatności onli…" at bounding box center [784, 272] width 386 height 382
click at [937, 48] on icon "button" at bounding box center [939, 49] width 15 height 15
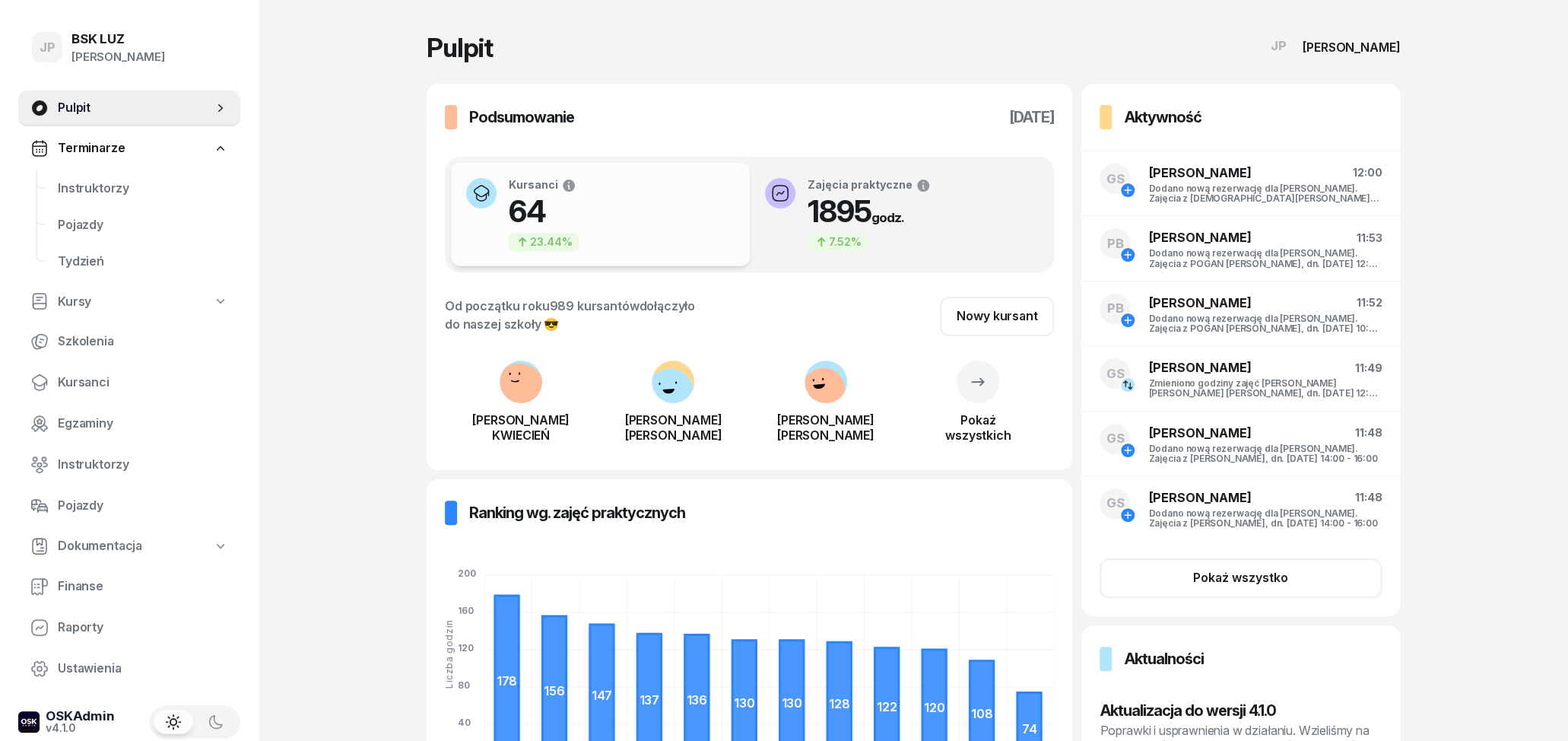
click at [82, 292] on span "Kursy" at bounding box center [75, 301] width 34 height 20
select select
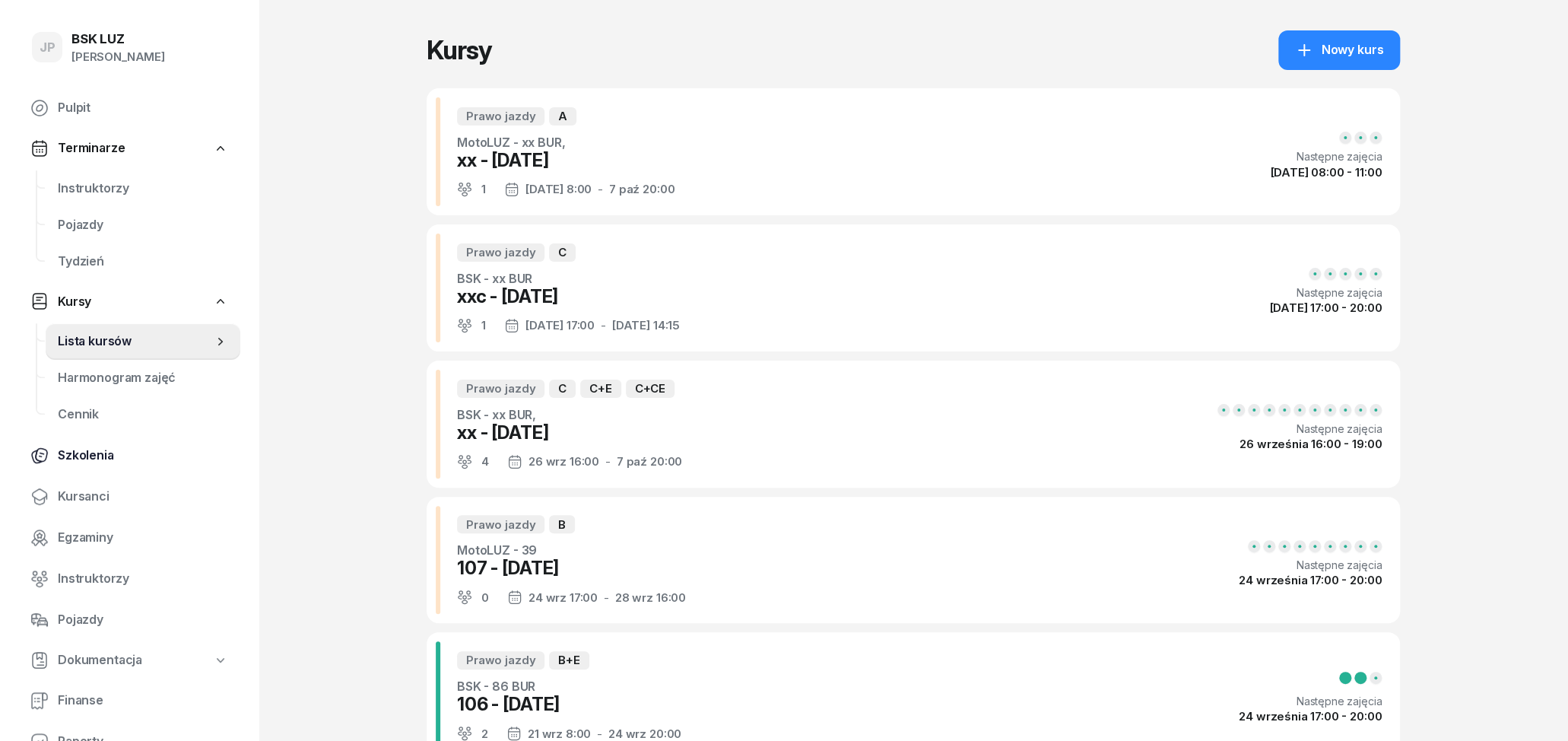
click at [115, 454] on span "Szkolenia" at bounding box center [143, 455] width 171 height 20
select select "createdAt-desc"
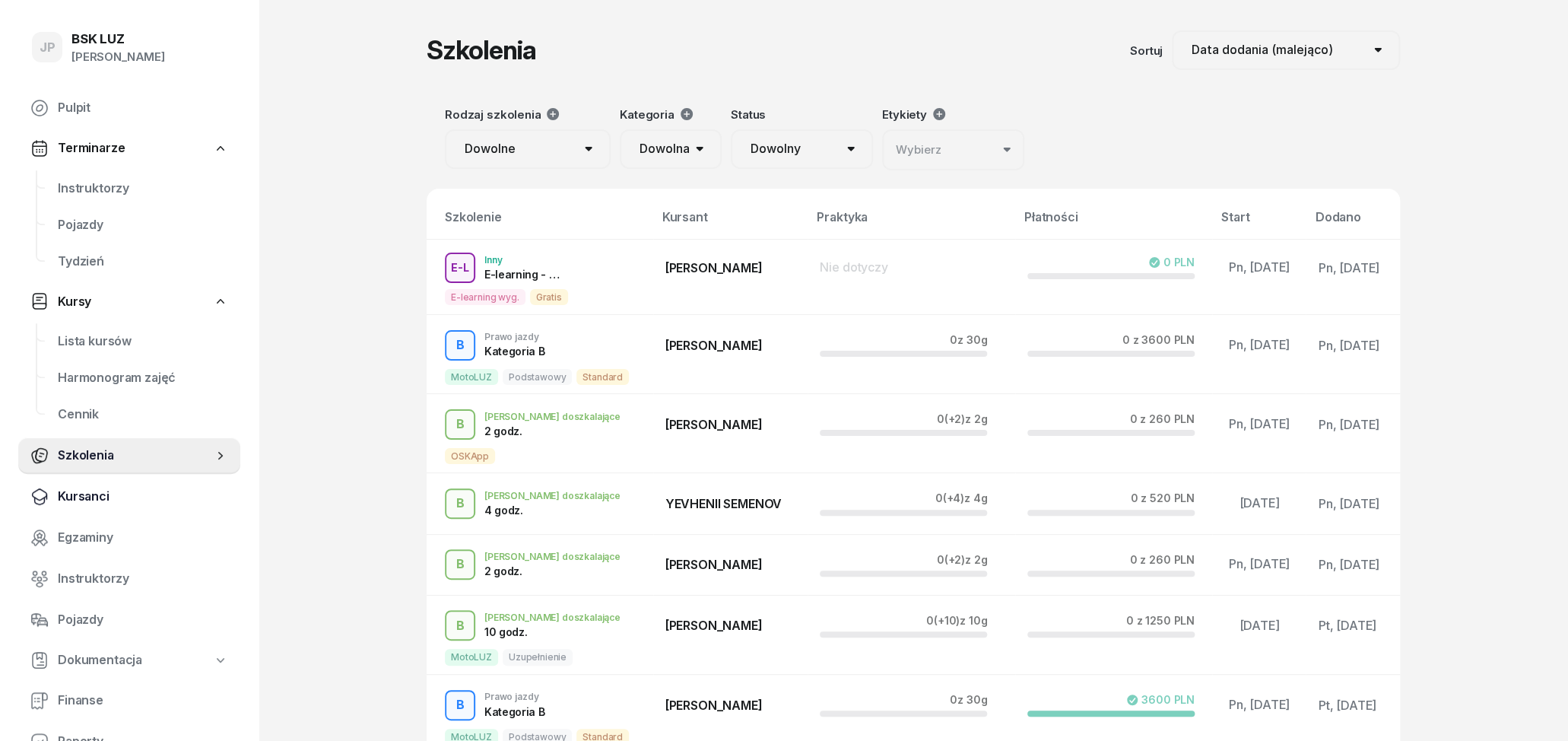
click at [86, 500] on span "Kursanci" at bounding box center [143, 496] width 171 height 20
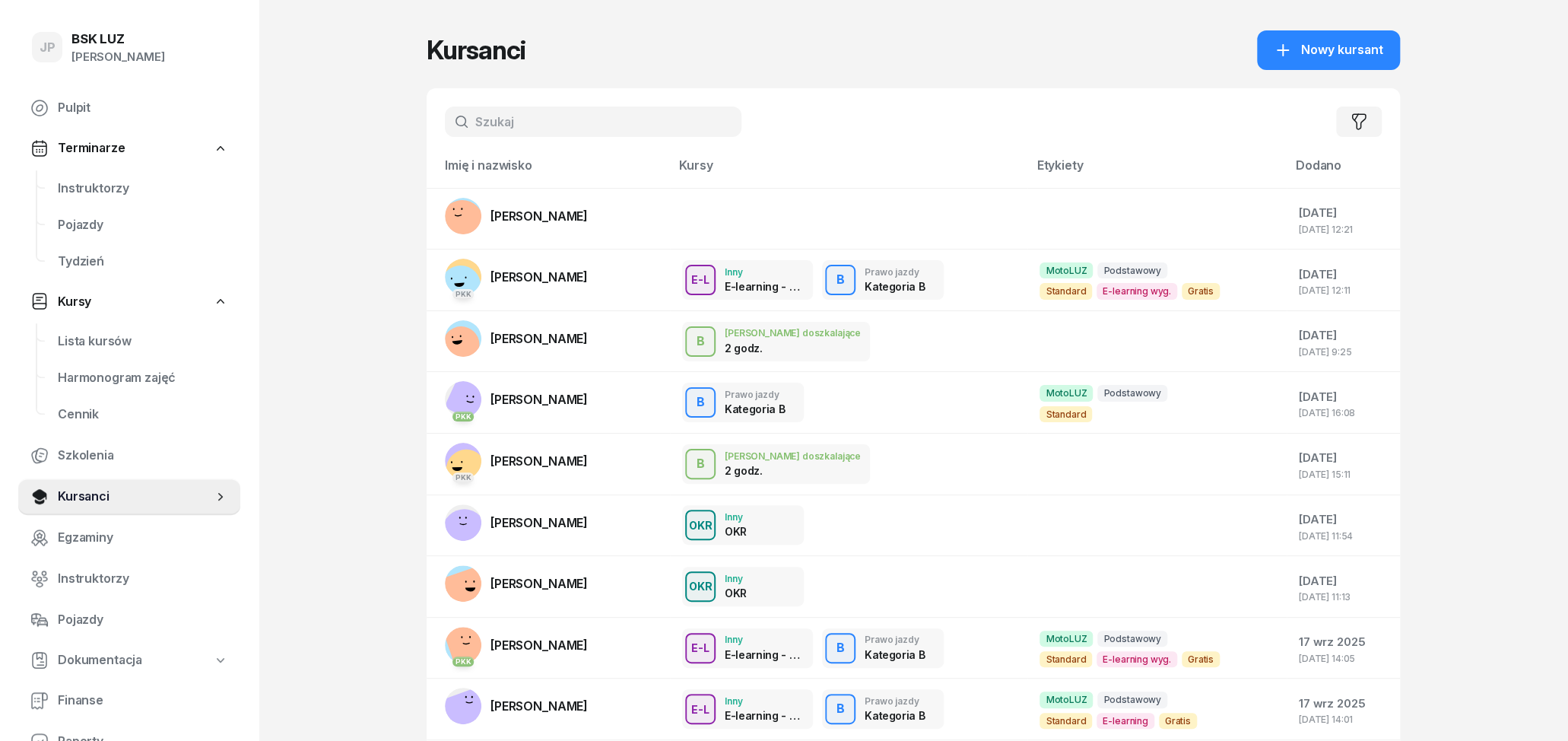
click at [548, 134] on input "text" at bounding box center [593, 122] width 296 height 30
click at [586, 270] on span "[PERSON_NAME]" at bounding box center [539, 277] width 98 height 15
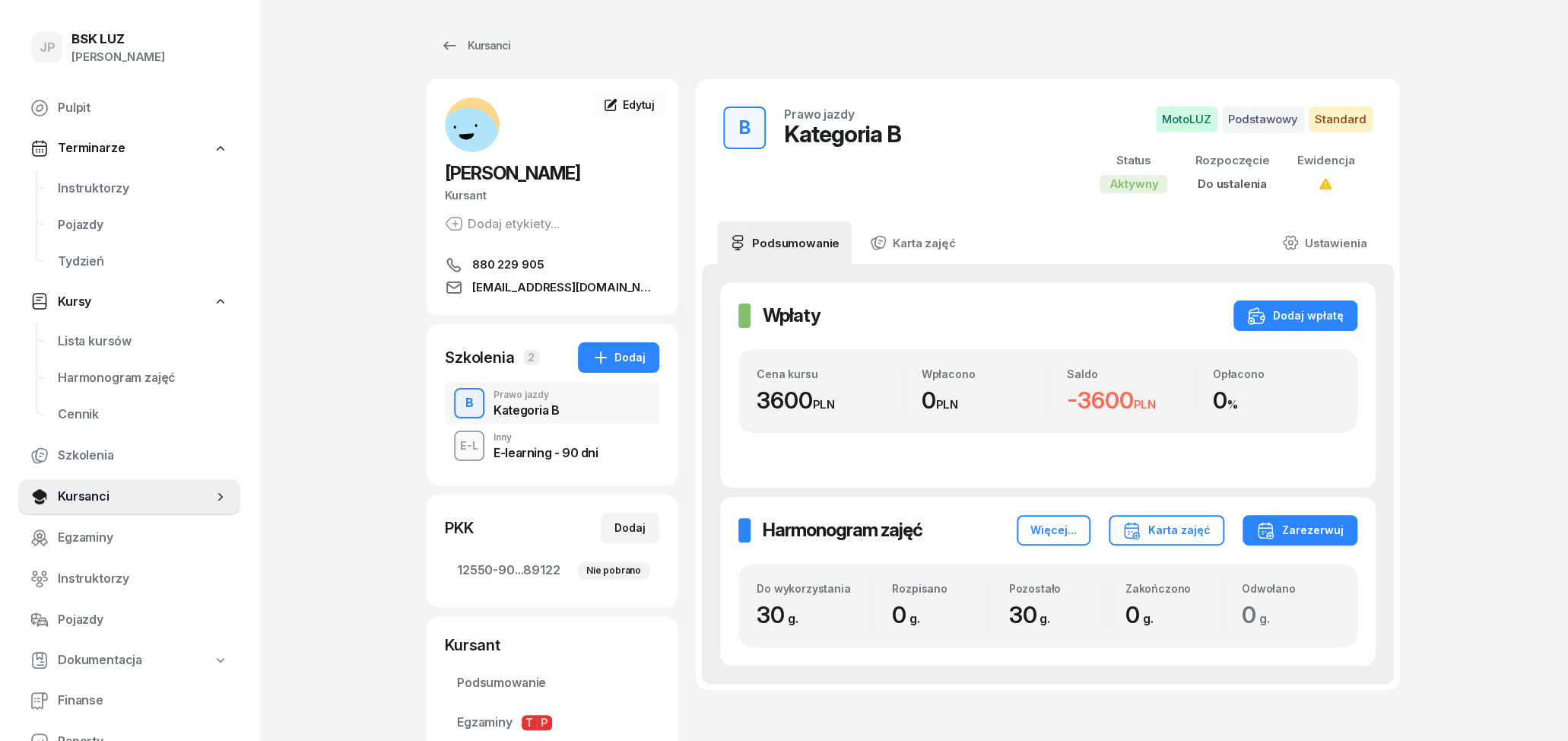
click at [596, 461] on div "E-L Inny E-learning - 90 dni" at bounding box center [551, 446] width 215 height 42
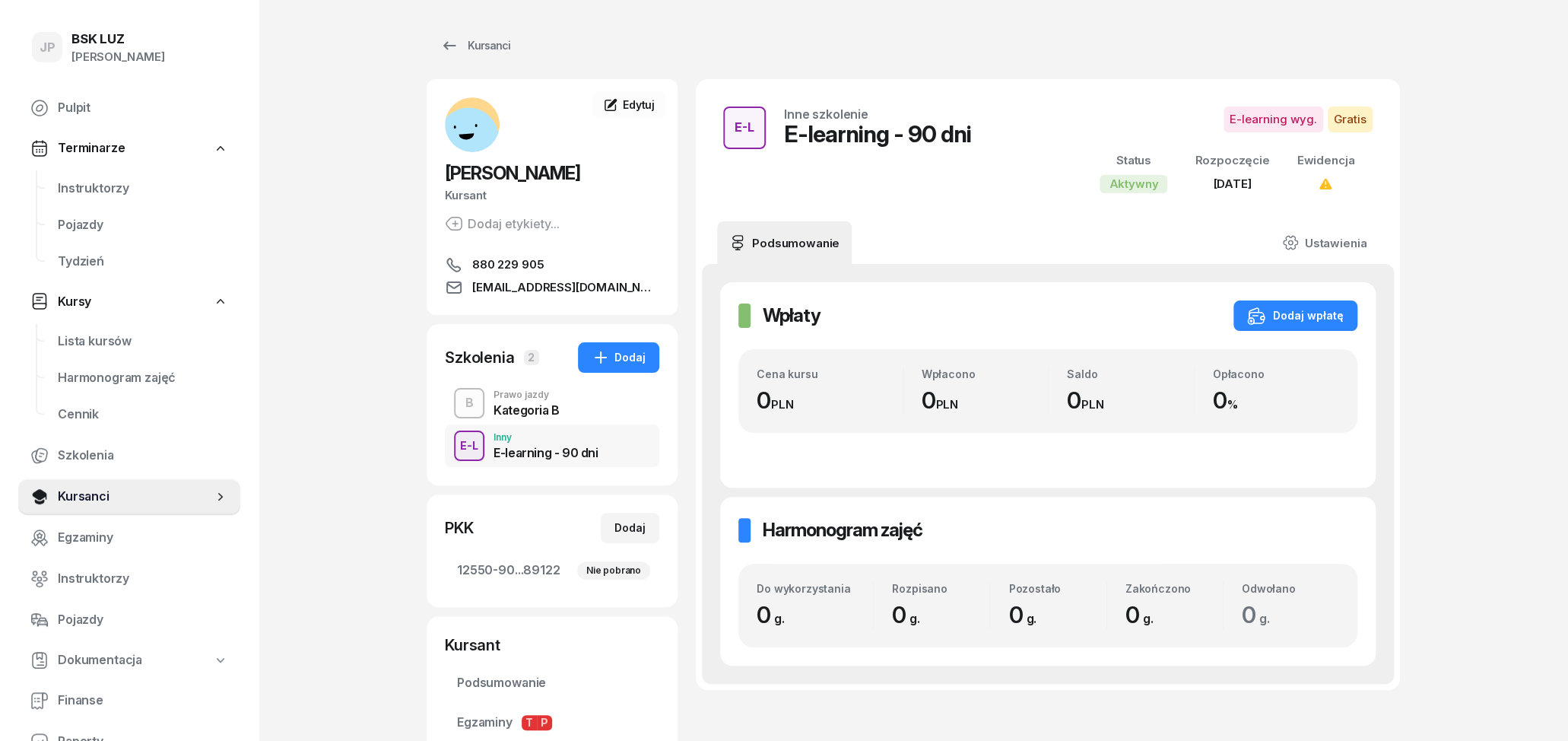
click at [1251, 187] on span "[DATE]" at bounding box center [1232, 183] width 38 height 14
click at [1332, 179] on icon at bounding box center [1325, 185] width 15 height 15
click at [1344, 240] on link "Ustawienia" at bounding box center [1324, 242] width 109 height 42
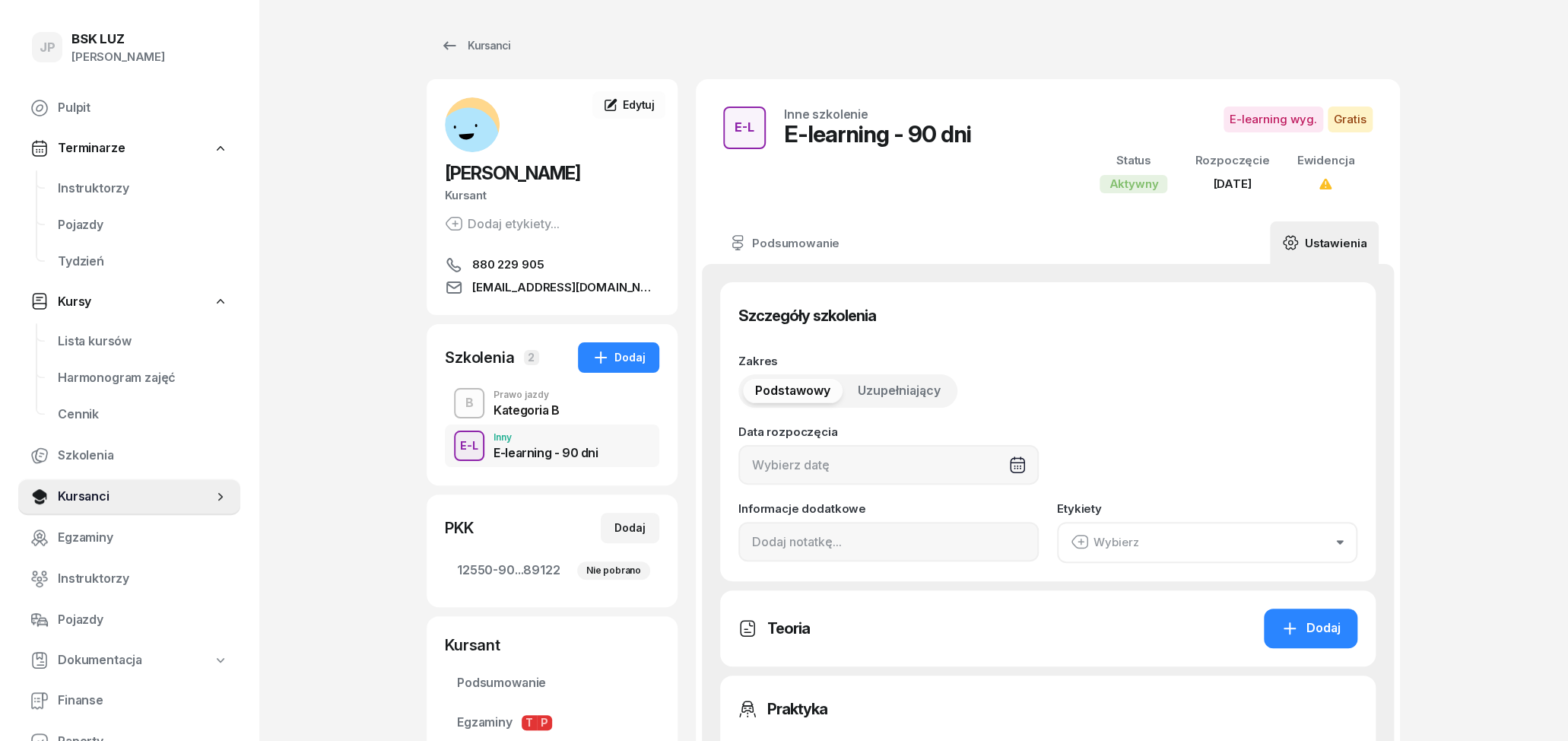
type input "[DATE]"
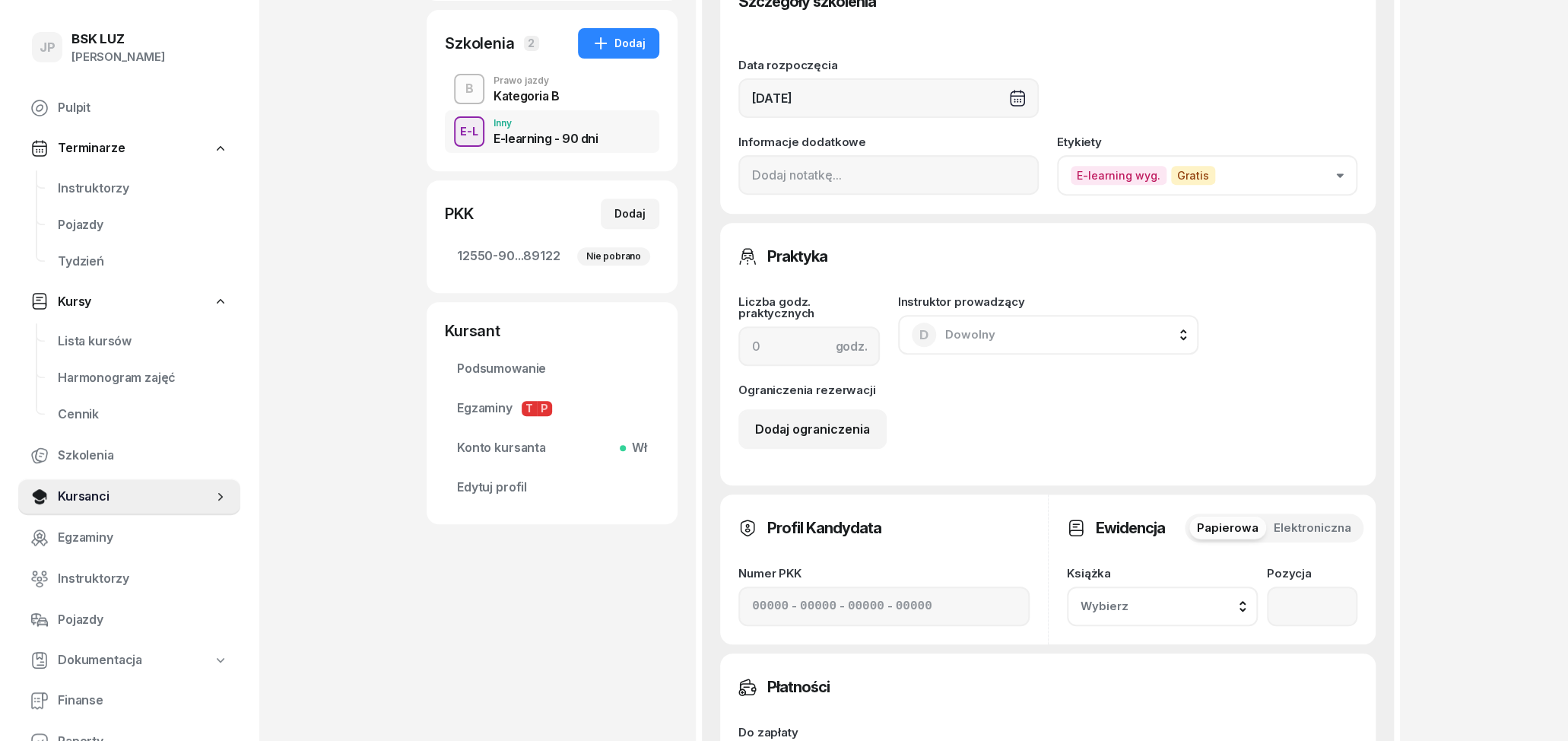
scroll to position [316, 0]
click at [1173, 601] on div "Wybierz" at bounding box center [1162, 603] width 163 height 20
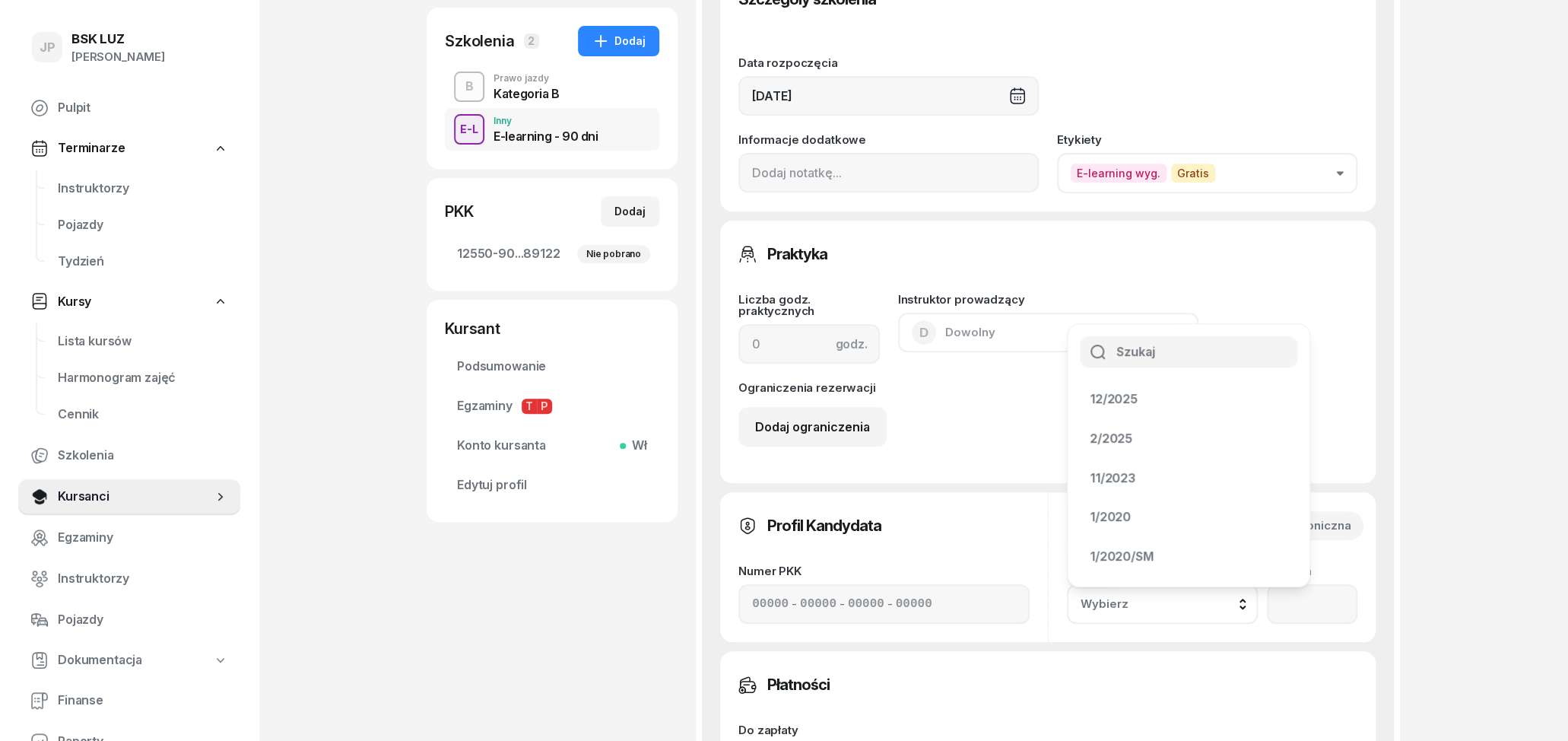
click at [1407, 483] on div "JP BSK [PERSON_NAME] Pulpit Terminarze Instruktorzy Pojazdy Tydzień Kursy Lista…" at bounding box center [784, 441] width 1568 height 1514
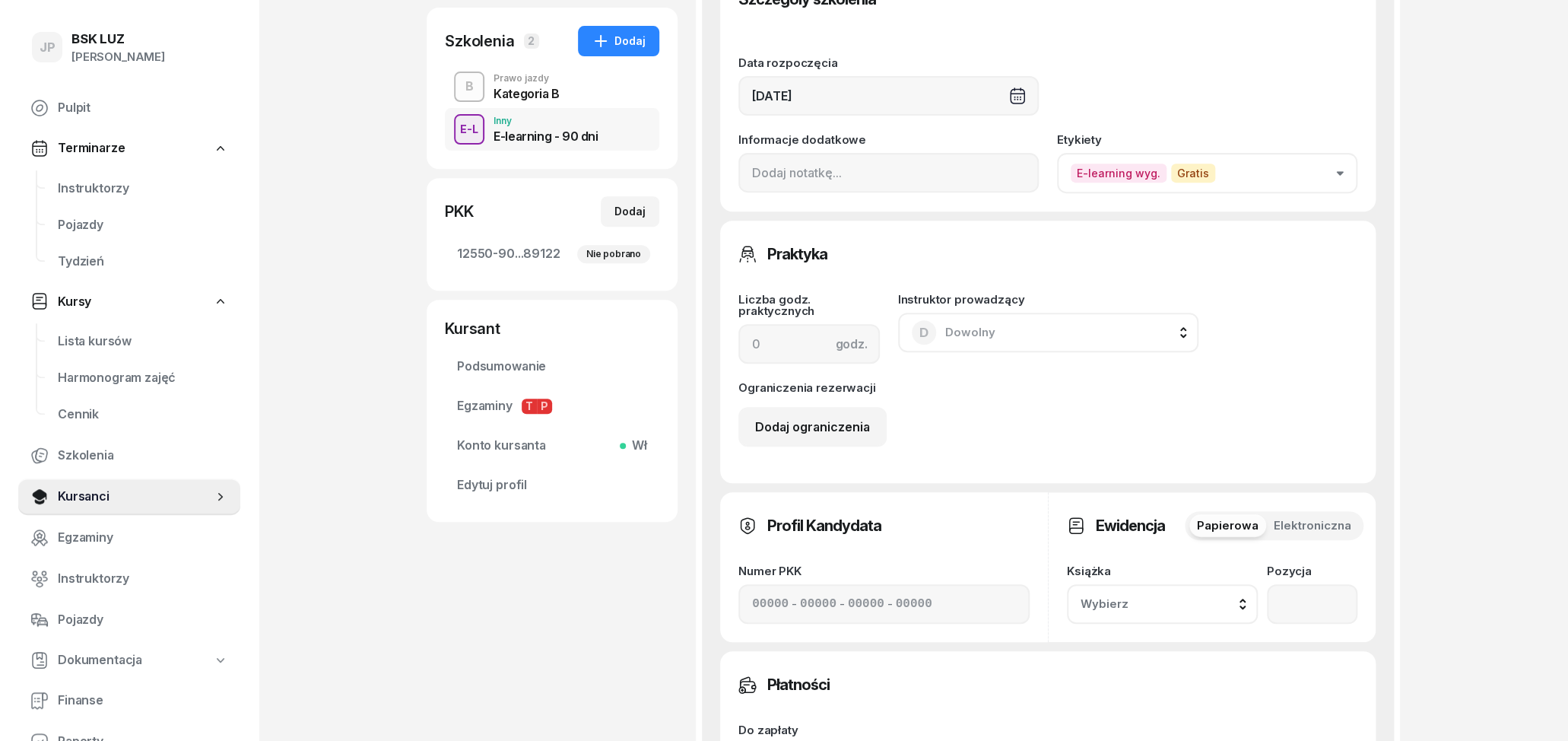
scroll to position [0, 0]
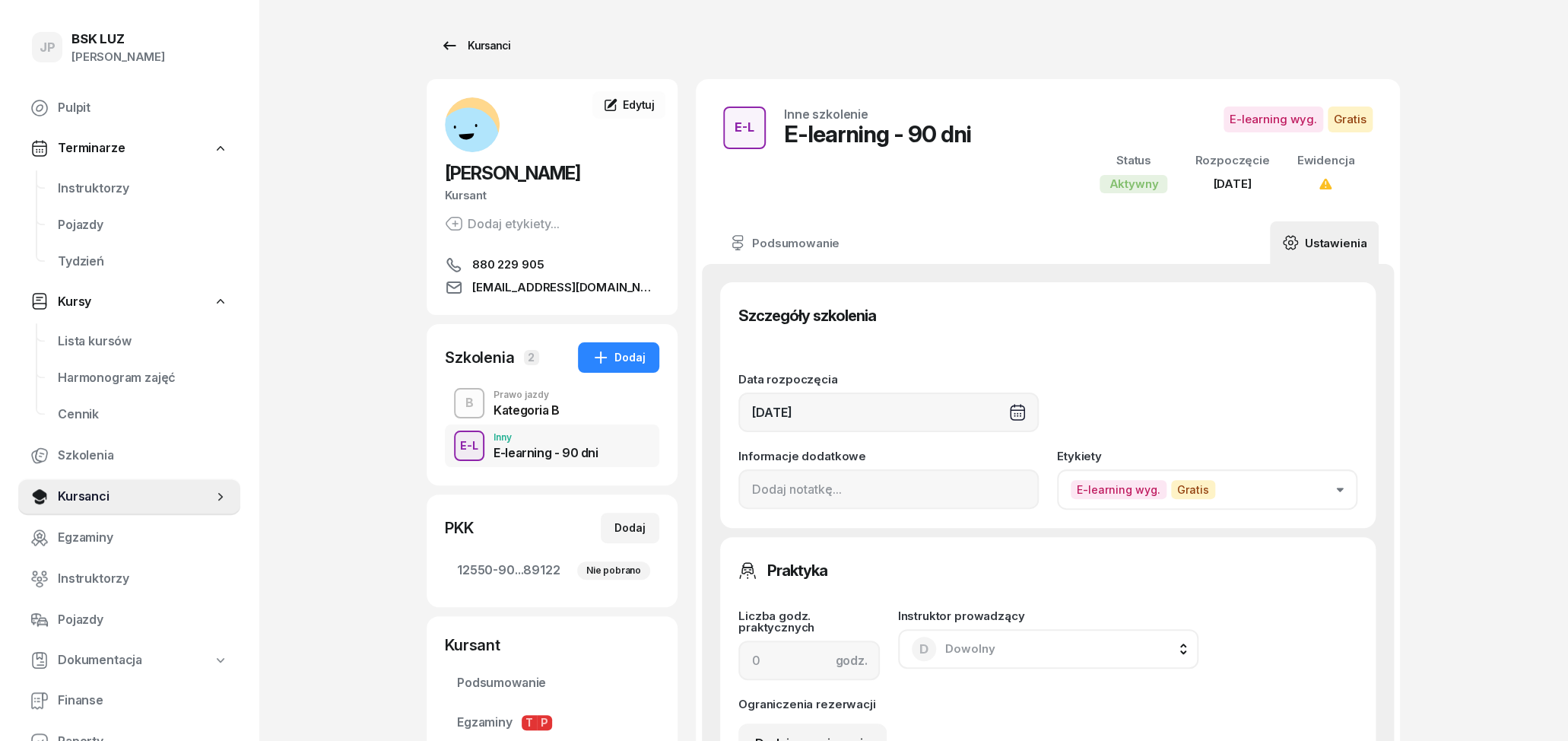
click at [455, 46] on icon at bounding box center [449, 45] width 18 height 18
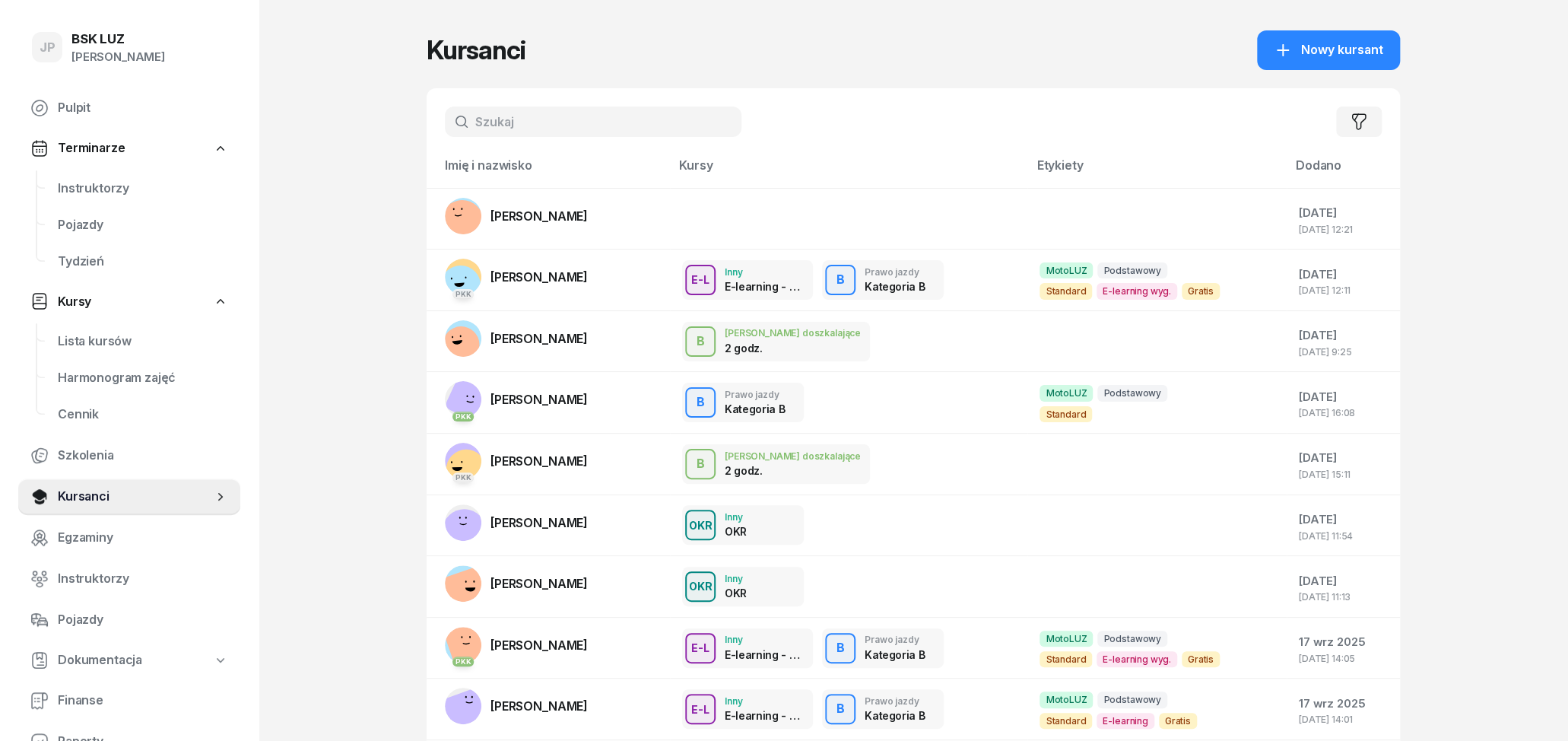
click at [594, 129] on input "text" at bounding box center [593, 122] width 296 height 30
type input "zam"
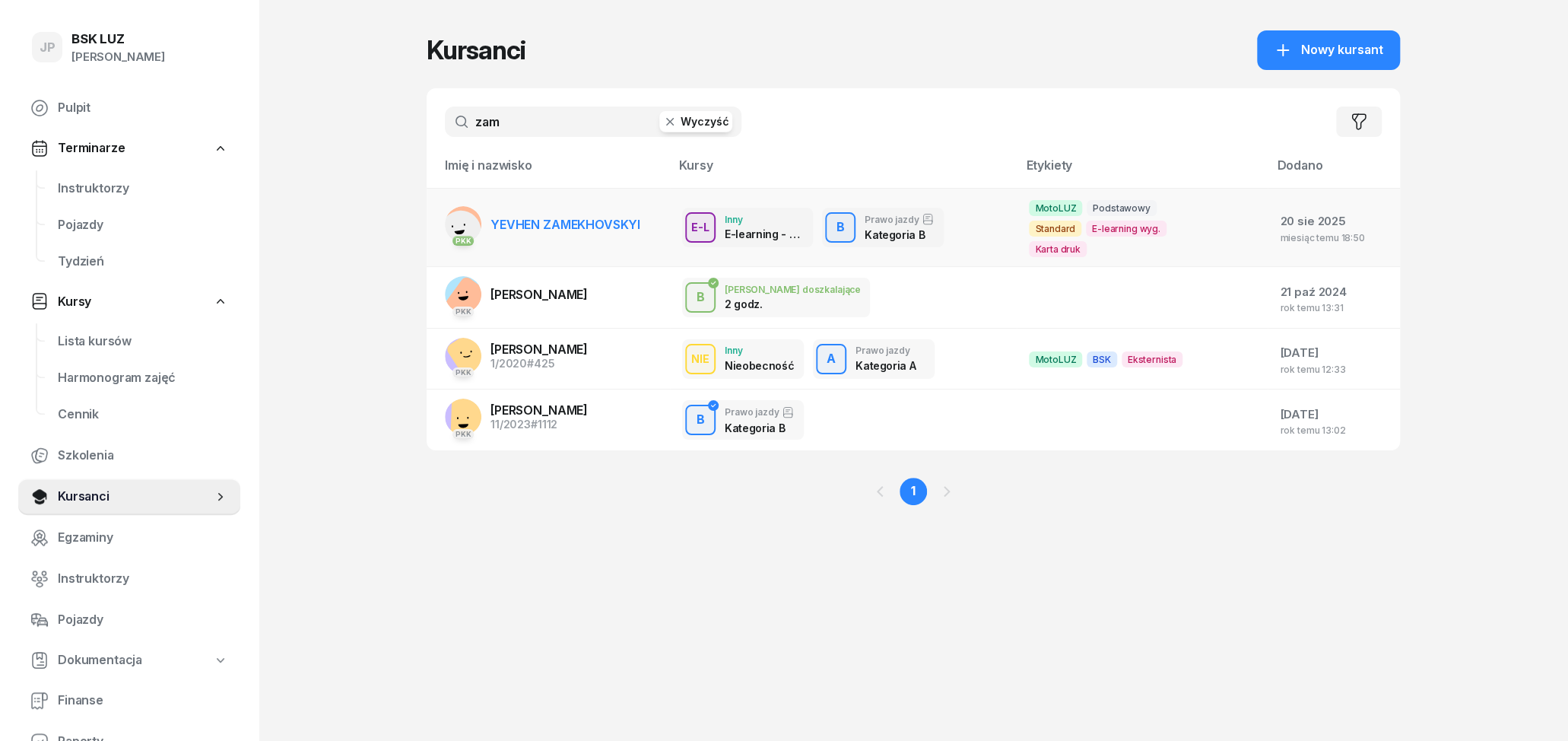
click at [577, 220] on span "YEVHEN ZAMEKHOVSKYI" at bounding box center [565, 224] width 150 height 15
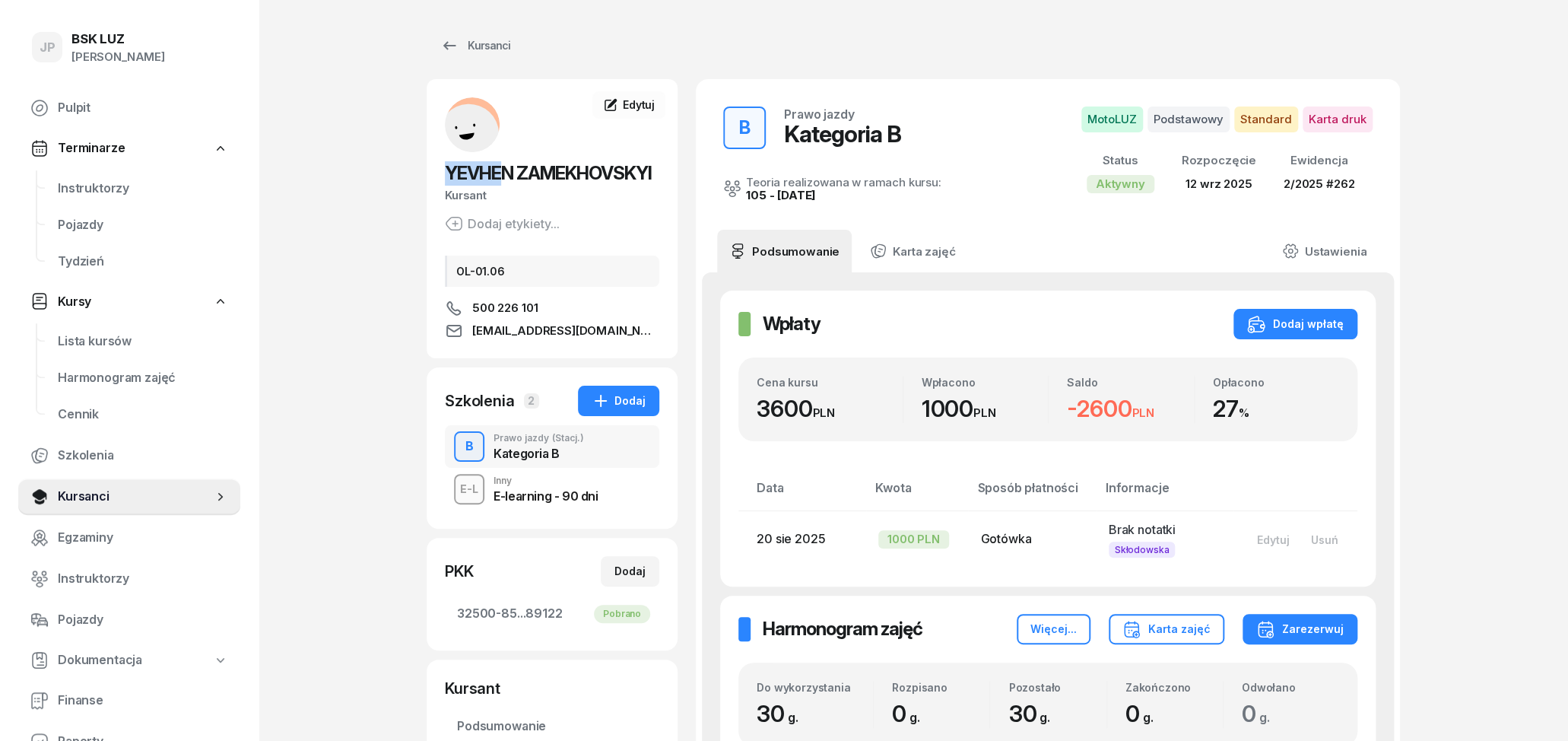
drag, startPoint x: 445, startPoint y: 171, endPoint x: 509, endPoint y: 169, distance: 64.0
click at [508, 169] on span "YEVHEN ZAMEKHOVSKYI" at bounding box center [548, 174] width 207 height 23
drag, startPoint x: 518, startPoint y: 172, endPoint x: 666, endPoint y: 182, distance: 148.3
click at [666, 182] on div "[PERSON_NAME] ZAMEKHOVSKYI Kursant Dodaj etykiety... OL-01.06 500 226 101 [EMAI…" at bounding box center [552, 219] width 251 height 243
copy span "ZAMEKHOVSKYI"
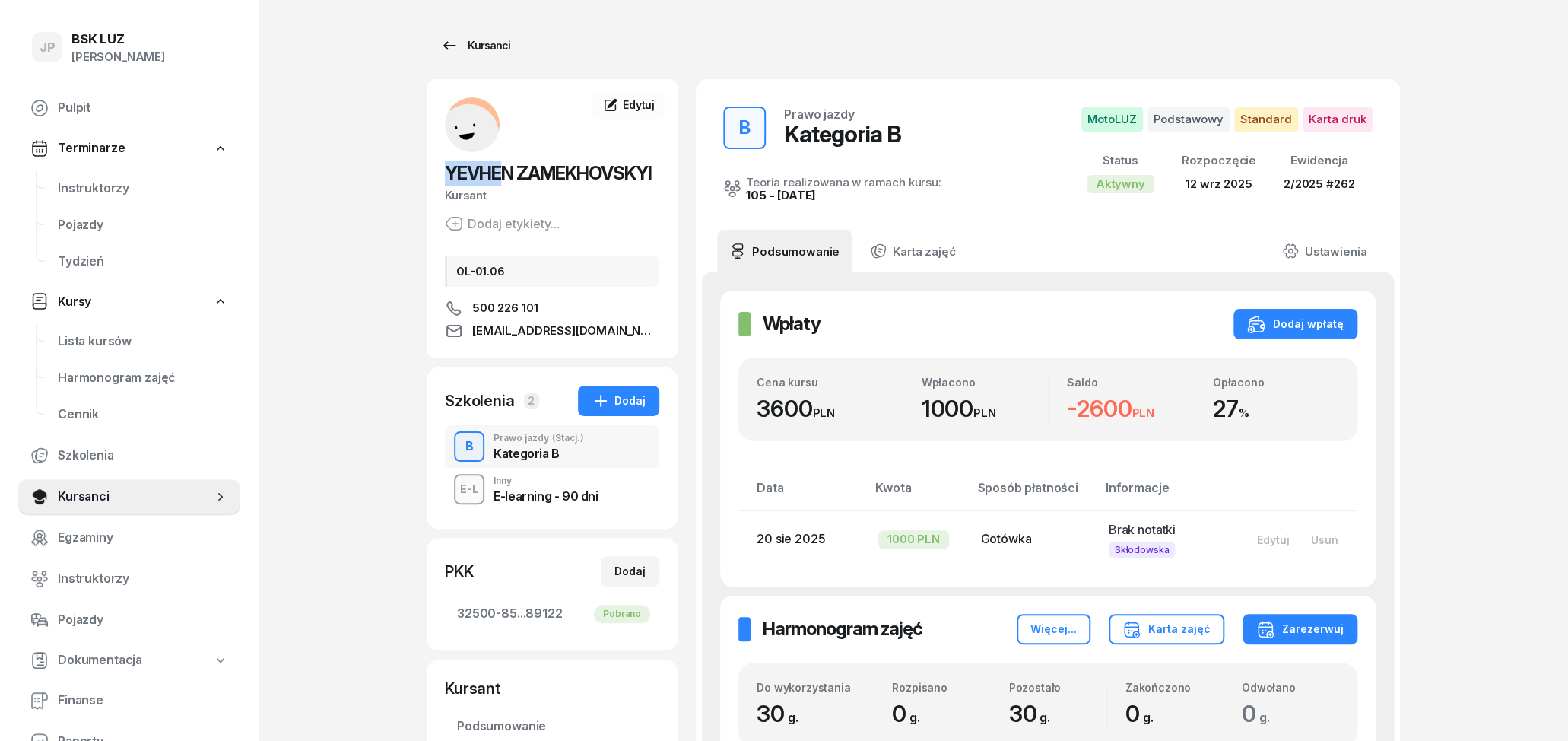
click at [453, 50] on icon at bounding box center [449, 45] width 18 height 18
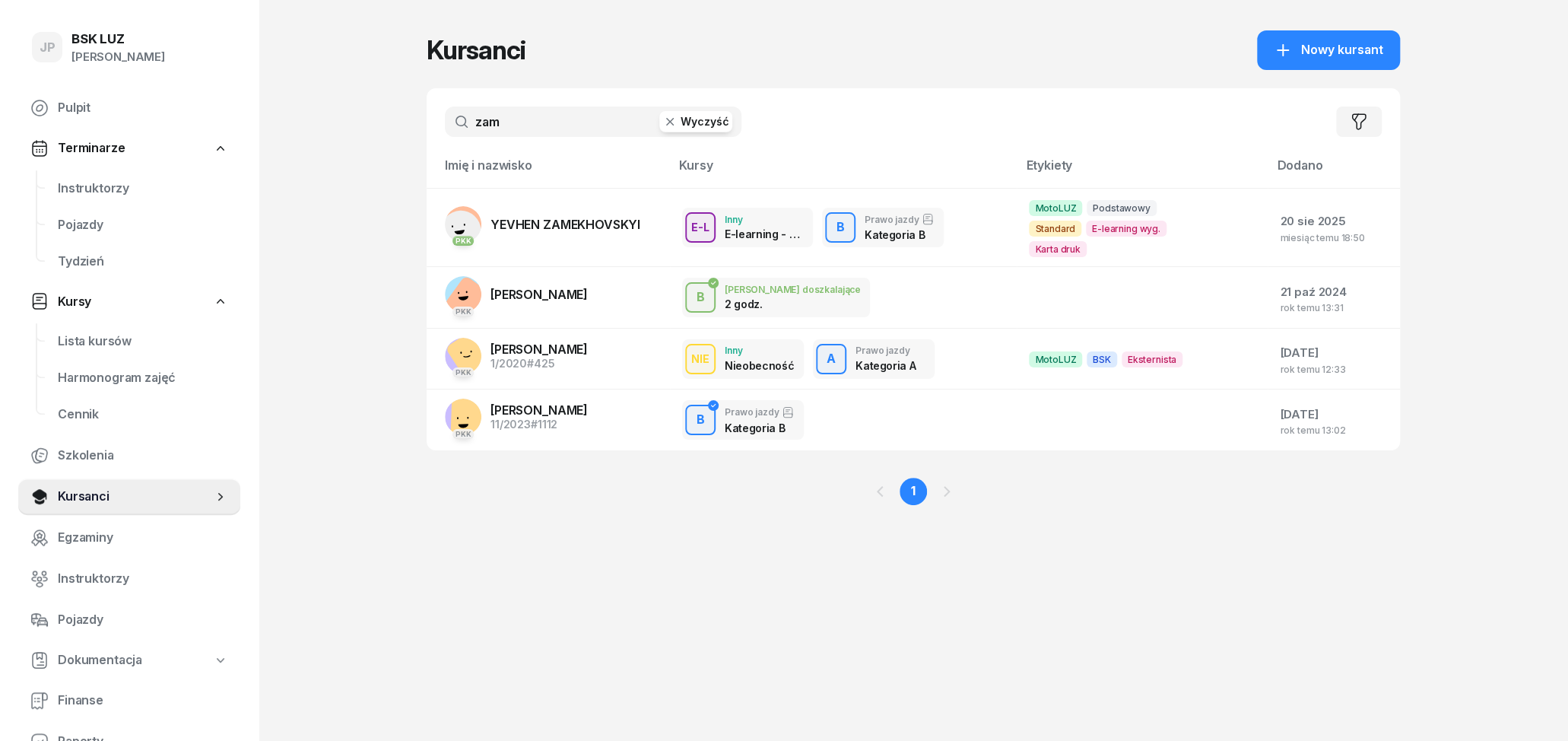
drag, startPoint x: 529, startPoint y: 126, endPoint x: 348, endPoint y: 99, distance: 183.0
click at [445, 107] on input "zam" at bounding box center [593, 122] width 296 height 30
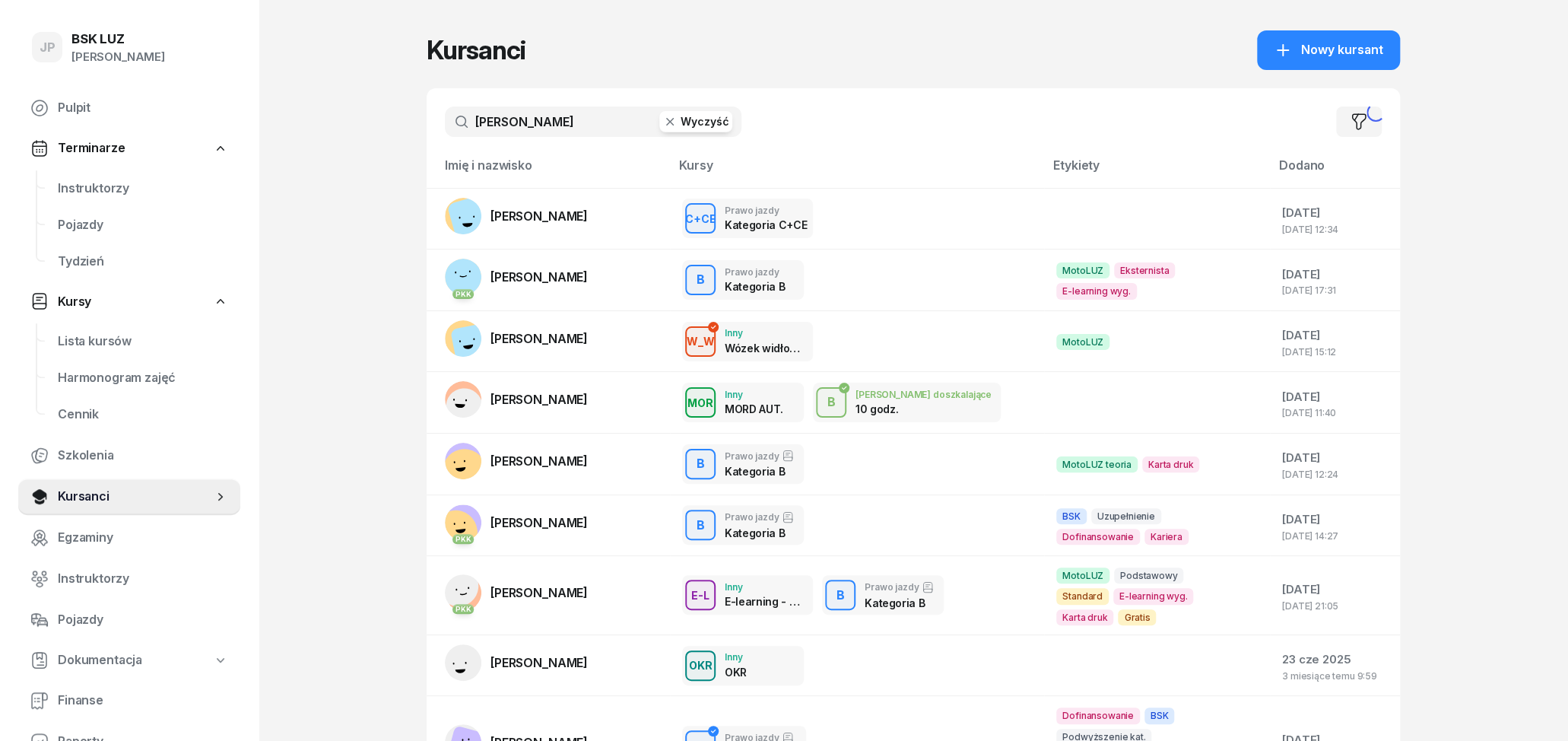
type input "[PERSON_NAME]"
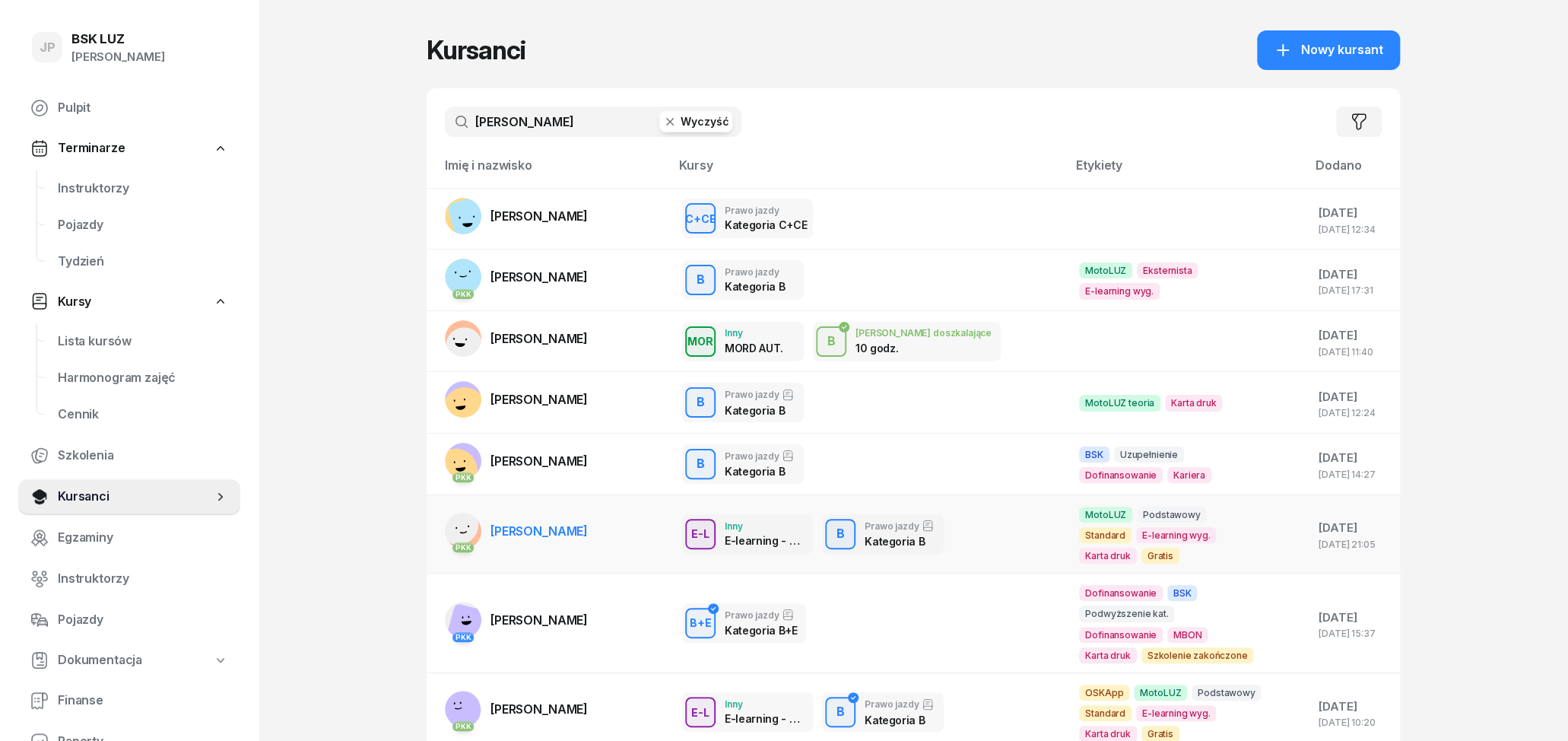
click at [585, 524] on span "[PERSON_NAME]" at bounding box center [539, 531] width 98 height 15
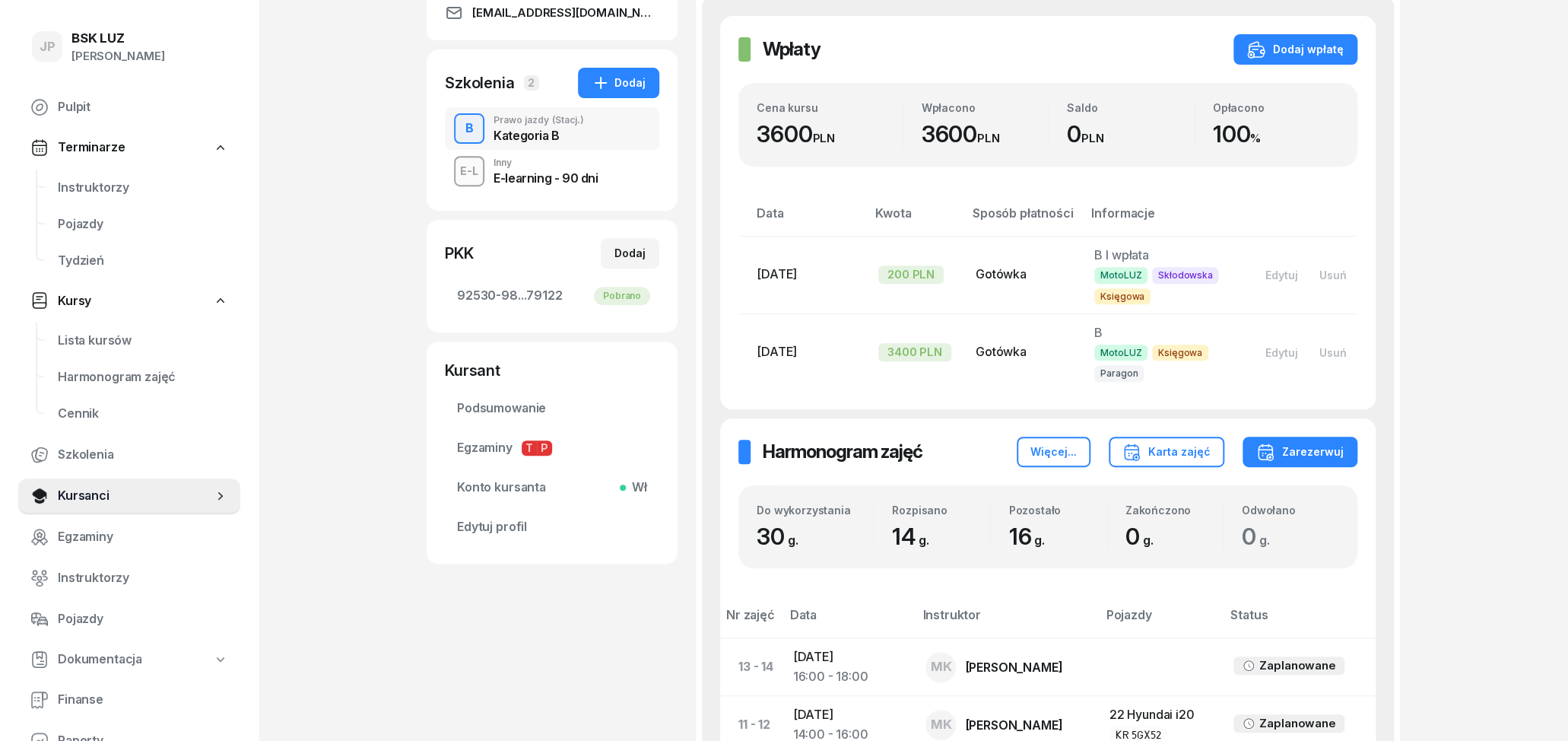
scroll to position [316, 0]
drag, startPoint x: 896, startPoint y: 542, endPoint x: 912, endPoint y: 542, distance: 16.0
click at [912, 542] on span "14 g." at bounding box center [913, 537] width 44 height 27
click at [732, 529] on div "Harmonogram zajęć Harmonogram zajęć Więcej... Karta zajęć Zarezerwuj Do wykorzy…" at bounding box center [1048, 742] width 656 height 643
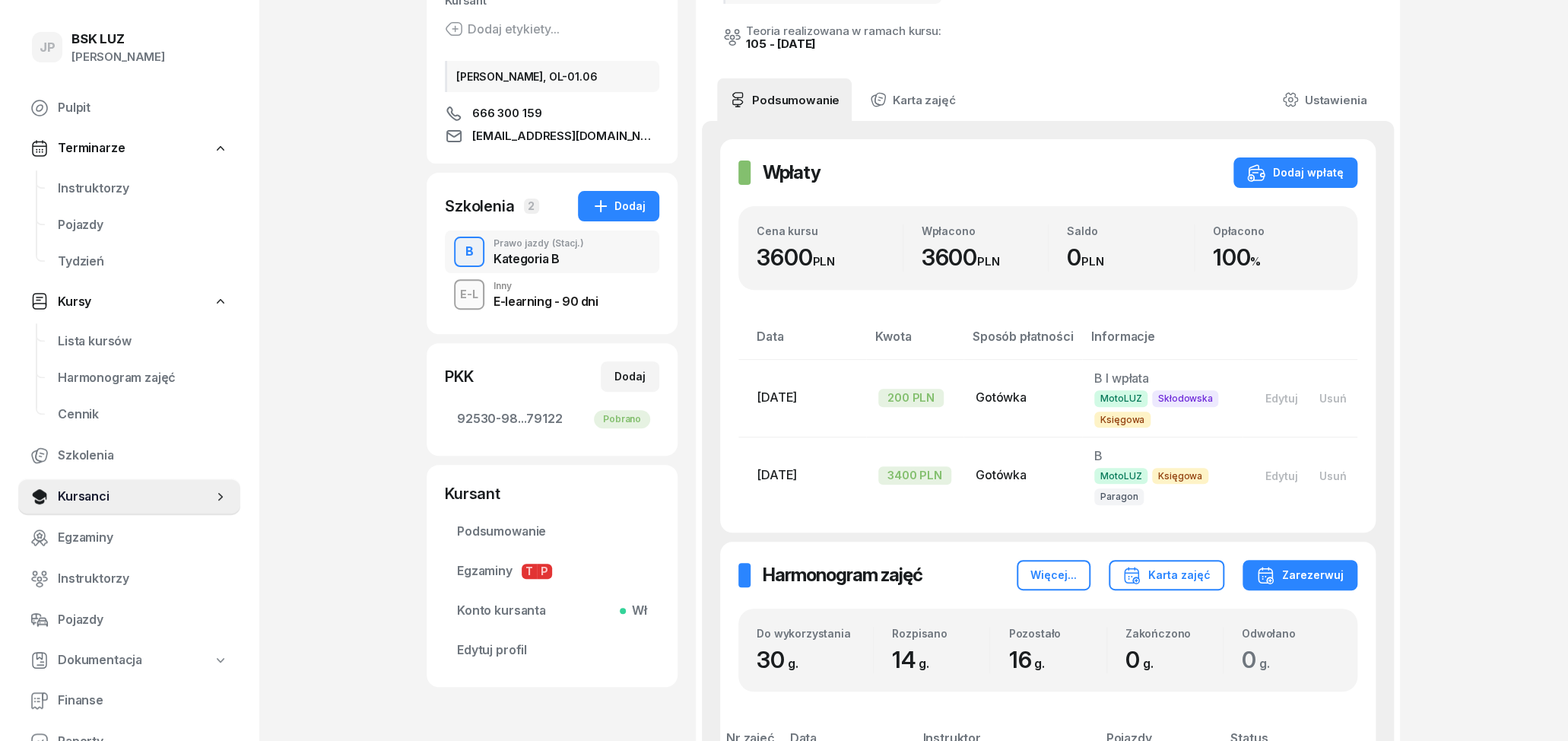
scroll to position [159, 0]
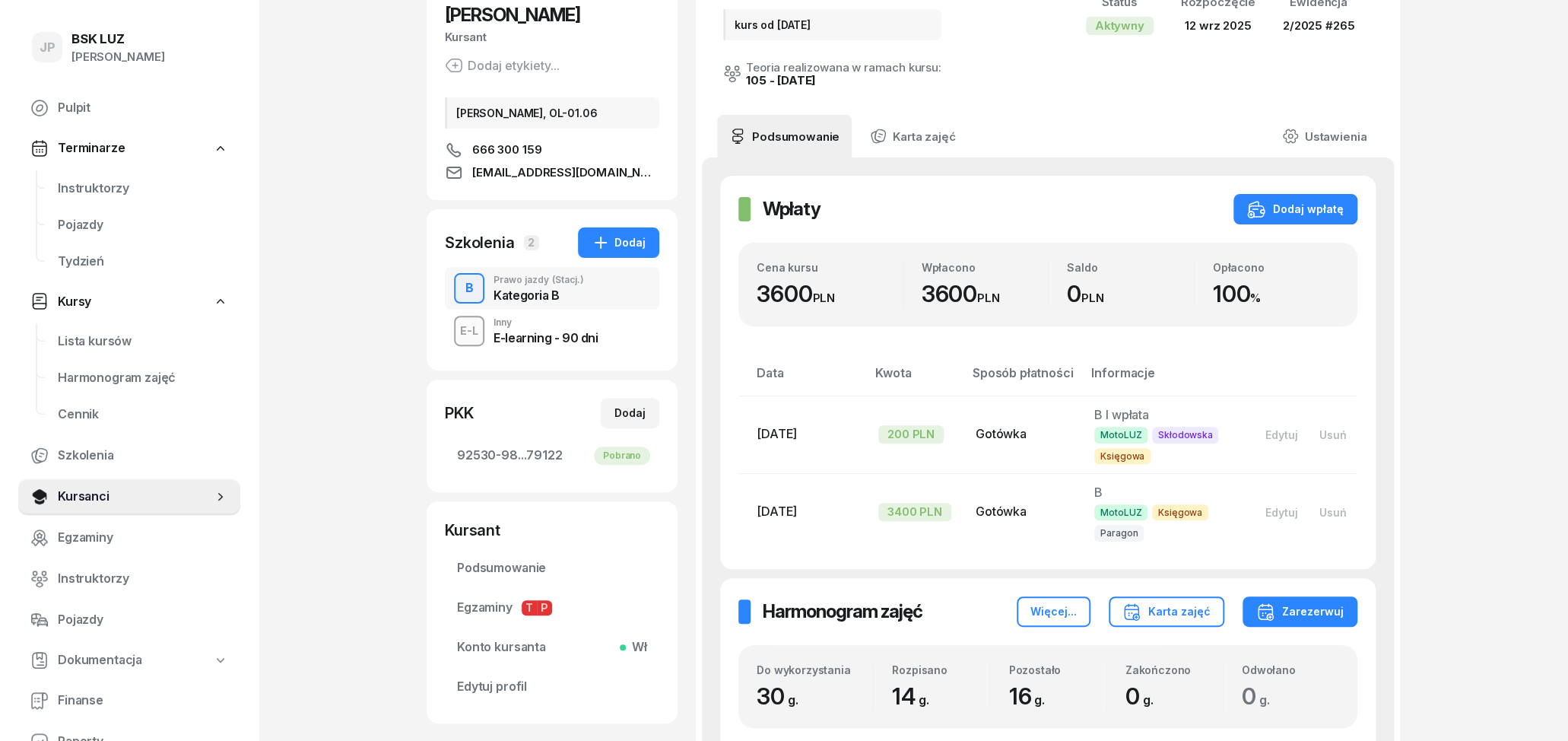
click at [613, 339] on div "E-L Inny E-learning - 90 dni" at bounding box center [551, 330] width 215 height 42
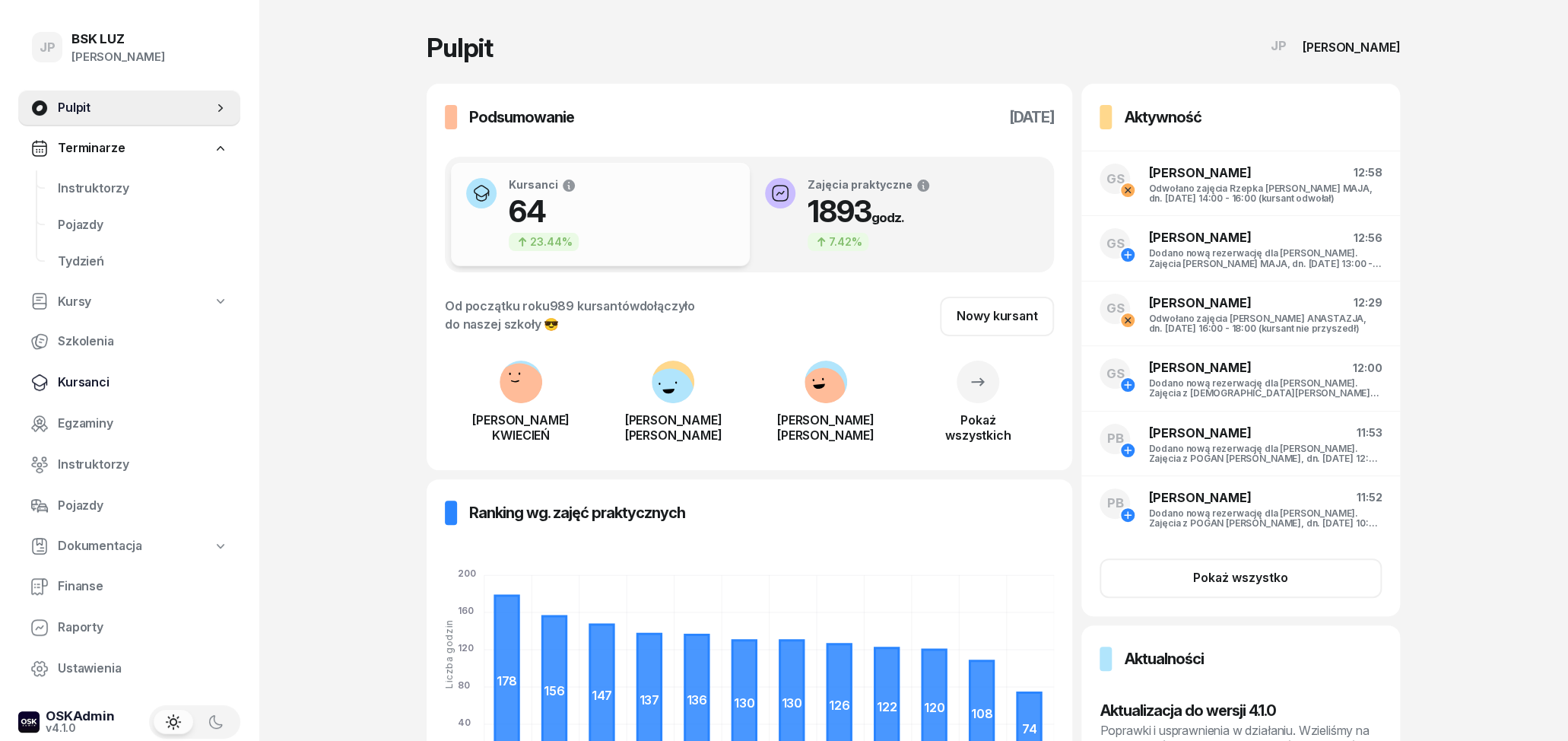
click at [76, 385] on span "Kursanci" at bounding box center [143, 382] width 171 height 20
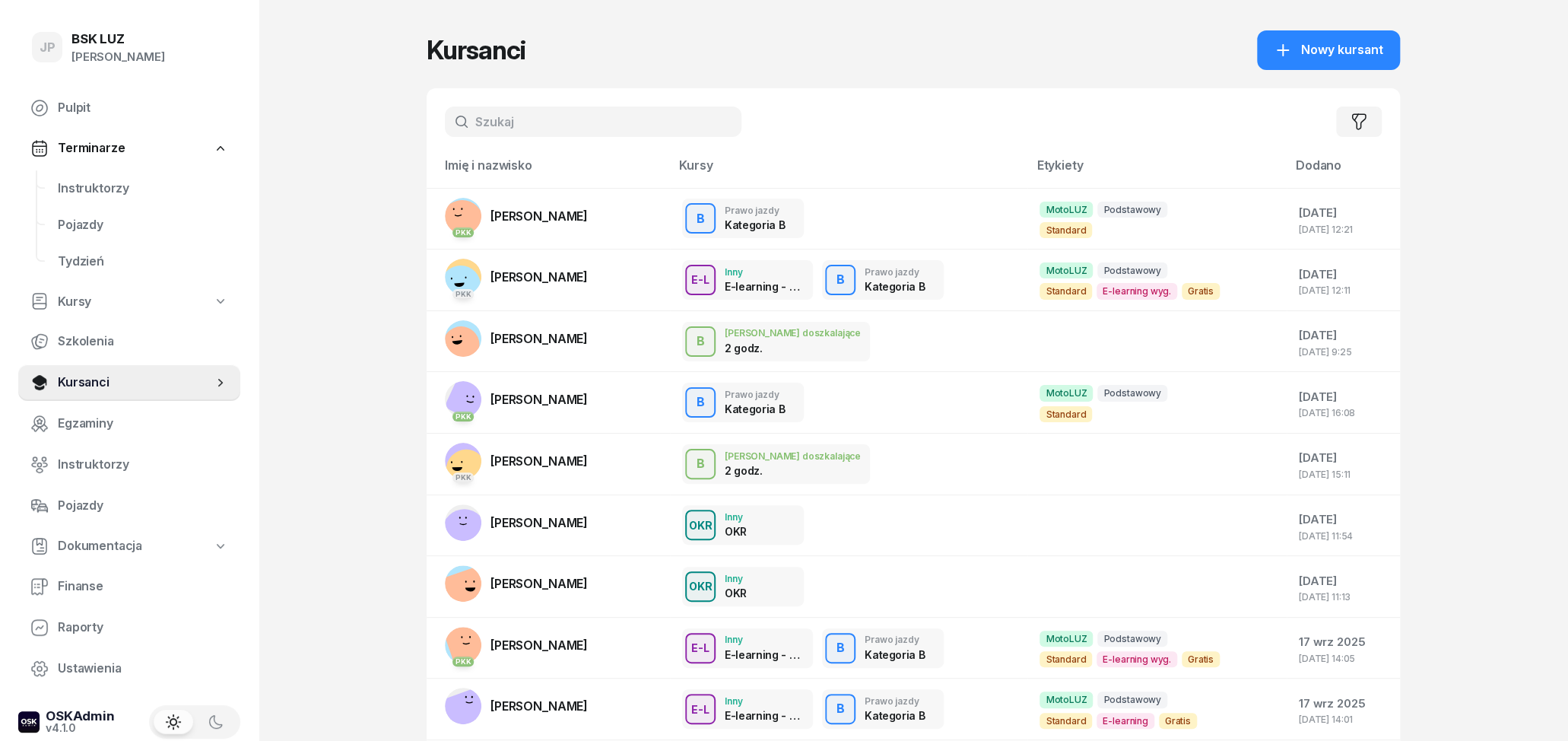
click at [565, 112] on input "text" at bounding box center [593, 122] width 296 height 30
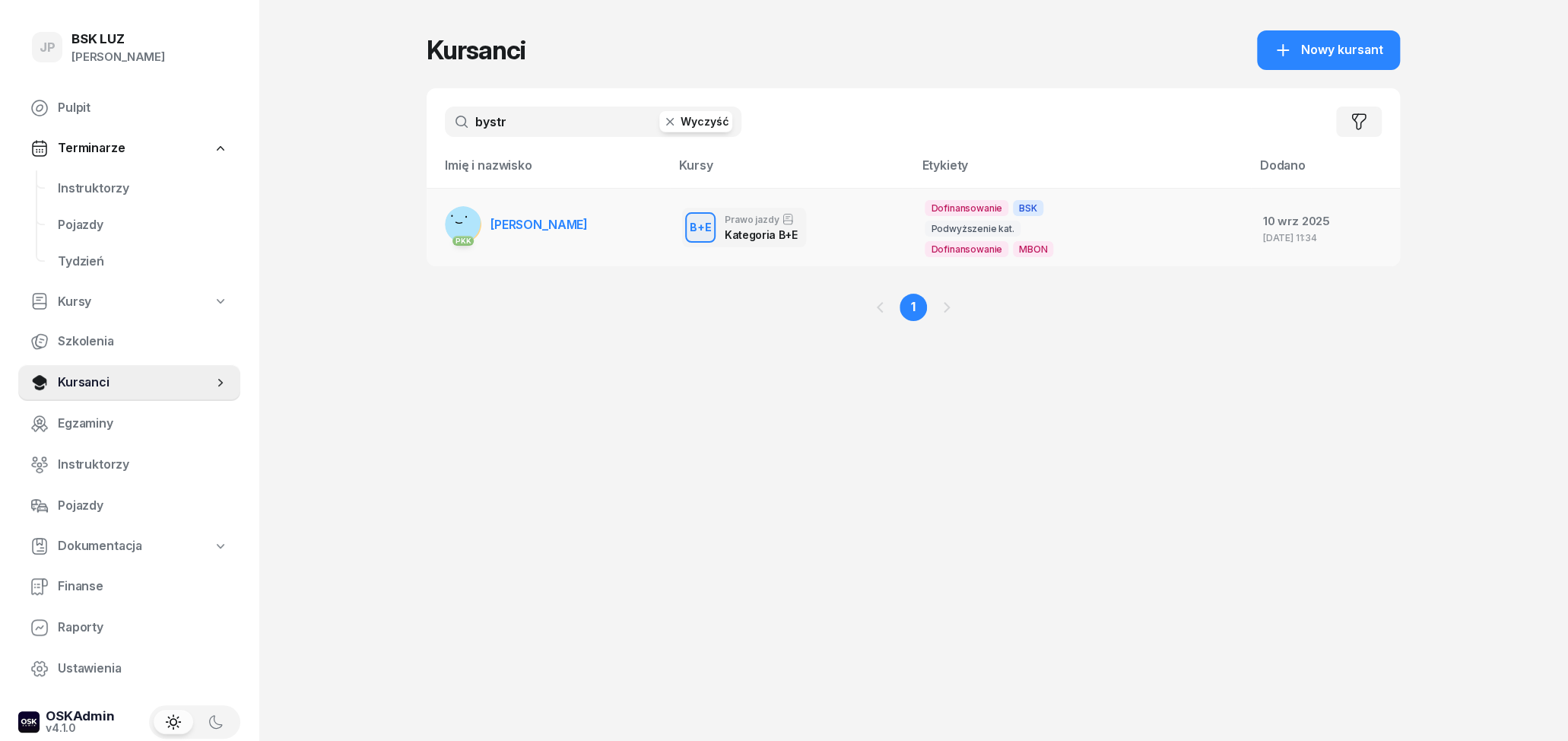
type input "bystr"
click at [630, 234] on td "PKK KRZYSZTOF BYSTROŃ" at bounding box center [549, 227] width 244 height 79
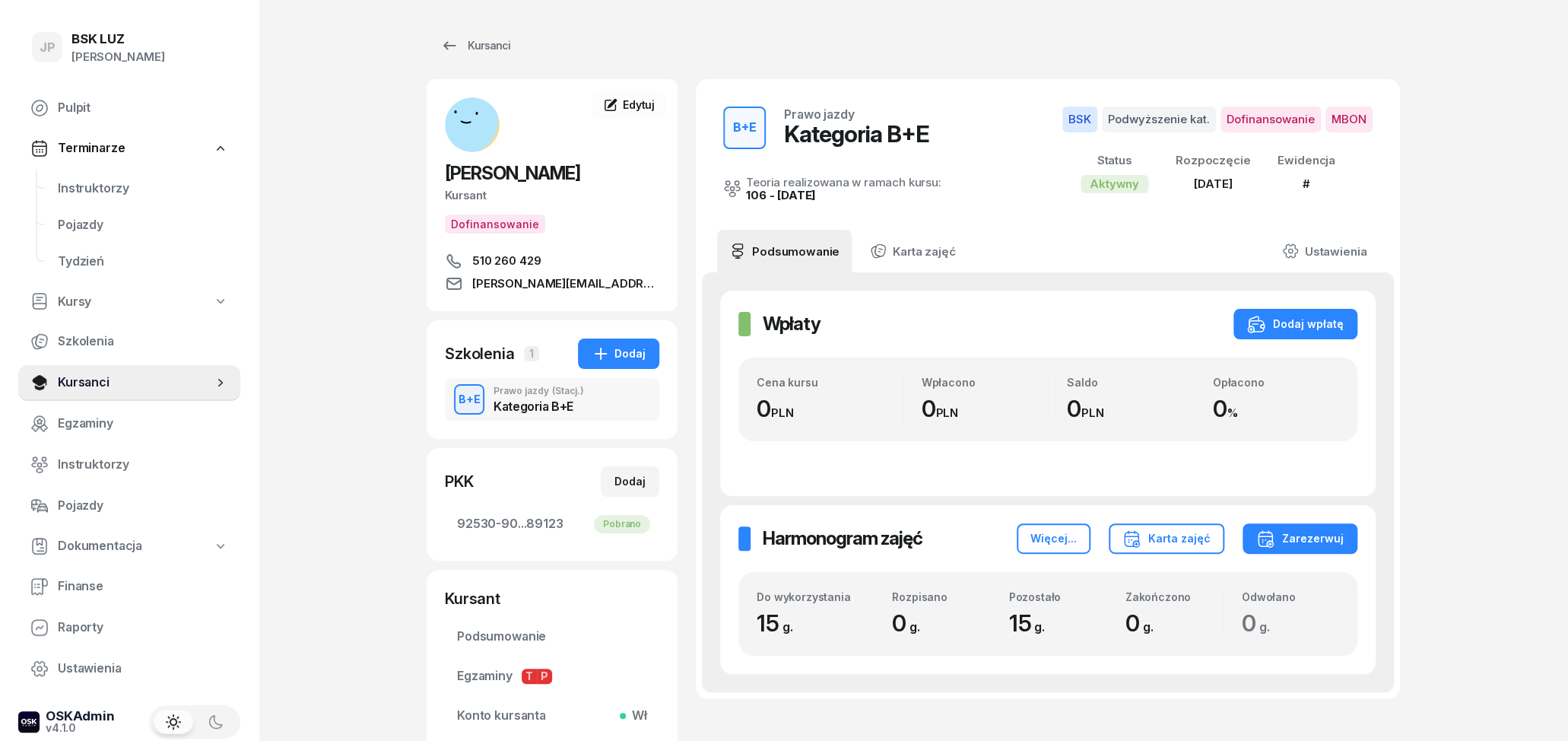
click at [556, 404] on div "Kategoria B+E" at bounding box center [538, 406] width 91 height 12
